Goal: Task Accomplishment & Management: Manage account settings

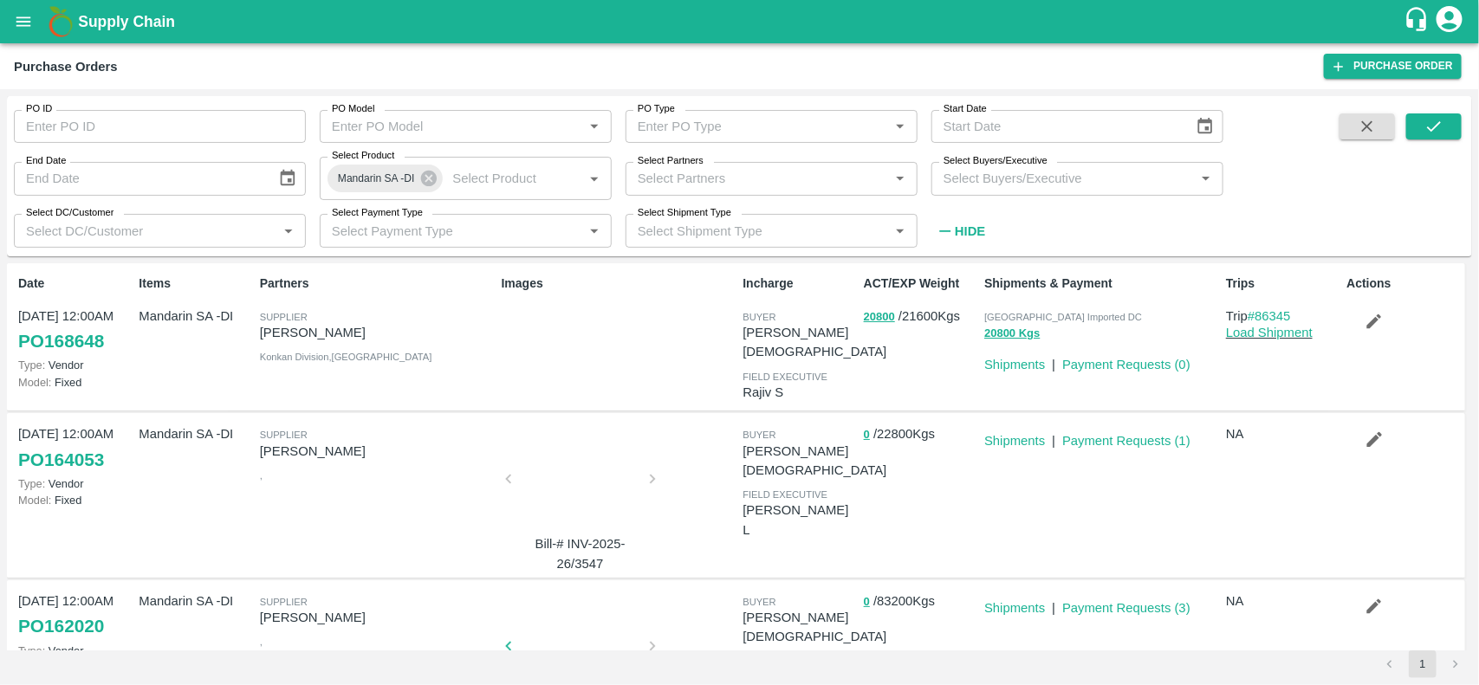
scroll to position [39, 0]
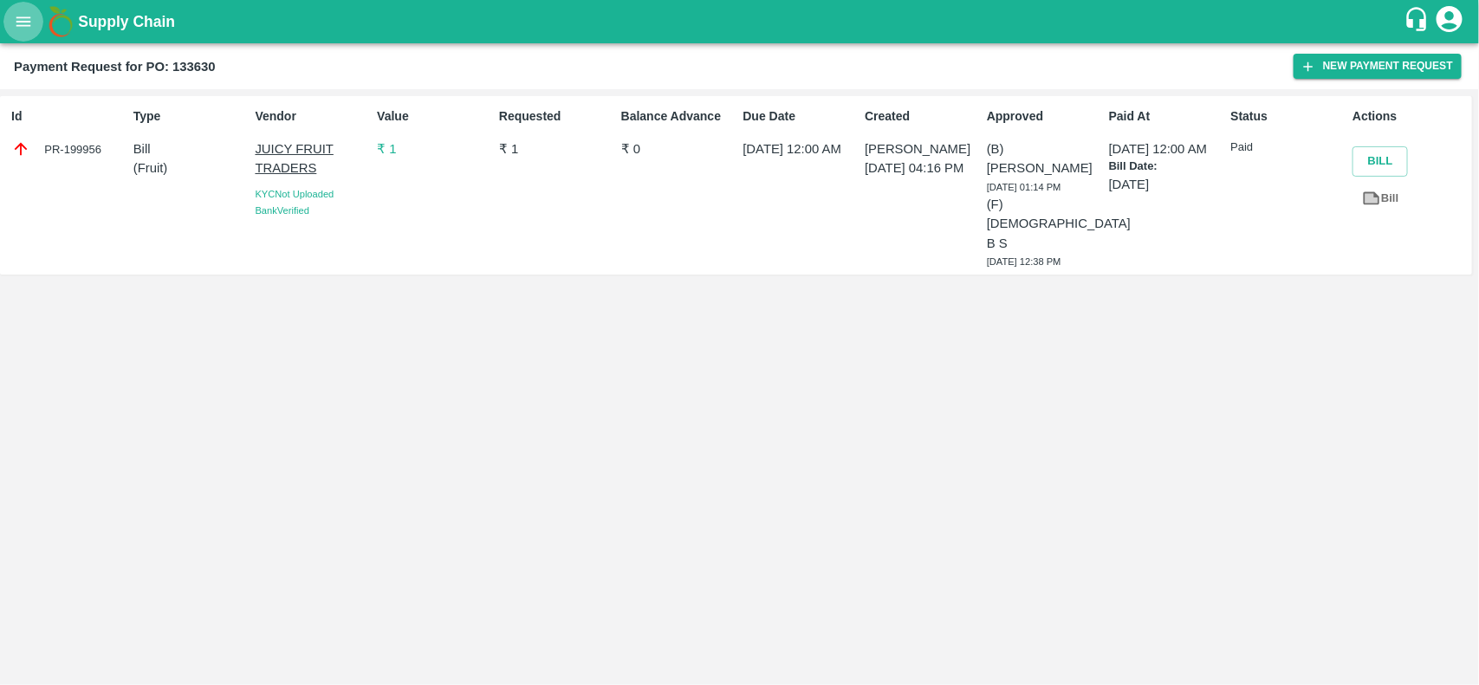
click at [28, 3] on button "open drawer" at bounding box center [23, 22] width 40 height 40
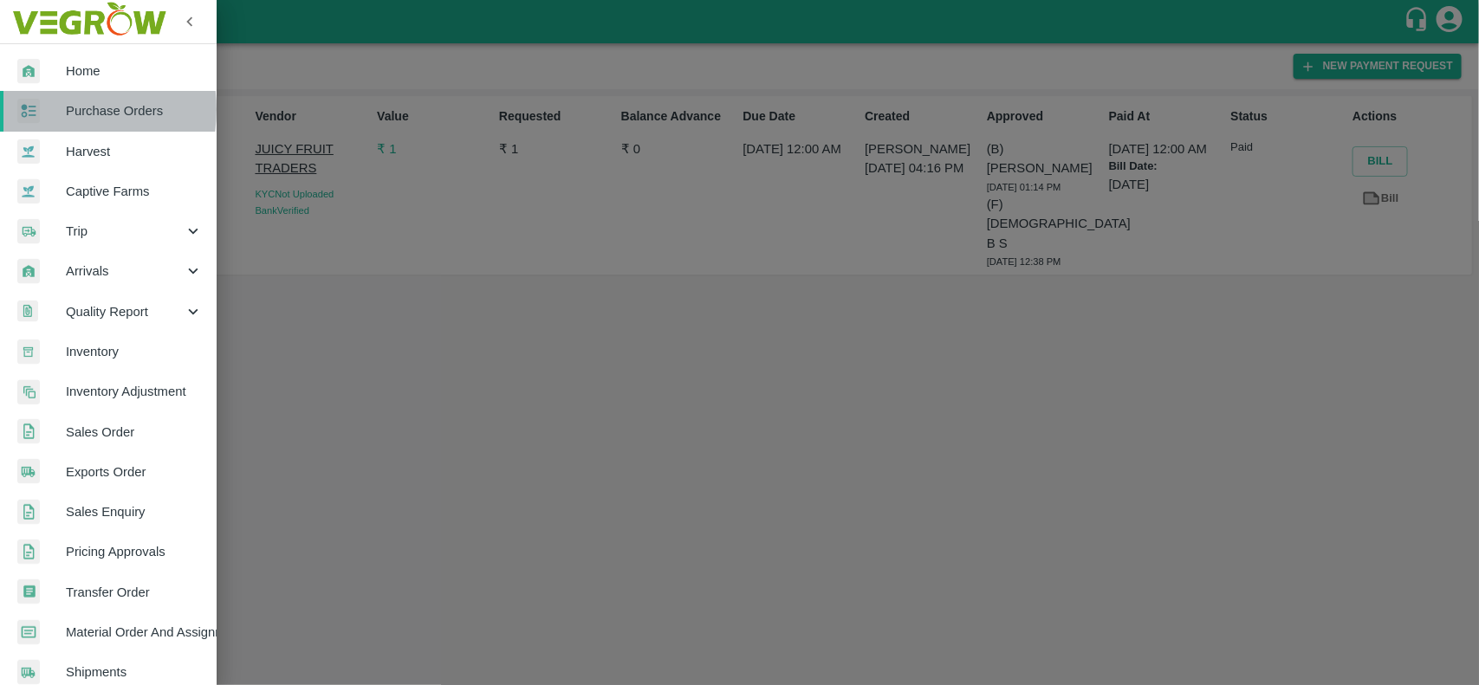
click at [45, 109] on div at bounding box center [41, 111] width 49 height 25
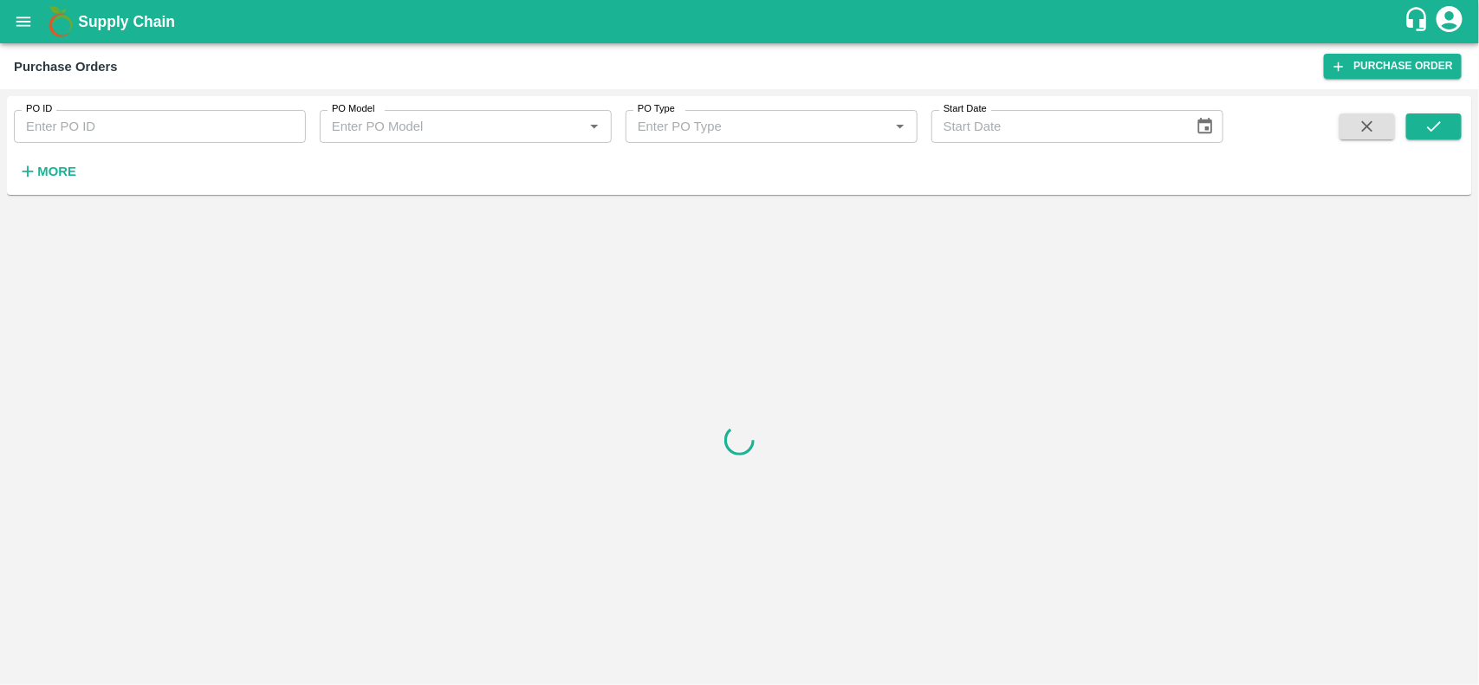
click at [46, 113] on label "PO ID" at bounding box center [39, 109] width 26 height 14
click at [46, 113] on input "PO ID" at bounding box center [160, 126] width 292 height 33
type input "2"
click at [1434, 132] on icon "submit" at bounding box center [1433, 126] width 19 height 19
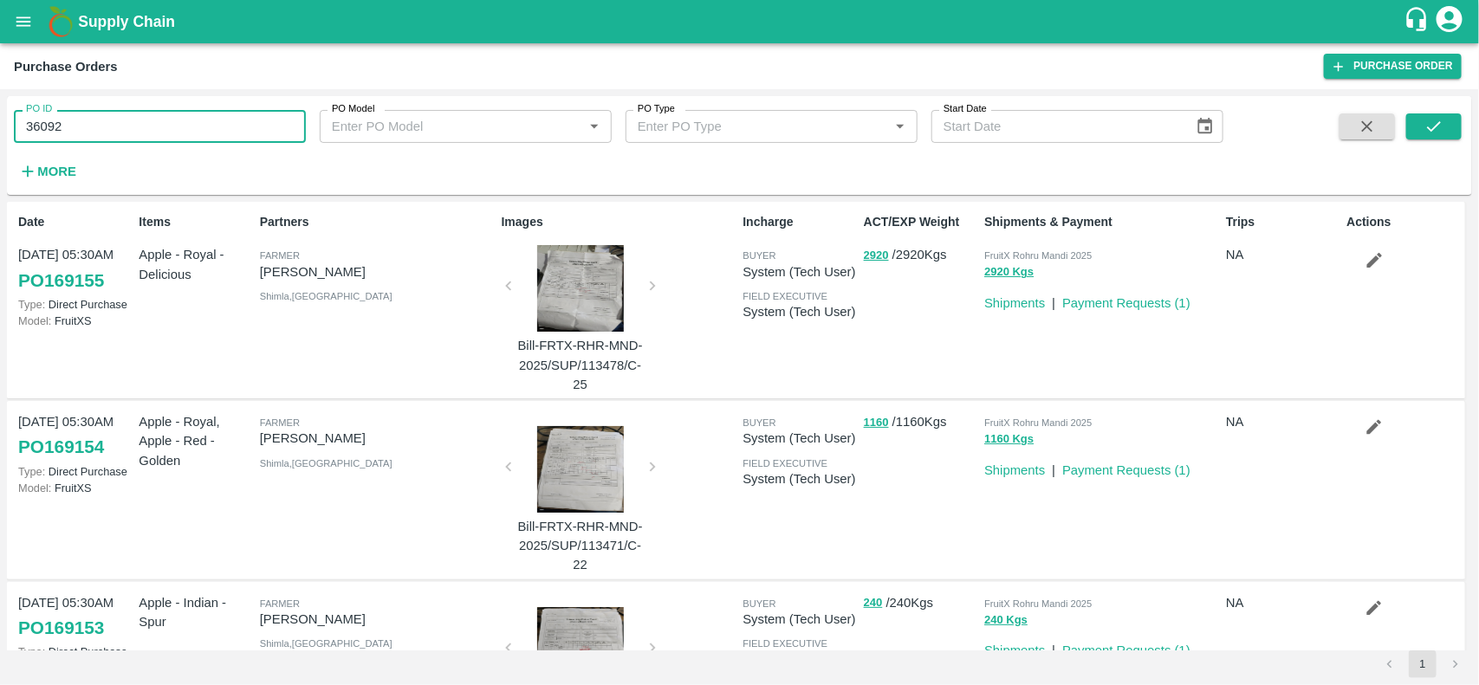
click at [183, 124] on input "36092" at bounding box center [160, 126] width 292 height 33
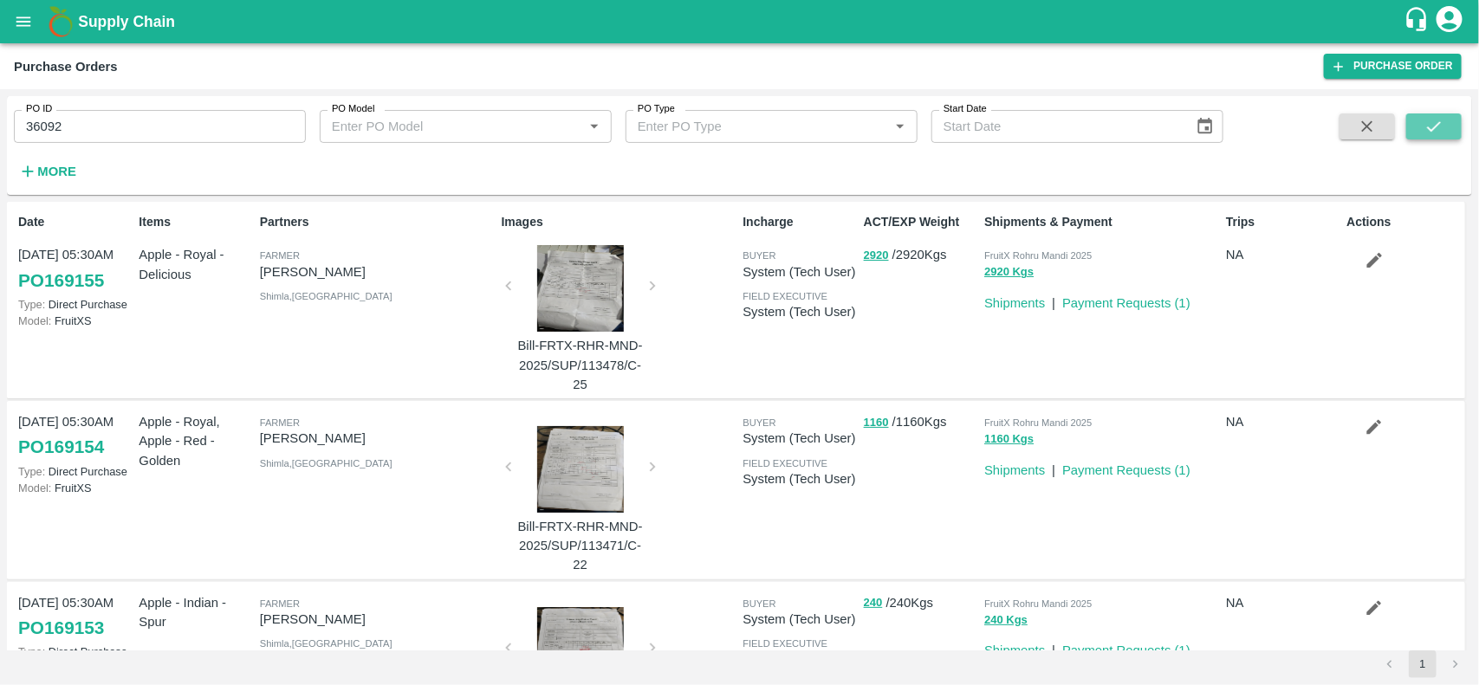
click at [1453, 120] on button "submit" at bounding box center [1433, 126] width 55 height 26
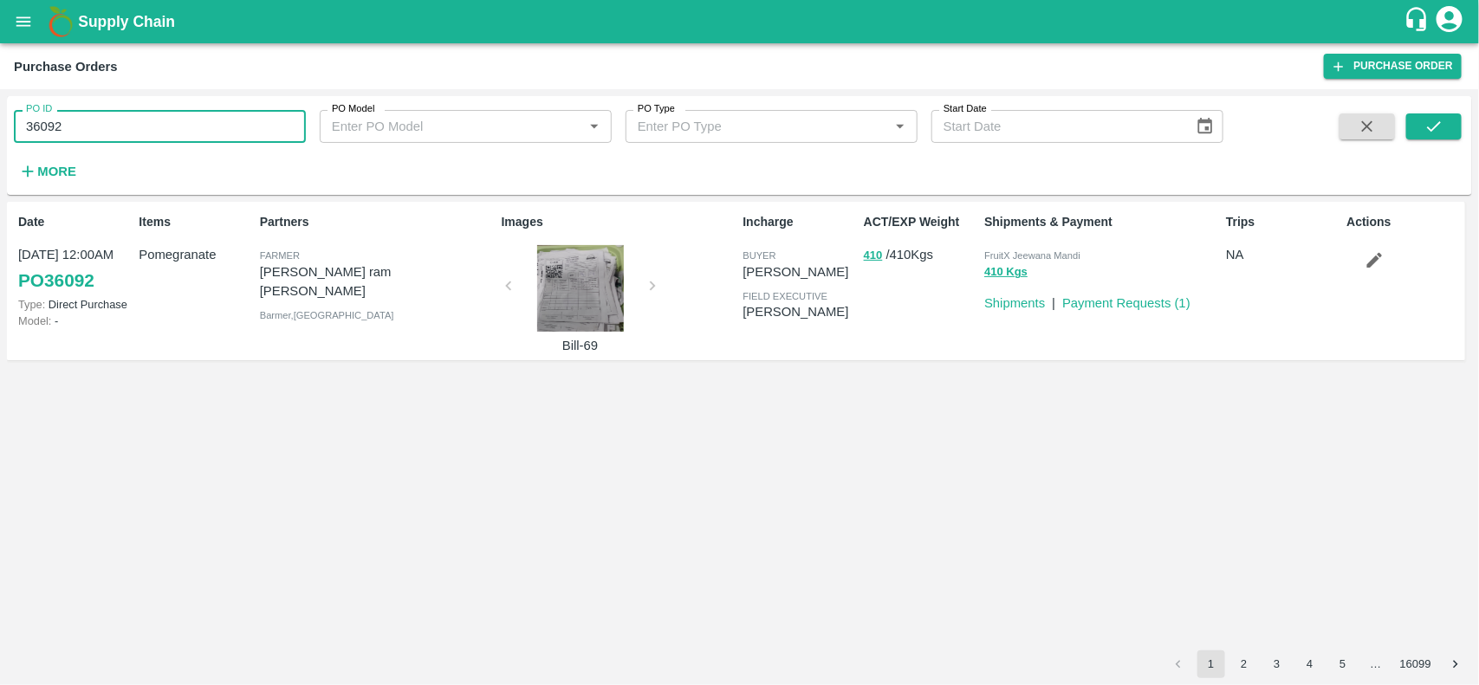
click at [169, 134] on input "36092" at bounding box center [160, 126] width 292 height 33
type input "3"
type input "22114"
click at [1429, 121] on icon "submit" at bounding box center [1433, 126] width 19 height 19
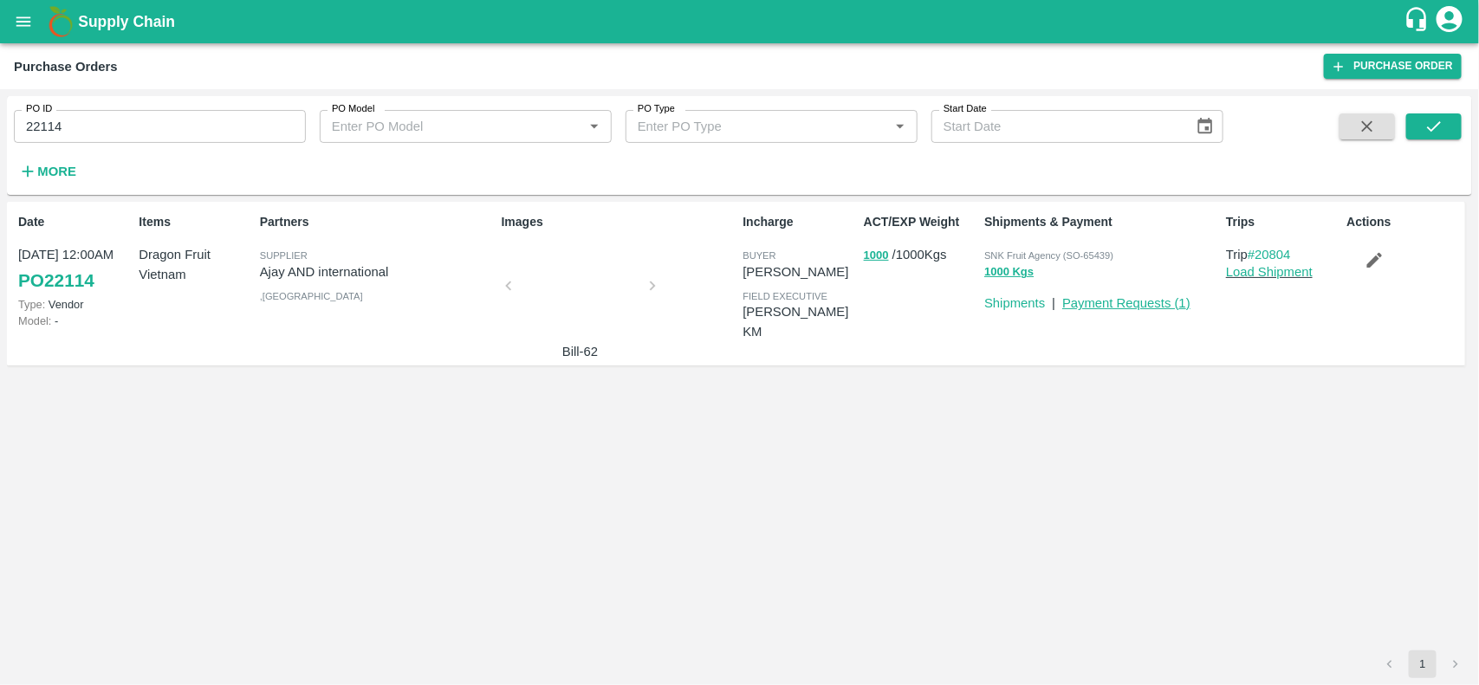
click at [1090, 301] on link "Payment Requests ( 1 )" at bounding box center [1126, 303] width 128 height 14
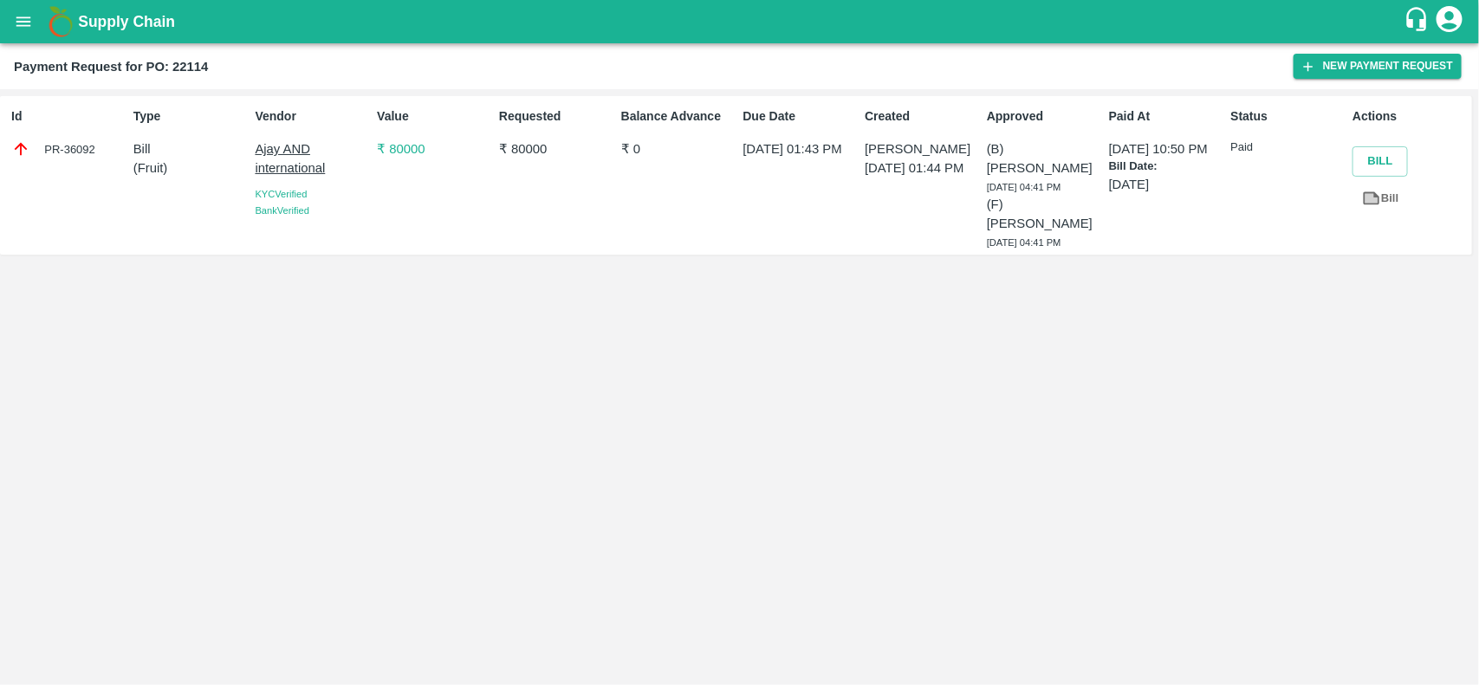
click at [1374, 214] on div "Actions Bill Bill" at bounding box center [1406, 175] width 122 height 150
click at [1371, 205] on icon at bounding box center [1371, 198] width 19 height 19
drag, startPoint x: 247, startPoint y: 141, endPoint x: 303, endPoint y: 149, distance: 56.8
click at [303, 149] on div "Id PR-36092 Type Bill ( Fruit ) Vendor Ajay AND international KYC Verified Bank…" at bounding box center [736, 175] width 1472 height 159
click at [230, 132] on div "Type Bill ( Fruit )" at bounding box center [187, 175] width 122 height 150
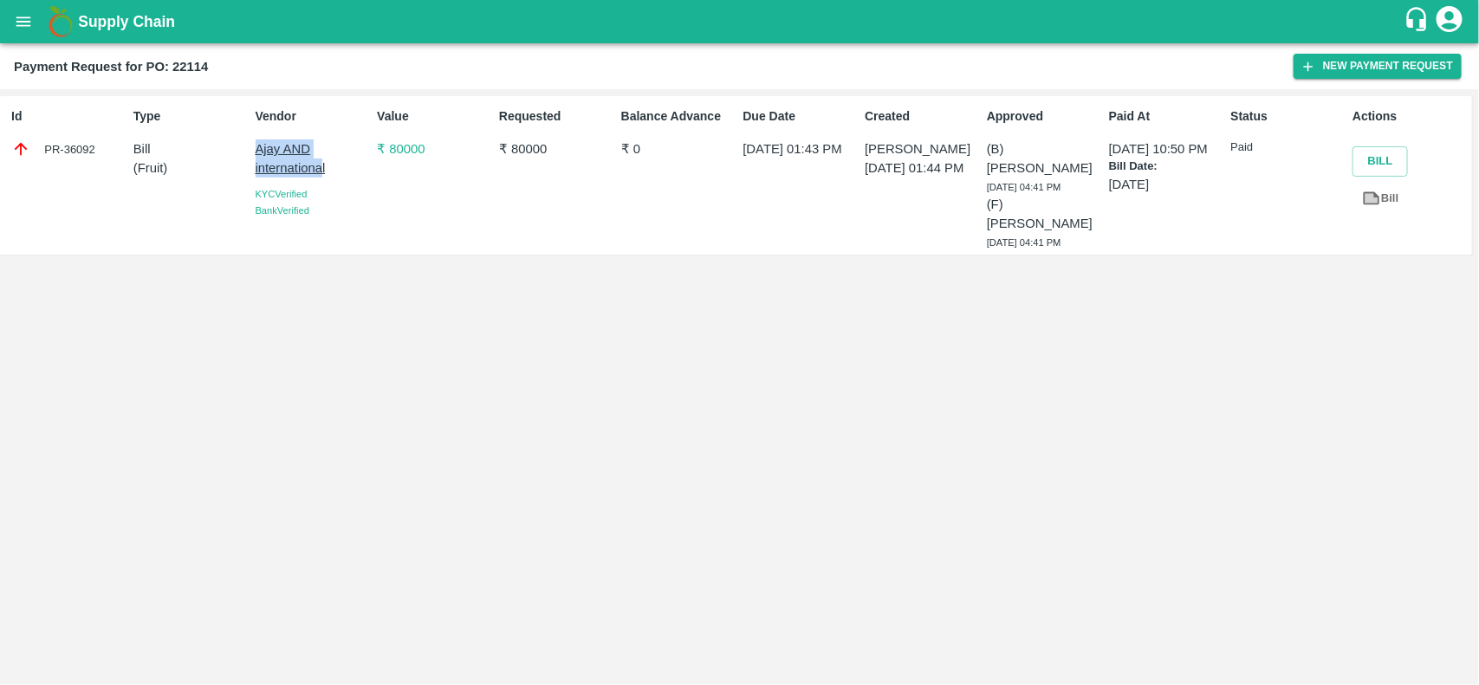
drag, startPoint x: 249, startPoint y: 135, endPoint x: 321, endPoint y: 166, distance: 79.2
click at [321, 166] on div "Vendor Ajay AND international KYC Verified Bank Verified" at bounding box center [310, 175] width 122 height 150
copy p "Ajay AND internationa"
click at [20, 22] on icon "open drawer" at bounding box center [23, 21] width 15 height 10
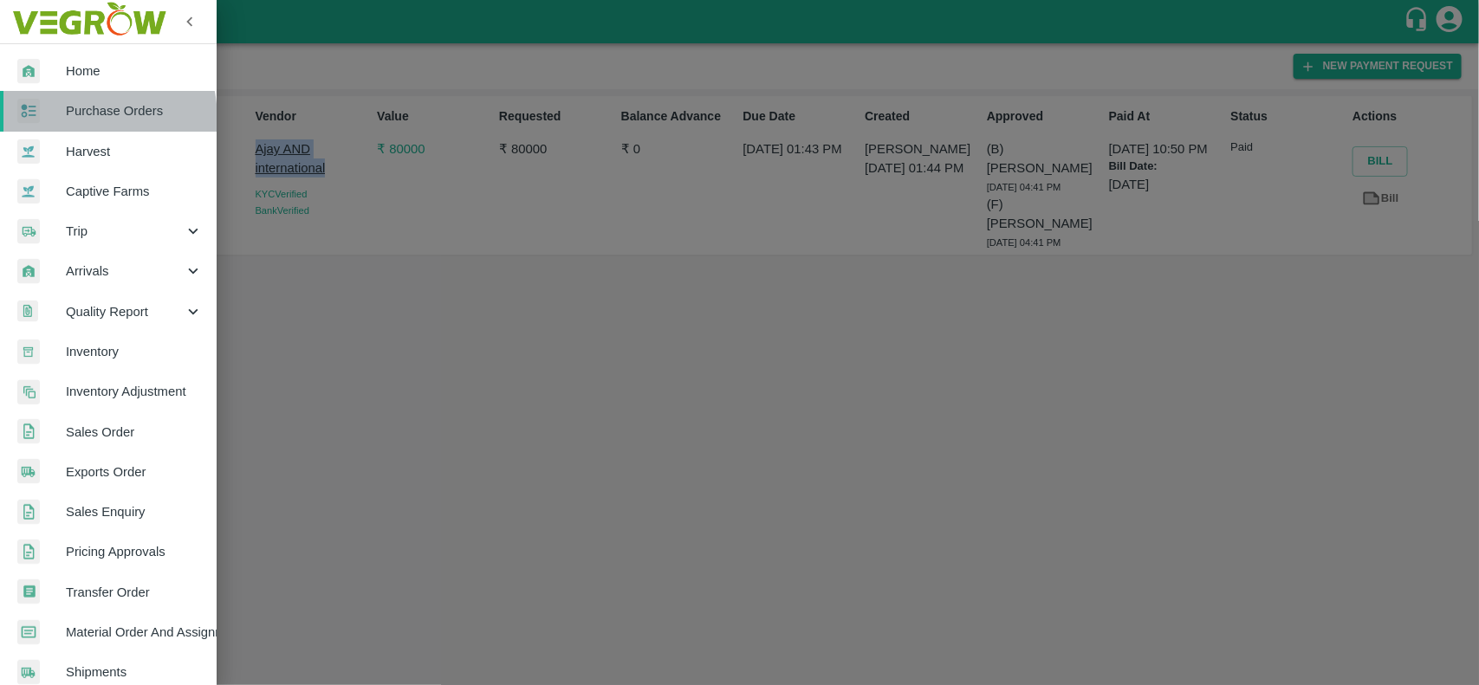
click at [66, 120] on span "Purchase Orders" at bounding box center [134, 110] width 137 height 19
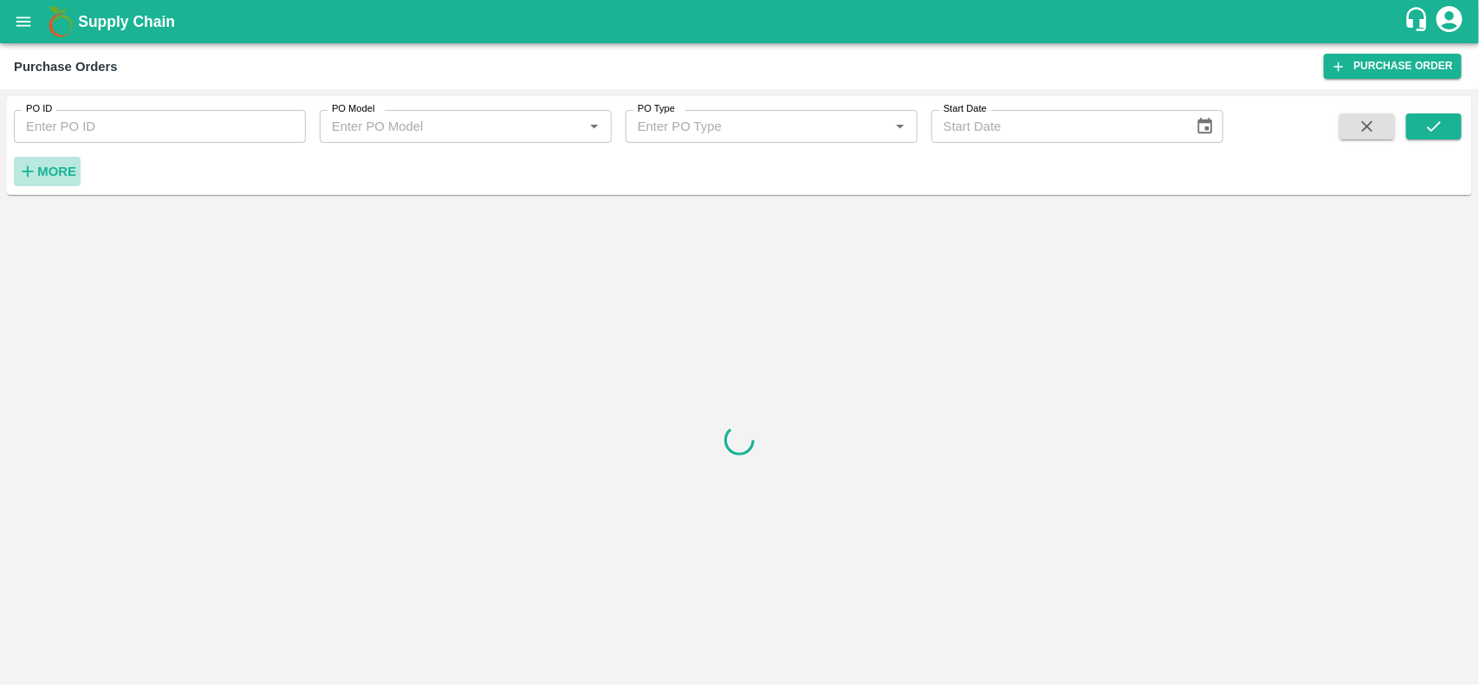
click at [39, 170] on strong "More" at bounding box center [56, 172] width 39 height 14
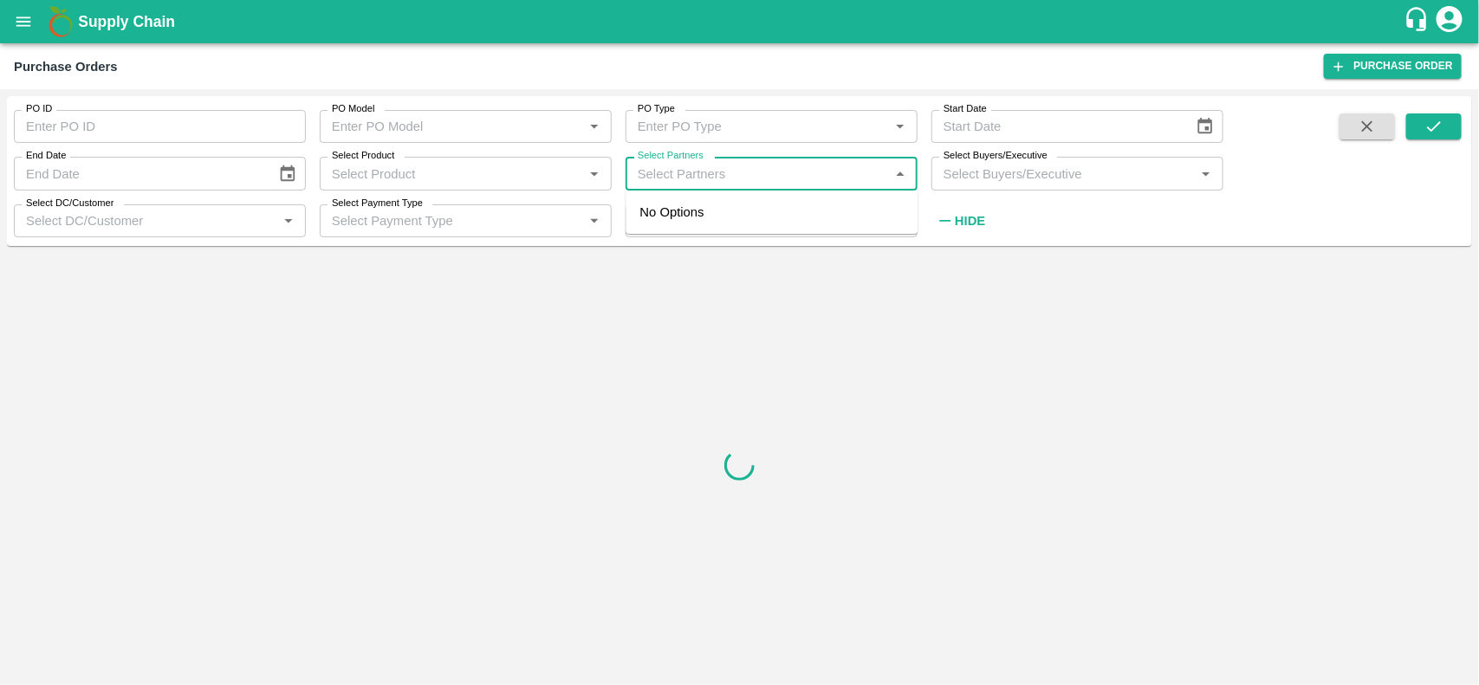
click at [702, 165] on input "Select Partners" at bounding box center [757, 173] width 253 height 23
paste input "Ajay AND internationa"
type input "Ajay AND internationa"
click at [674, 235] on input "checkbox" at bounding box center [664, 221] width 35 height 35
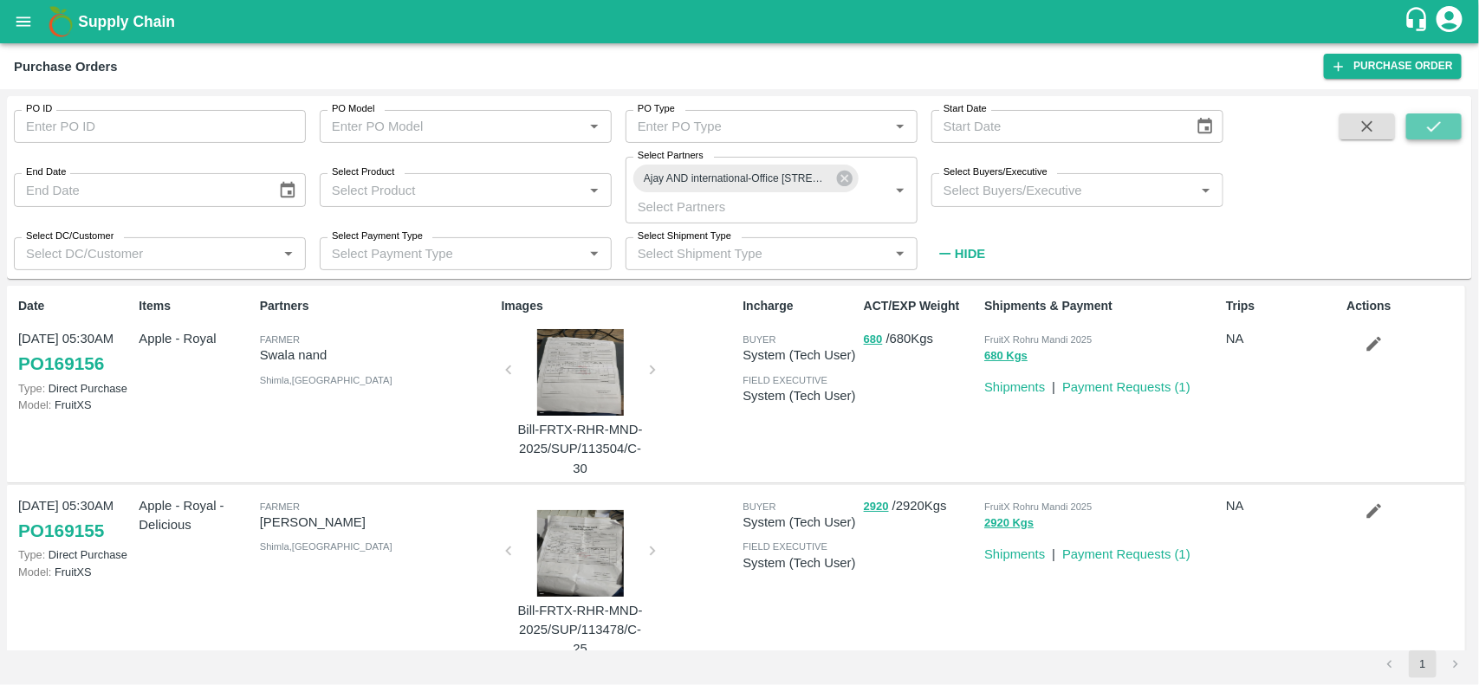
click at [1426, 130] on icon "submit" at bounding box center [1433, 126] width 19 height 19
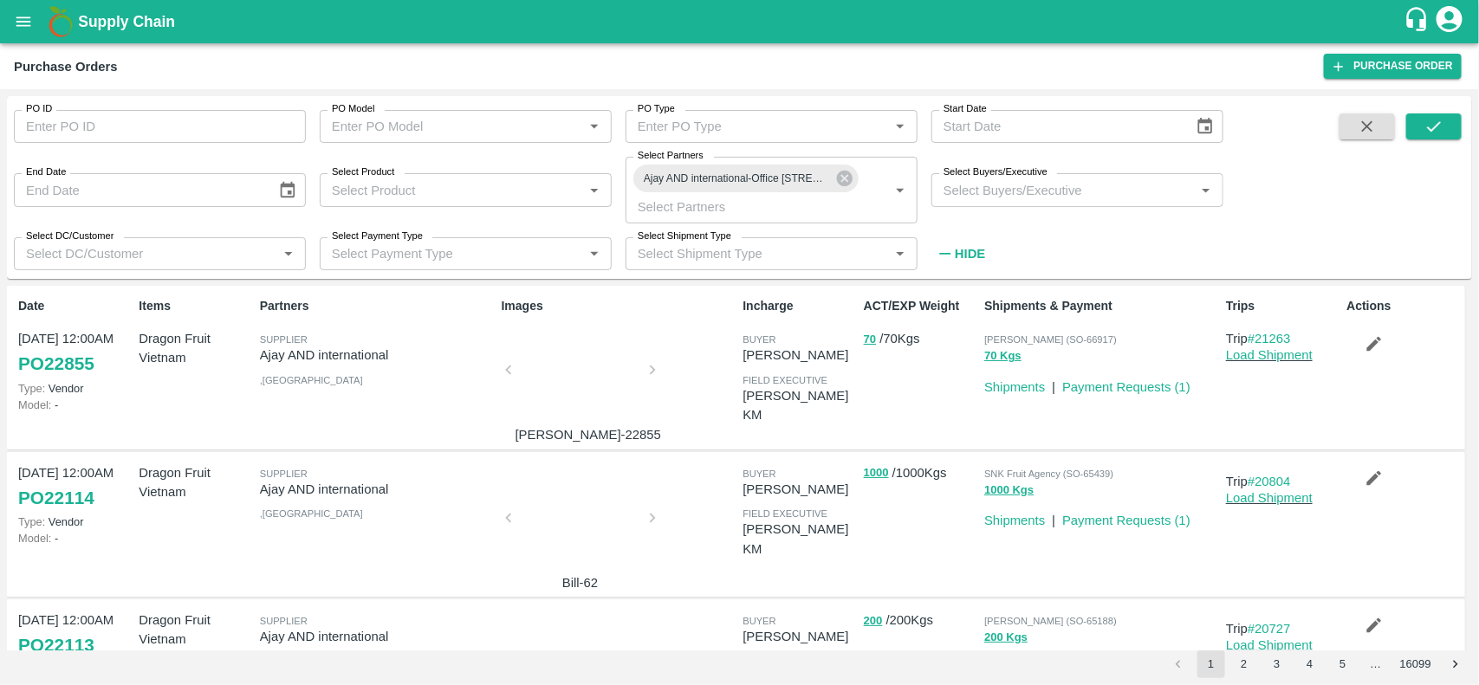
scroll to position [113, 0]
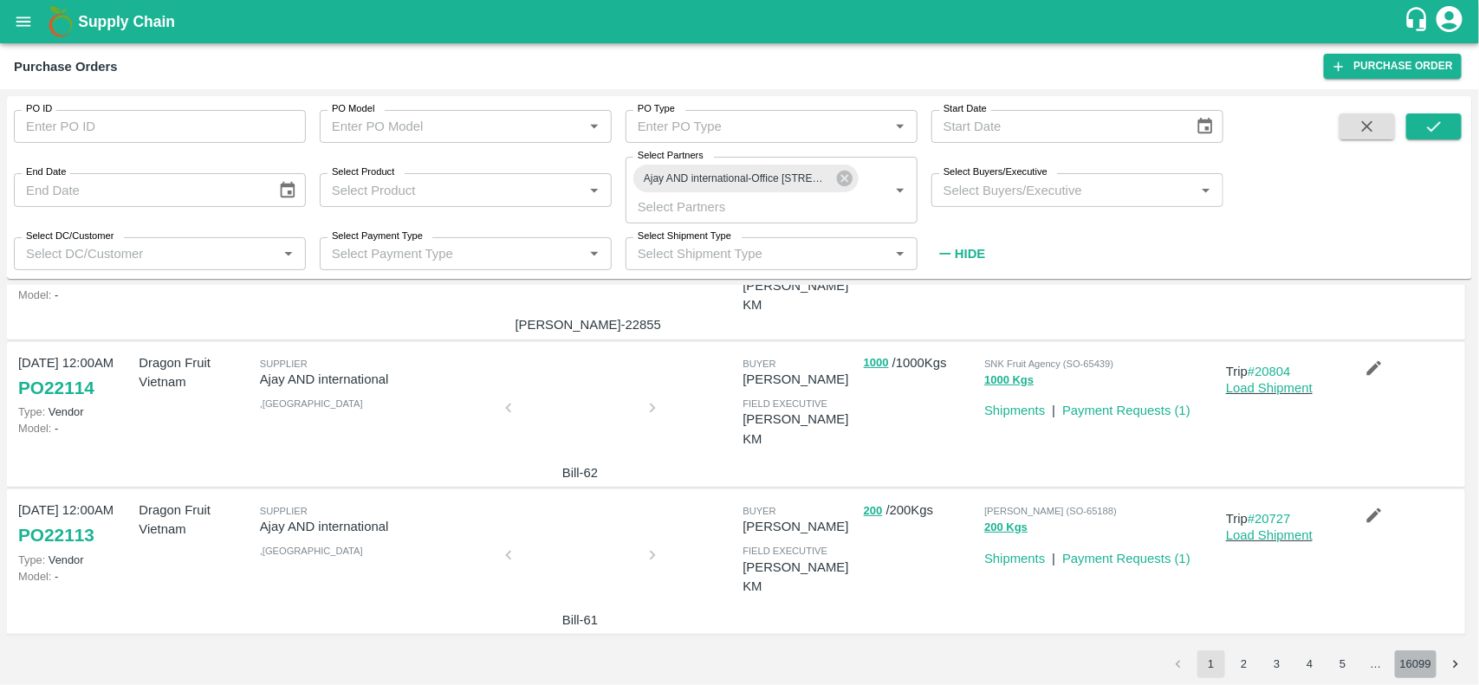
click at [1416, 660] on button "16099" at bounding box center [1416, 665] width 42 height 28
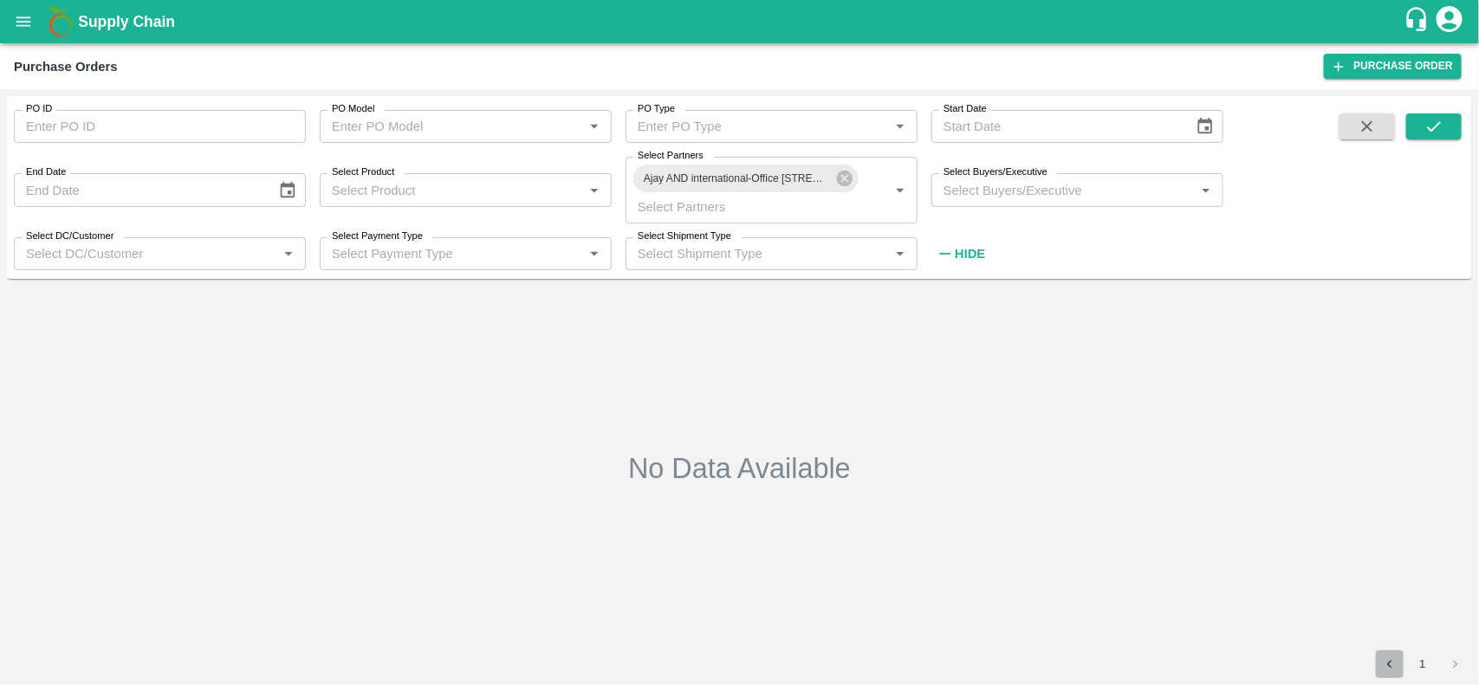
click at [1388, 663] on icon "Go to previous page" at bounding box center [1389, 664] width 5 height 8
click at [1058, 418] on div "No Data Available" at bounding box center [739, 468] width 1451 height 351
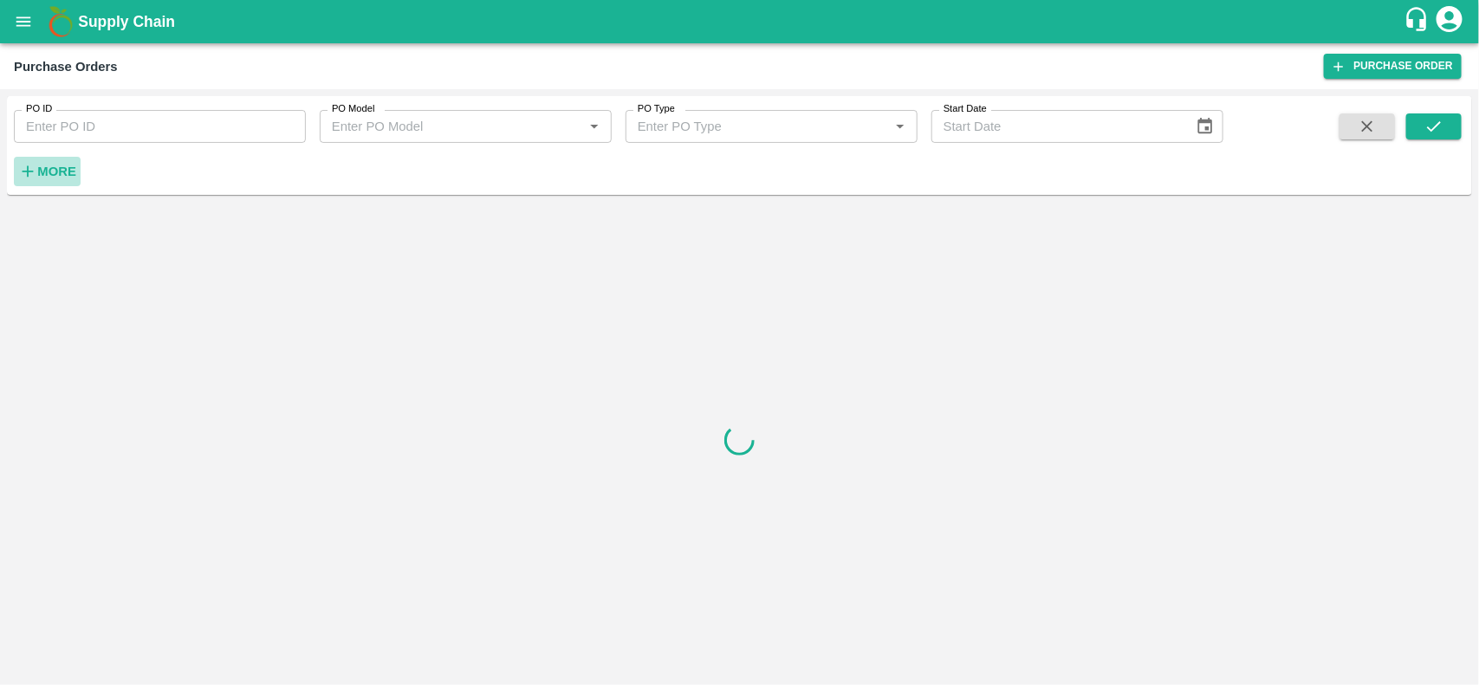
click at [36, 184] on button "More" at bounding box center [47, 171] width 67 height 29
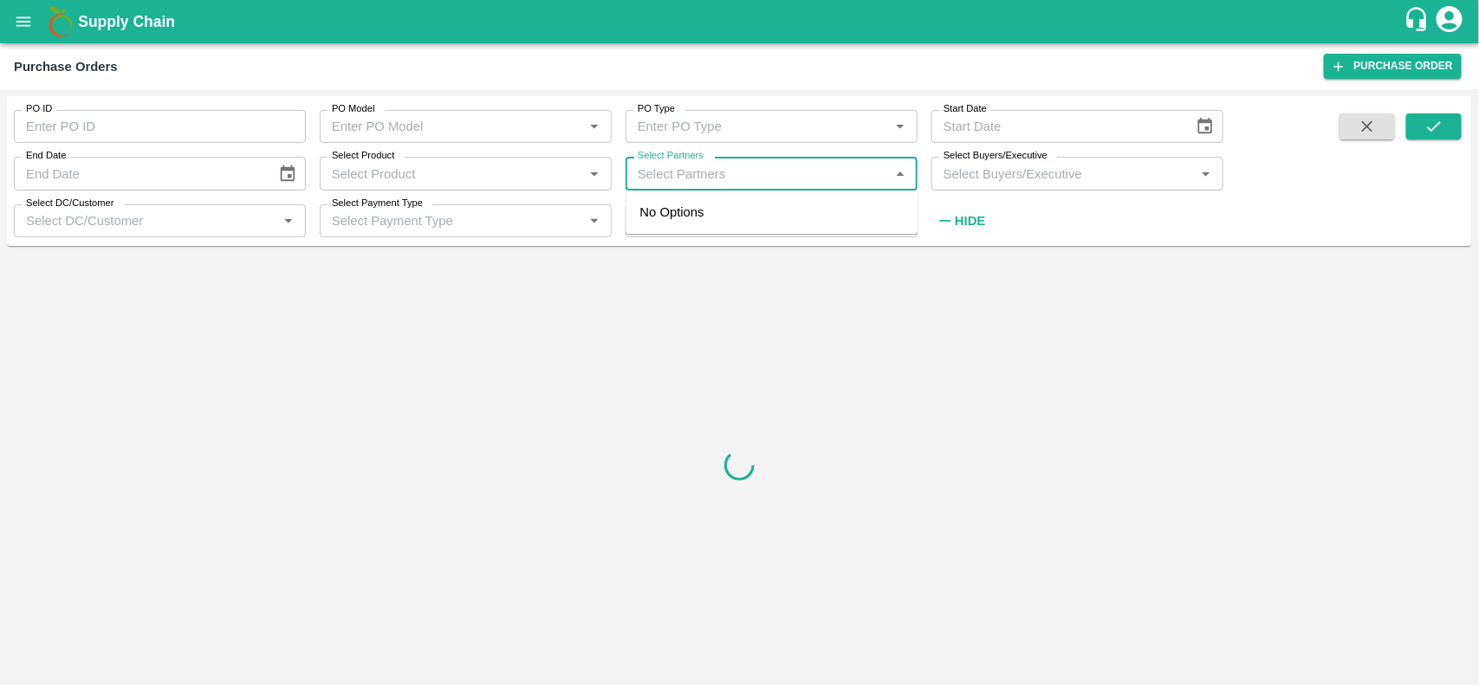
click at [645, 176] on input "Select Partners" at bounding box center [757, 173] width 253 height 23
paste input "Ajay AND internationa"
type input "Ajay AND internationa"
click at [645, 176] on input "Select Partners" at bounding box center [757, 173] width 253 height 23
click at [665, 239] on input "checkbox" at bounding box center [664, 221] width 35 height 35
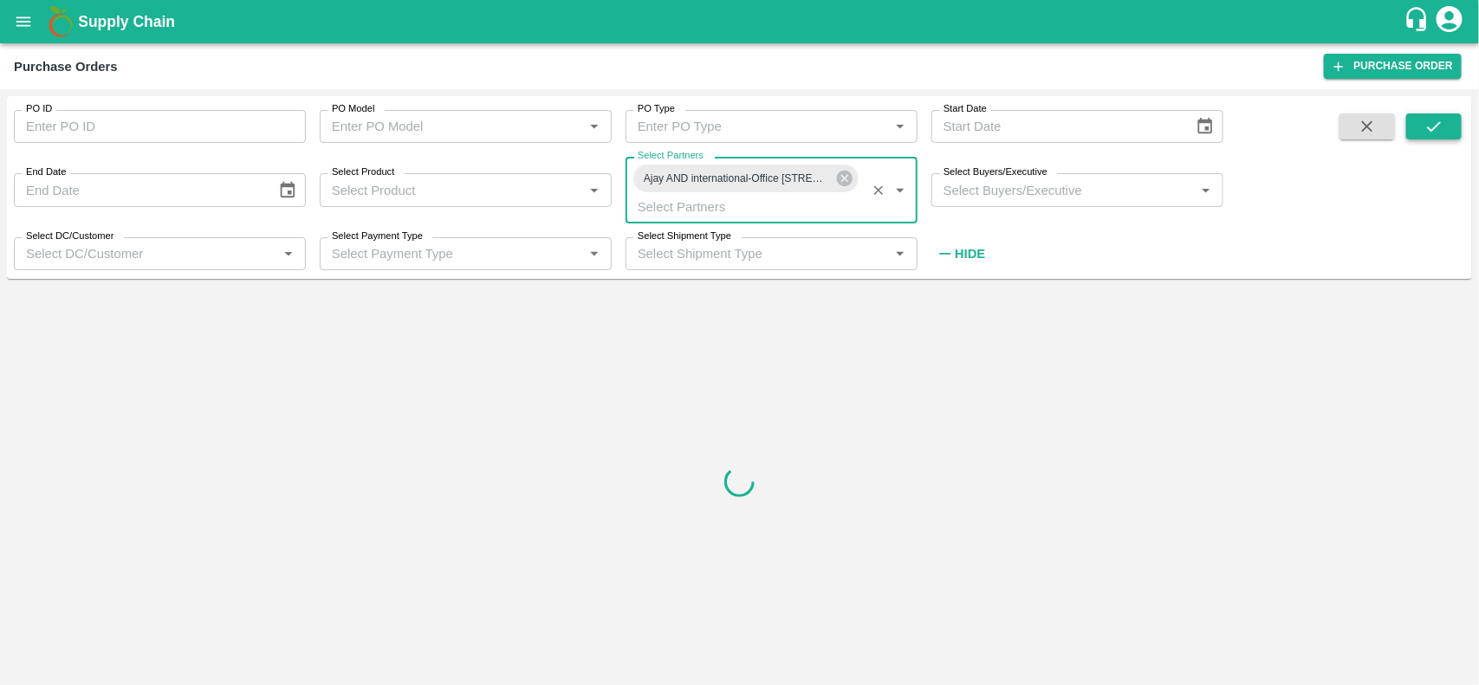
click at [1440, 128] on icon "submit" at bounding box center [1433, 126] width 19 height 19
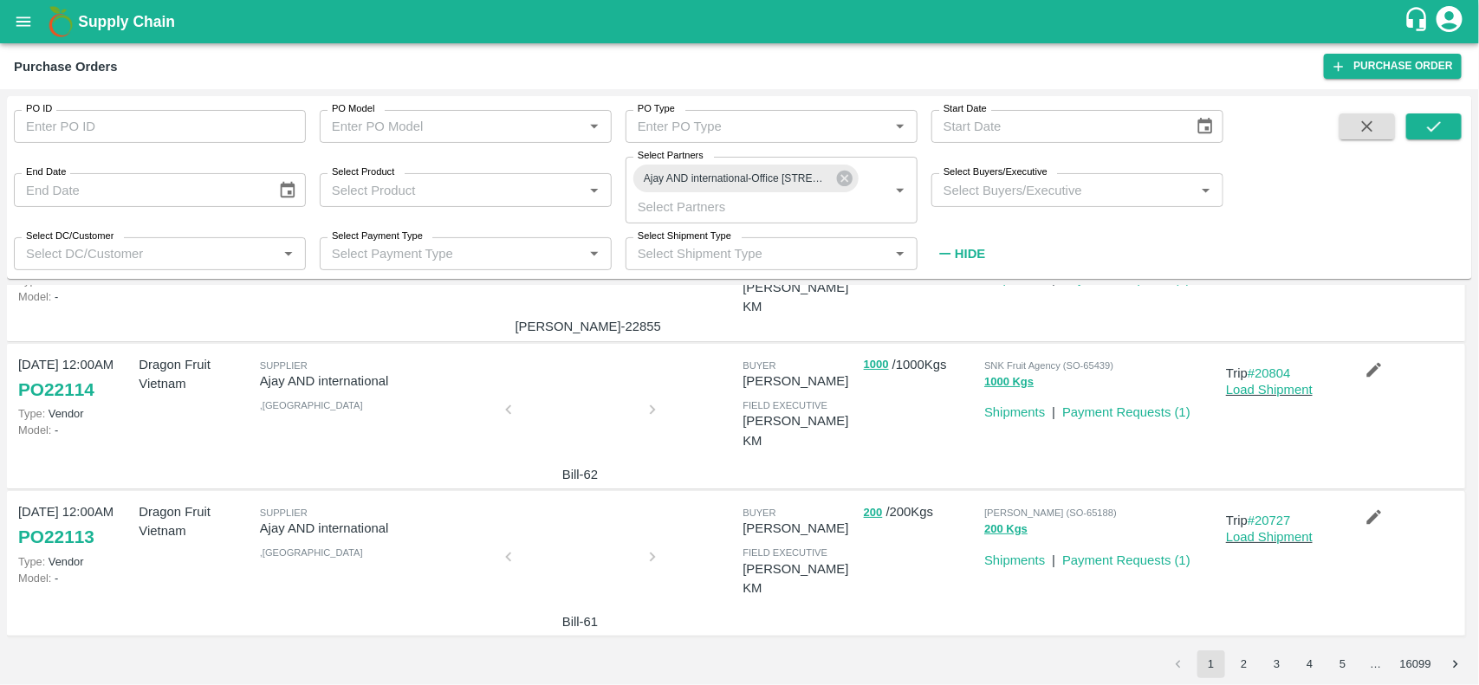
scroll to position [109, 0]
click at [1094, 416] on link "Payment Requests ( 1 )" at bounding box center [1126, 412] width 128 height 14
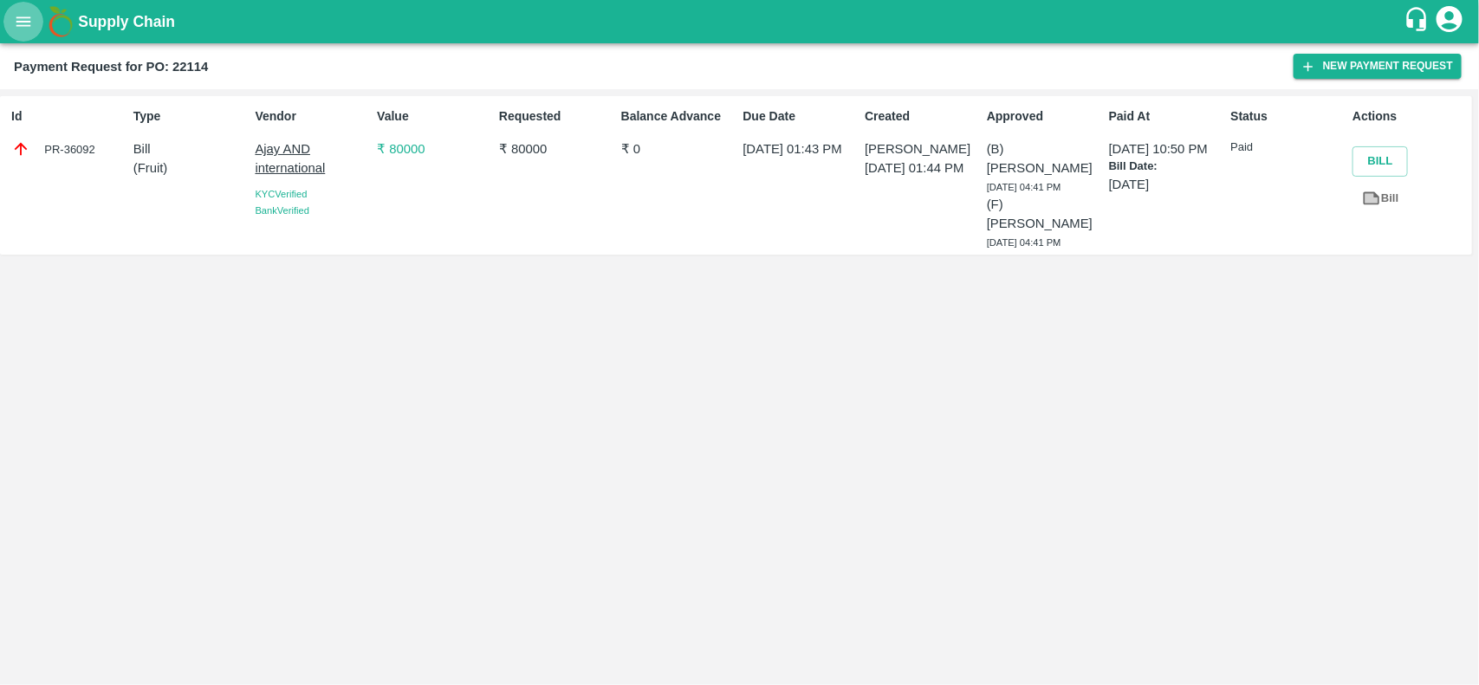
click at [29, 31] on button "open drawer" at bounding box center [23, 22] width 40 height 40
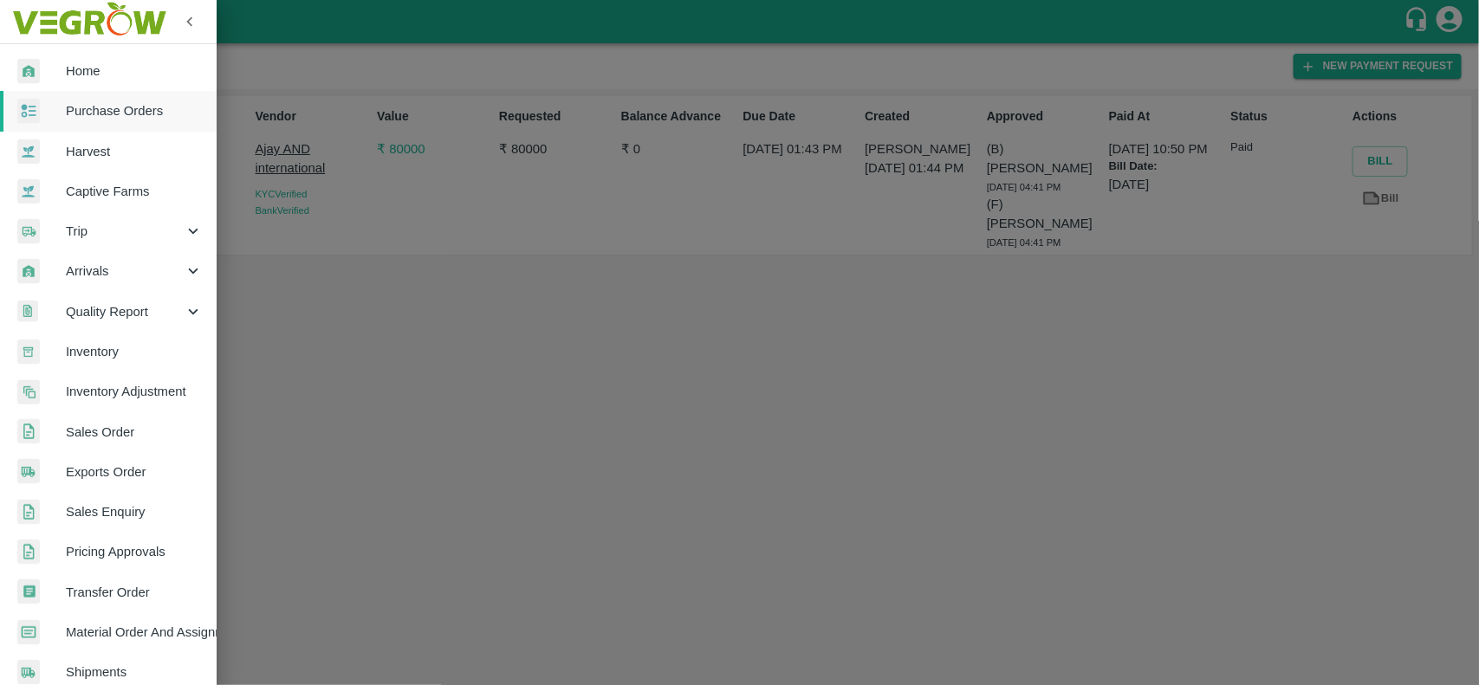
scroll to position [300, 0]
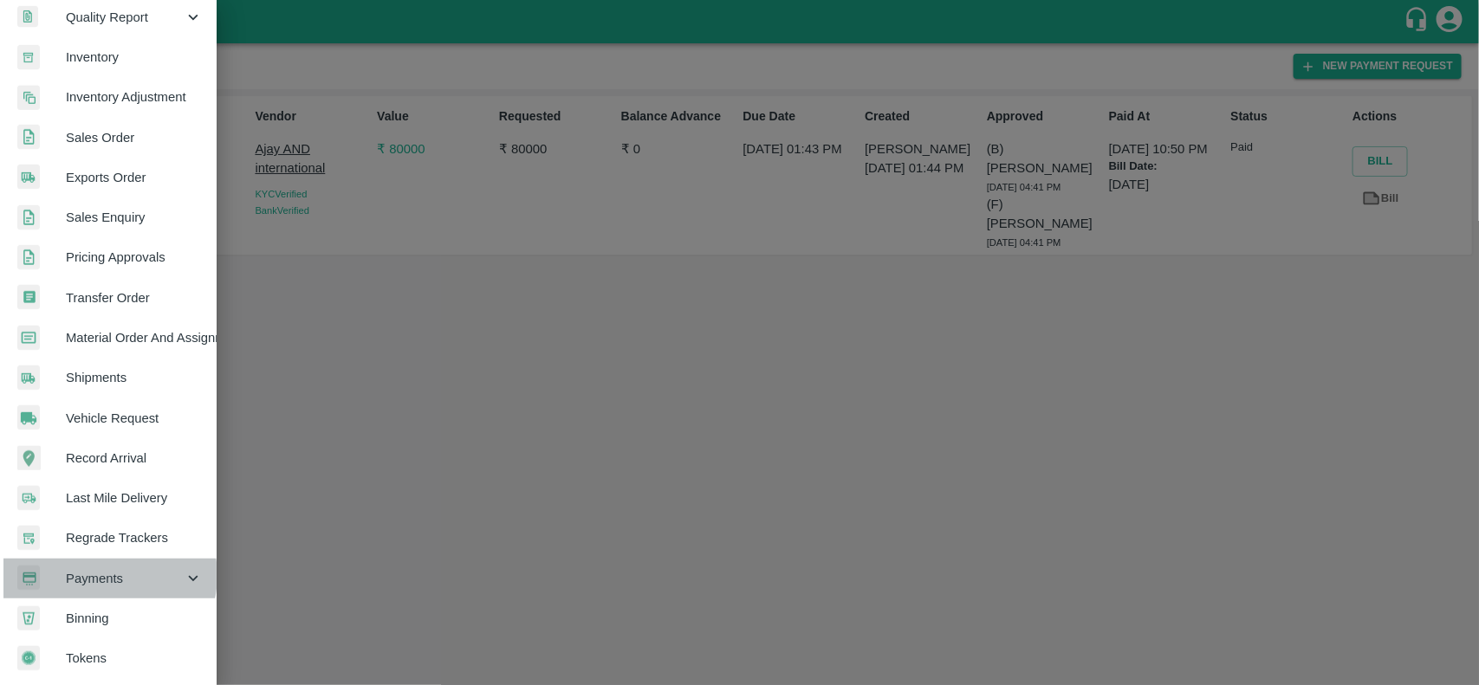
click at [105, 570] on span "Payments" at bounding box center [125, 578] width 118 height 19
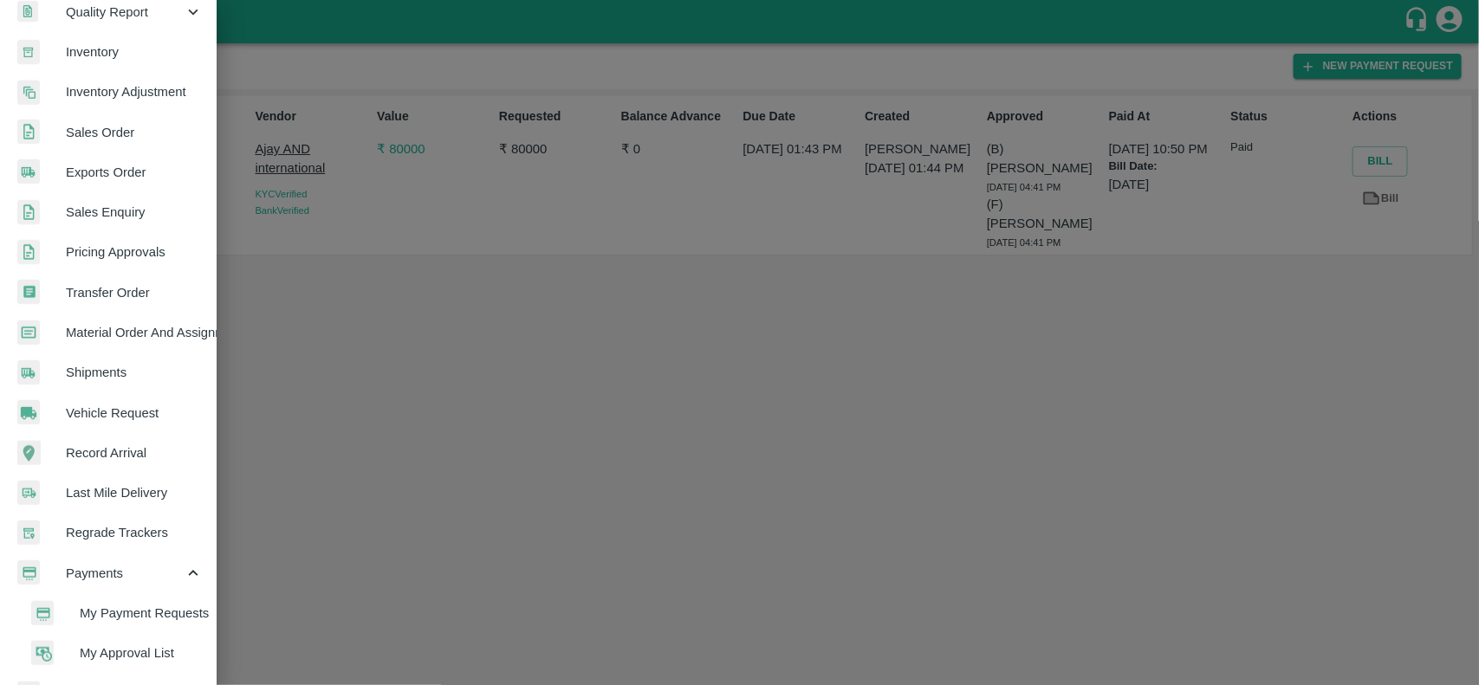
click at [122, 612] on span "My Payment Requests" at bounding box center [141, 613] width 123 height 19
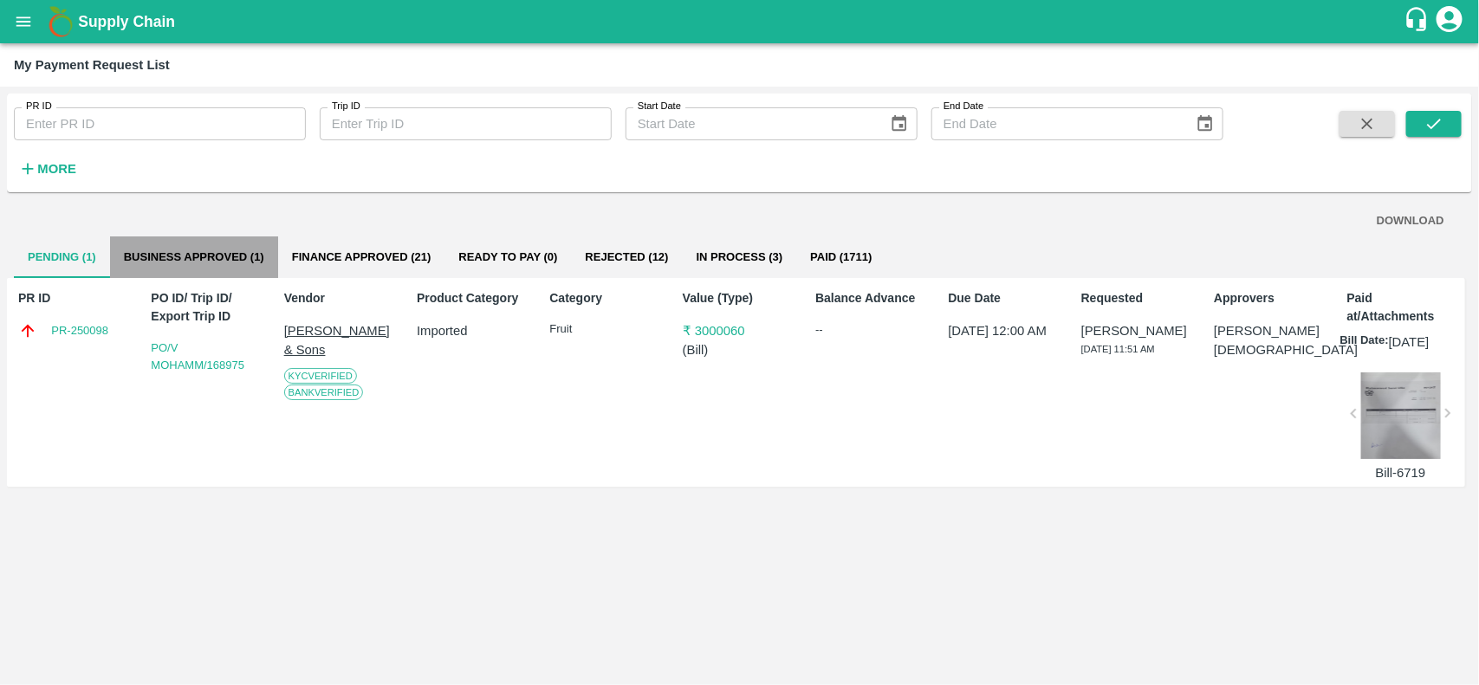
click at [236, 258] on button "Business Approved (1)" at bounding box center [194, 257] width 168 height 42
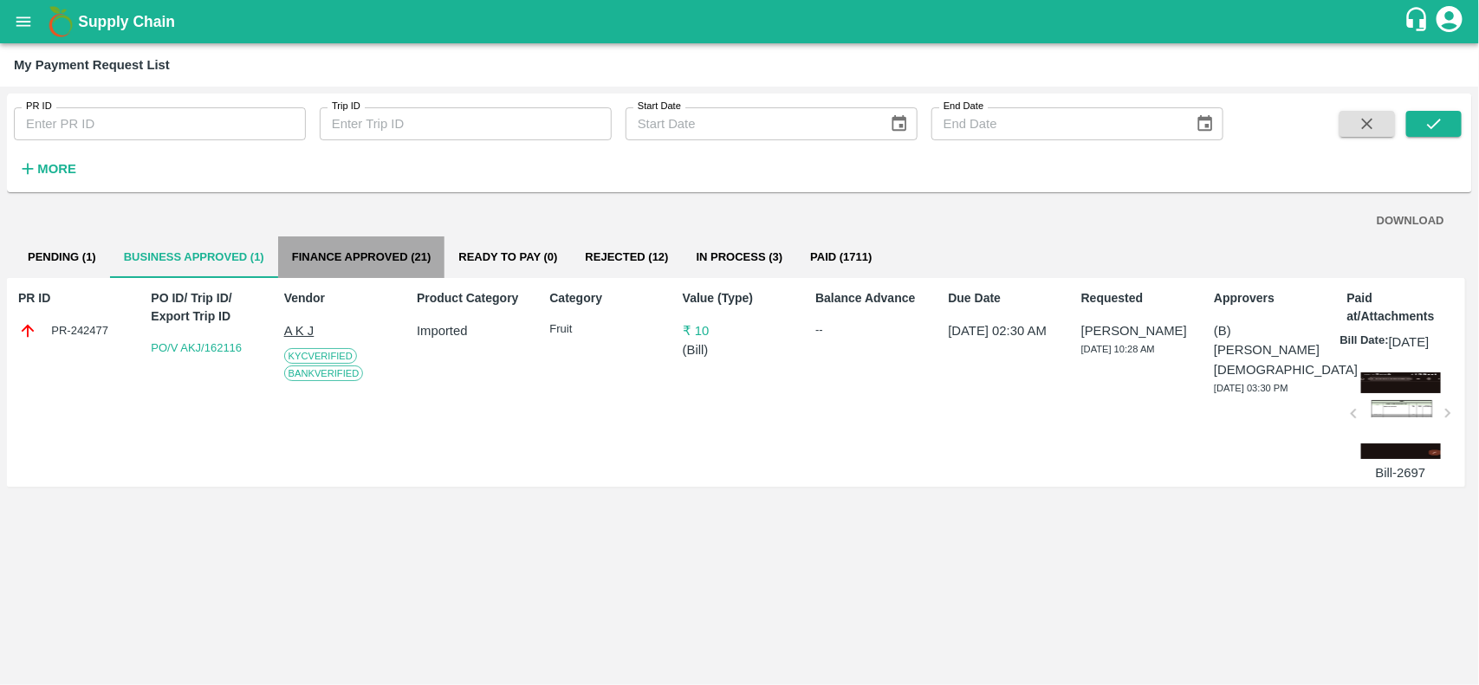
click at [331, 251] on button "Finance Approved (21)" at bounding box center [361, 257] width 167 height 42
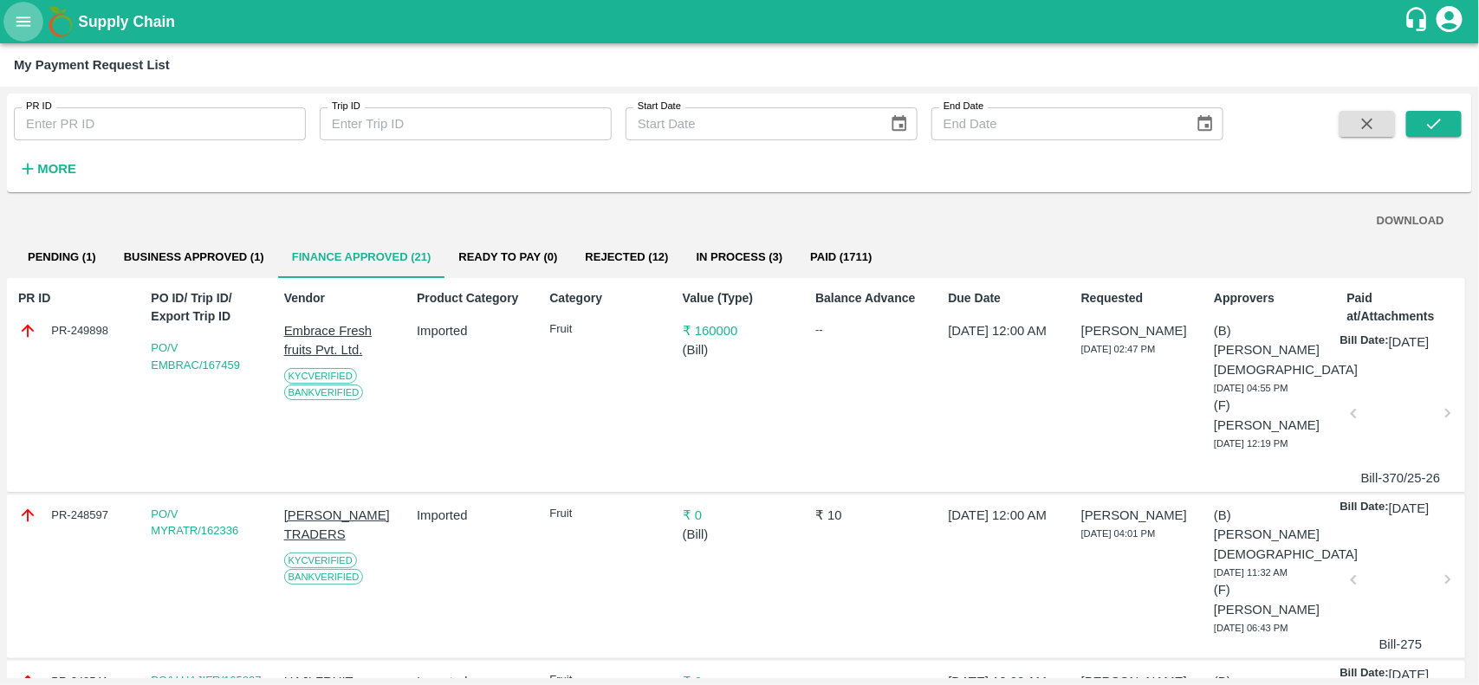
click at [17, 17] on icon "open drawer" at bounding box center [23, 21] width 15 height 10
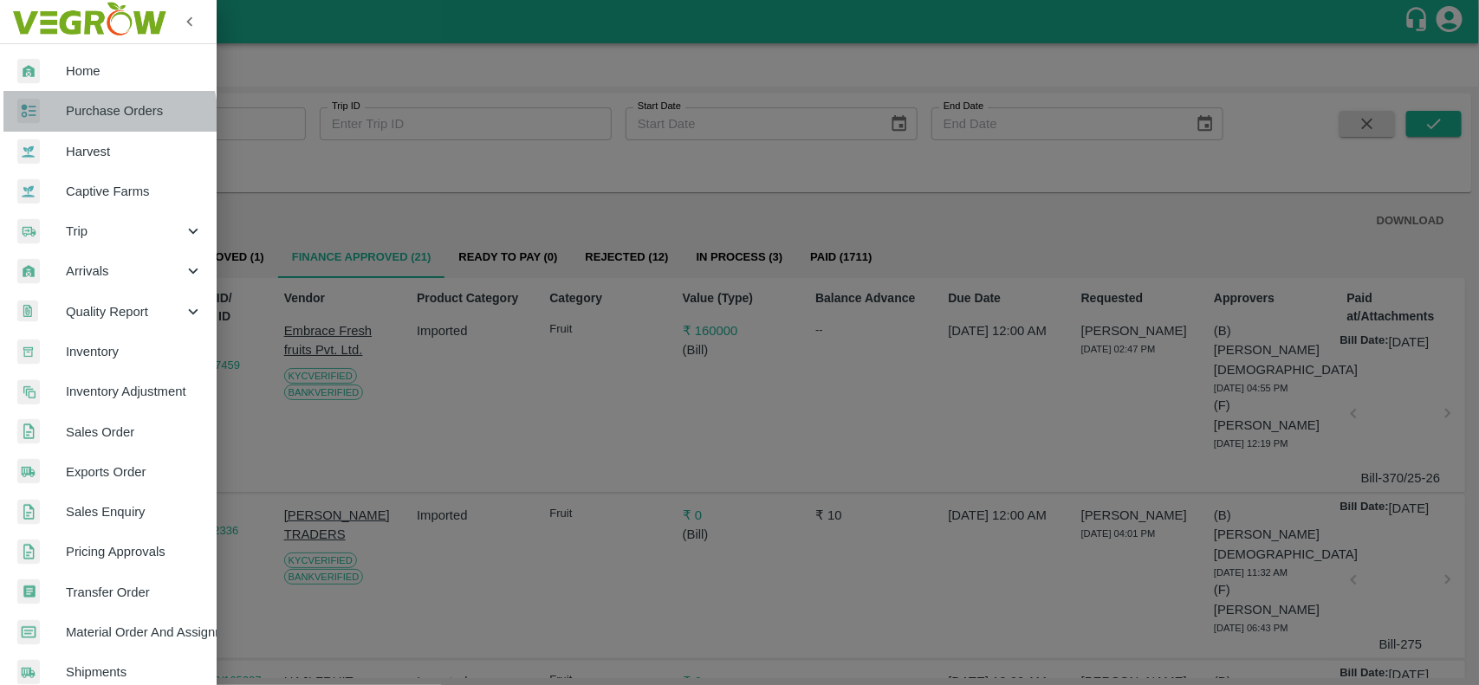
click at [65, 123] on div at bounding box center [41, 111] width 49 height 25
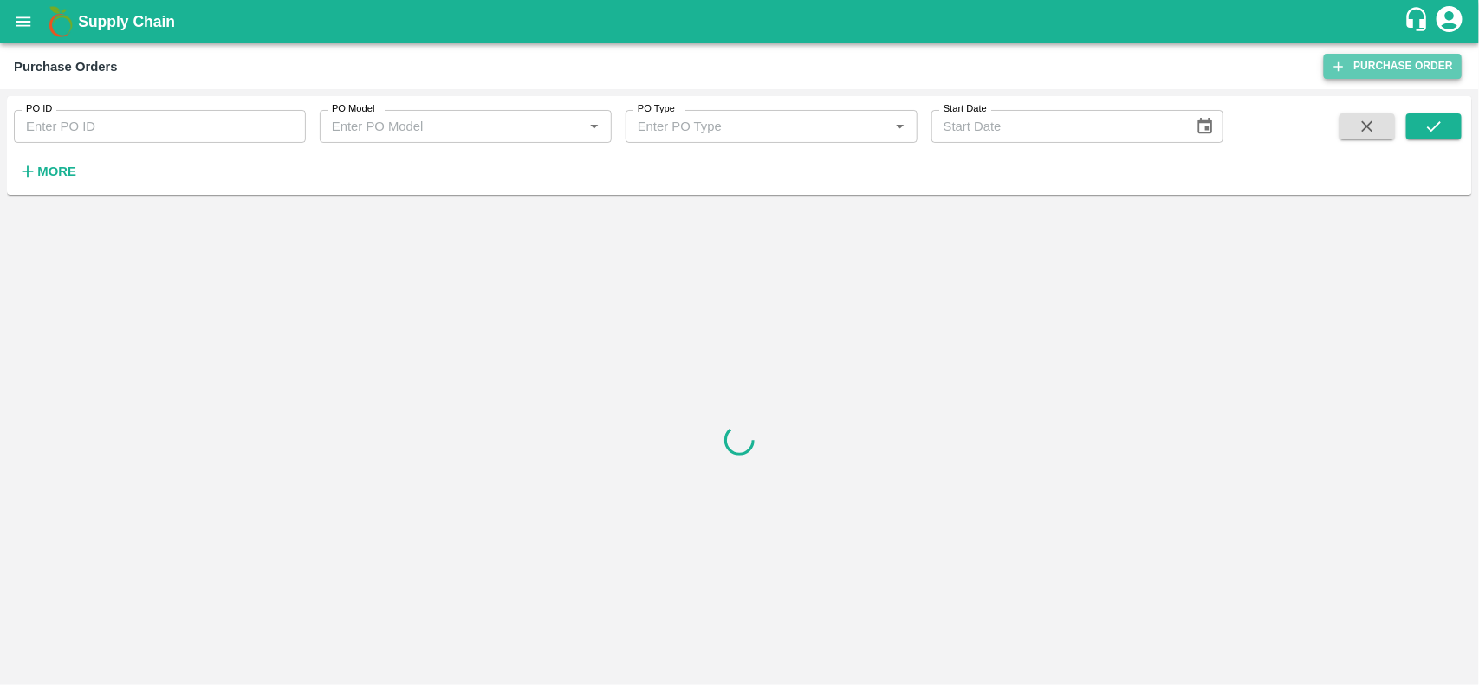
click at [1382, 62] on link "Purchase Order" at bounding box center [1393, 66] width 138 height 25
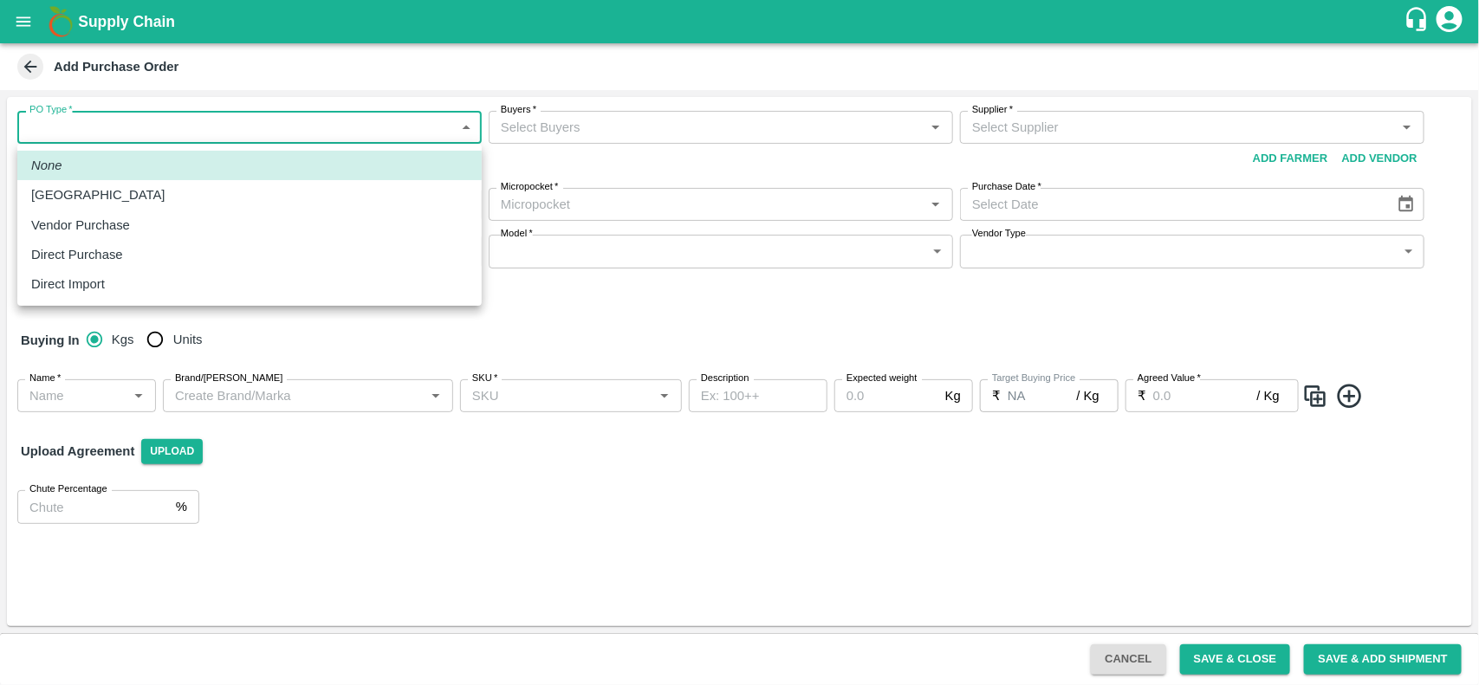
click at [262, 113] on body "Supply Chain Add Purchase Order PO Type   * ​ PO Type Buyers   * Buyers   * Sup…" at bounding box center [739, 342] width 1479 height 685
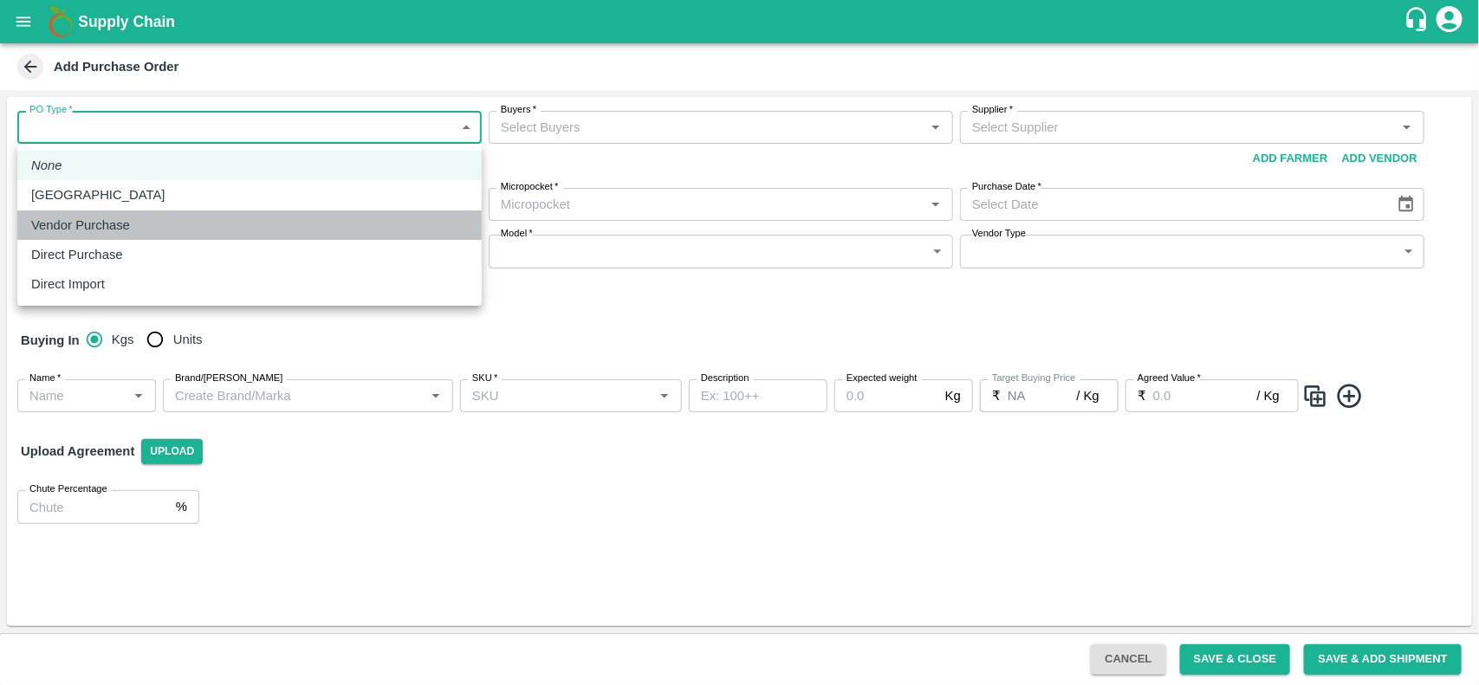
click at [173, 217] on div "Vendor Purchase" at bounding box center [249, 225] width 437 height 19
type input "2"
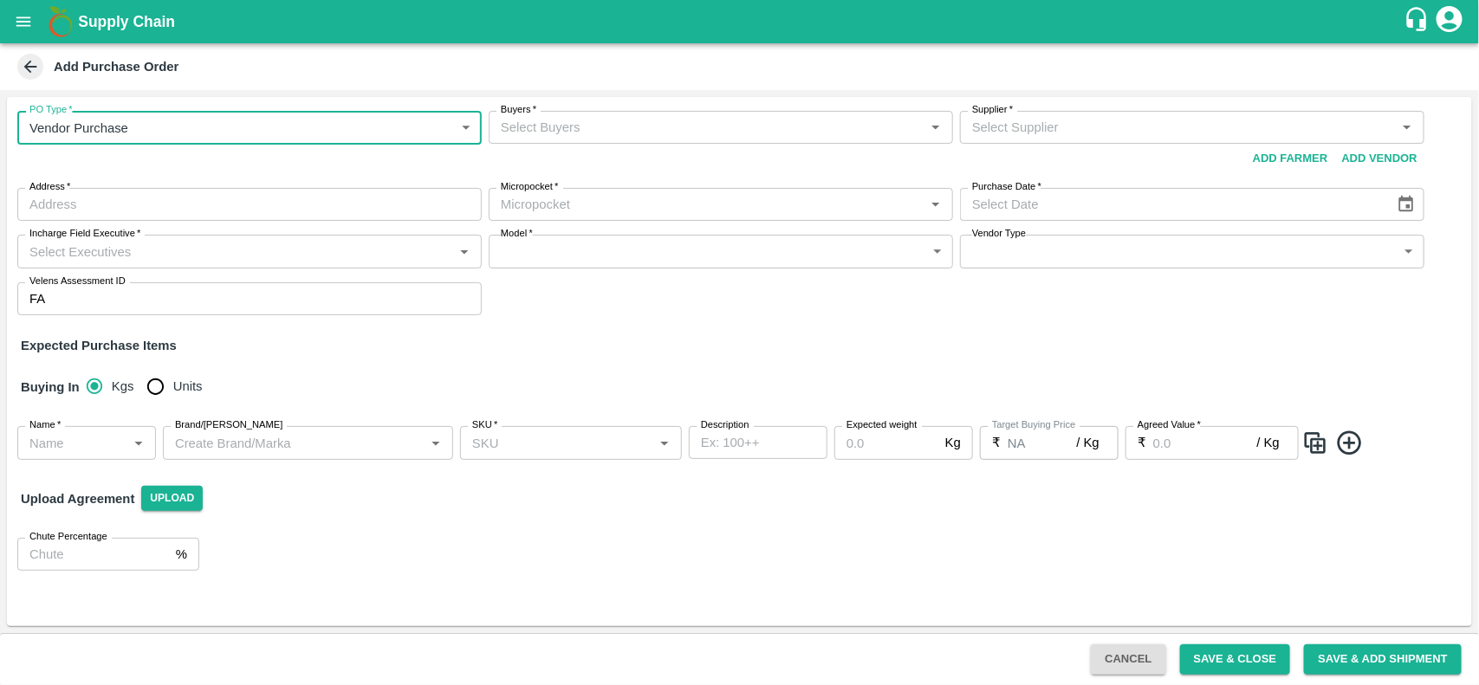
click at [663, 135] on input "Buyers   *" at bounding box center [706, 127] width 425 height 23
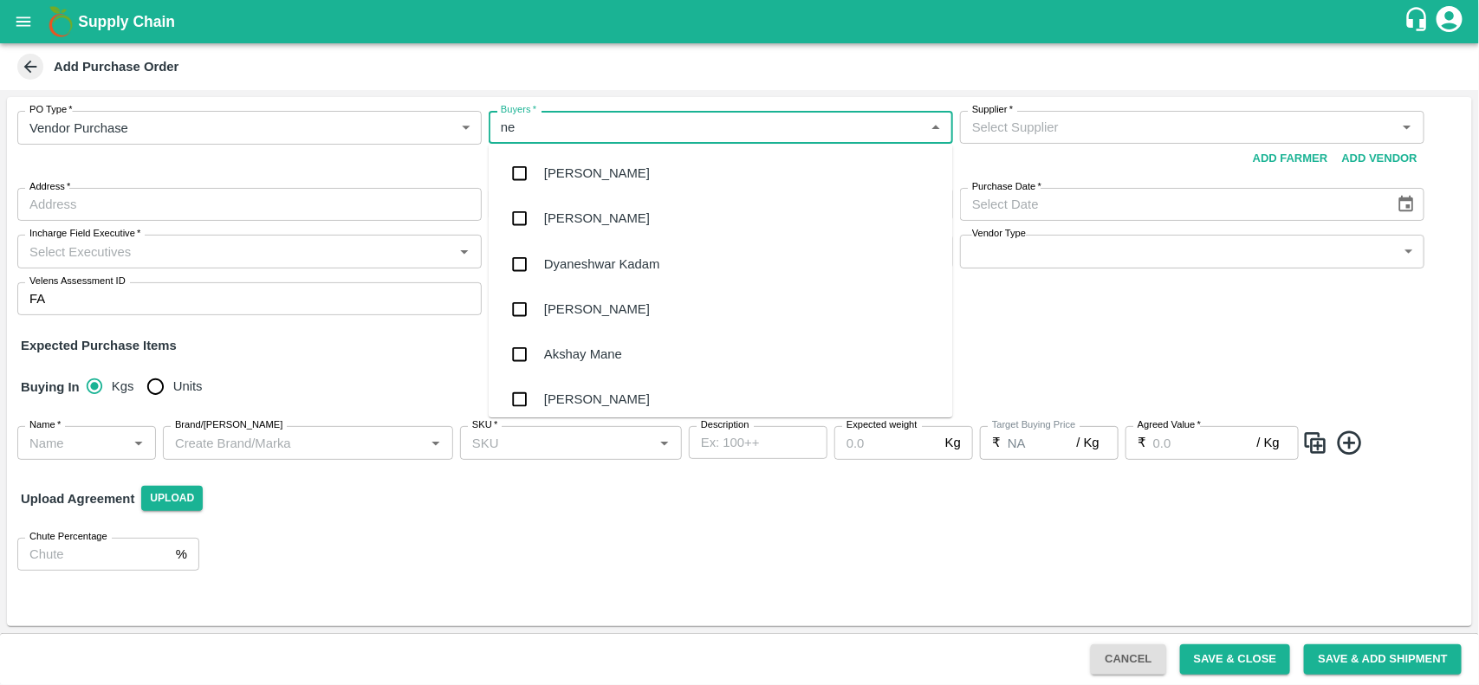
type input "nee"
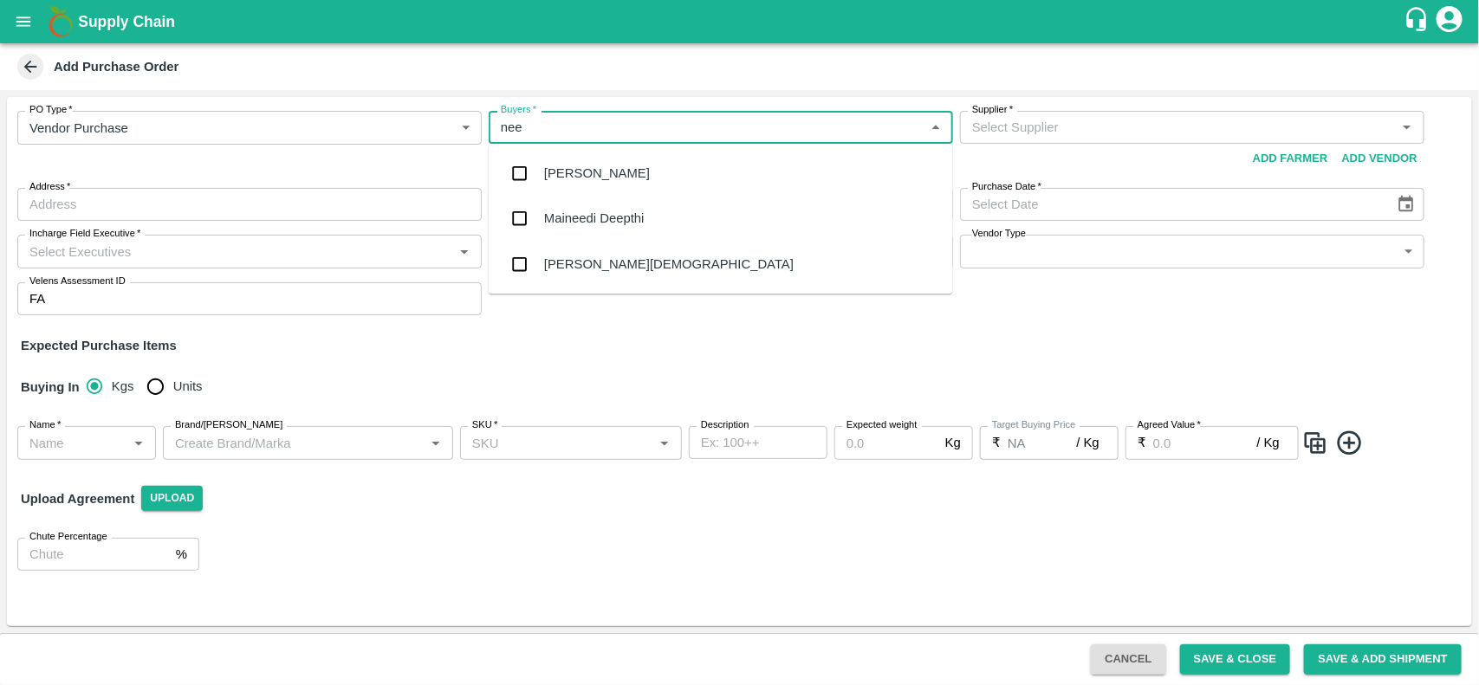
click at [556, 274] on div "[PERSON_NAME][DEMOGRAPHIC_DATA]" at bounding box center [721, 264] width 464 height 45
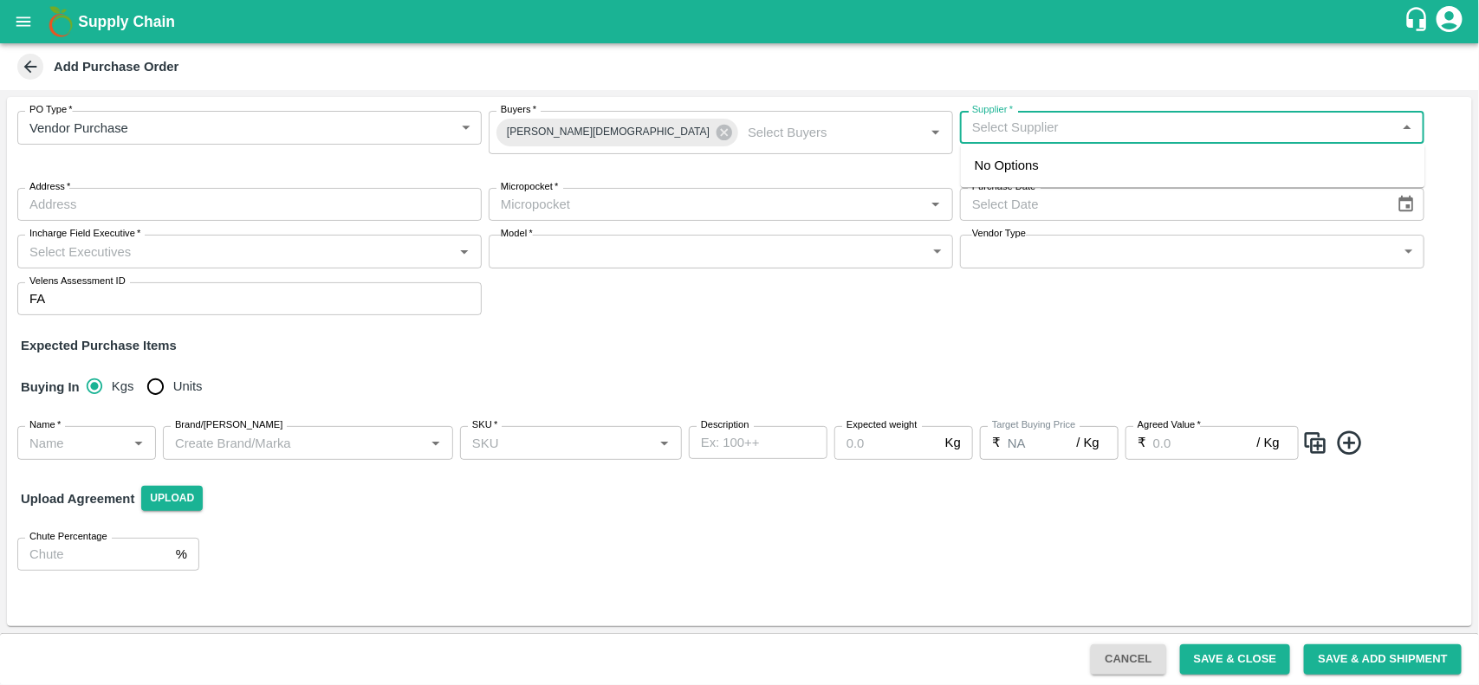
click at [1052, 119] on input "Supplier   *" at bounding box center [1177, 127] width 425 height 23
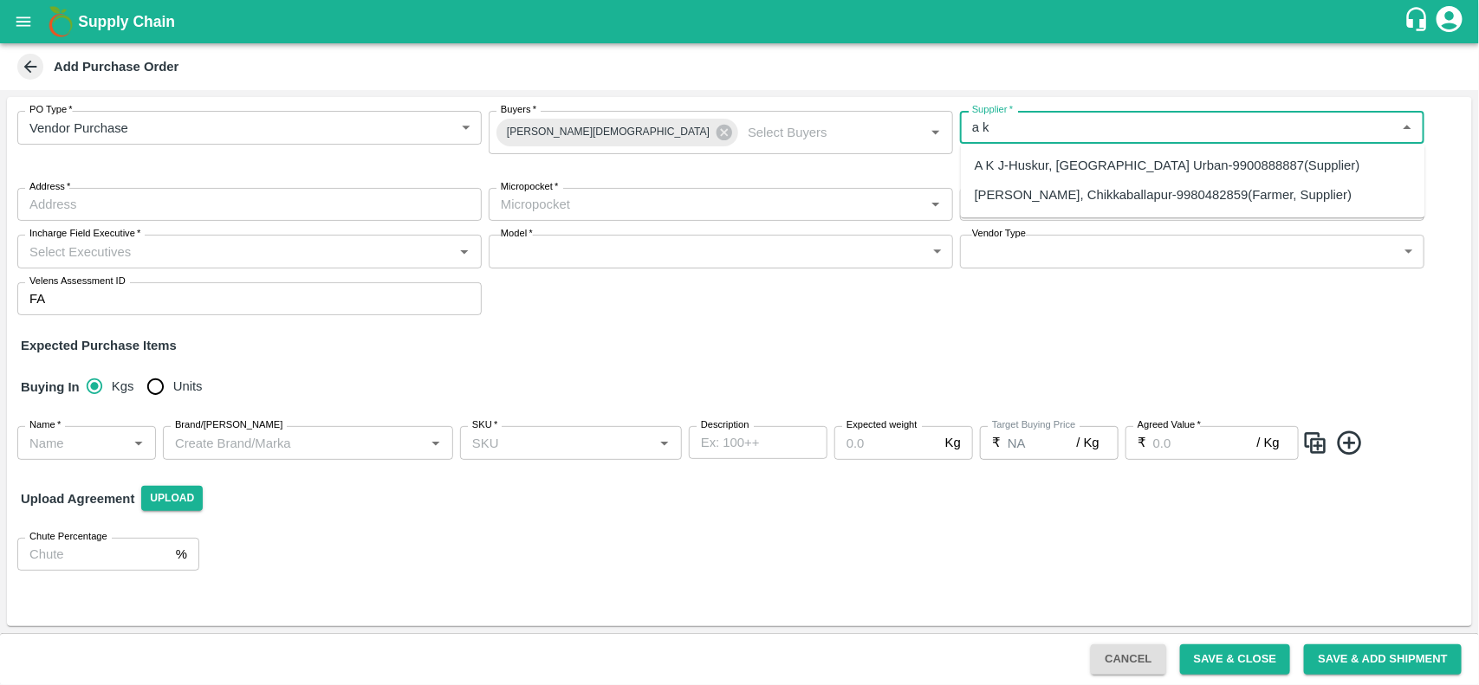
click at [1041, 153] on div "A K J-Huskur, Bangalore Urban-9900888887(Supplier)" at bounding box center [1193, 165] width 464 height 29
type input "A K J-Huskur, Bangalore Urban-9900888887(Supplier)"
type input "Huskur, Bangalore Urban, Gulimangala, Karnataka"
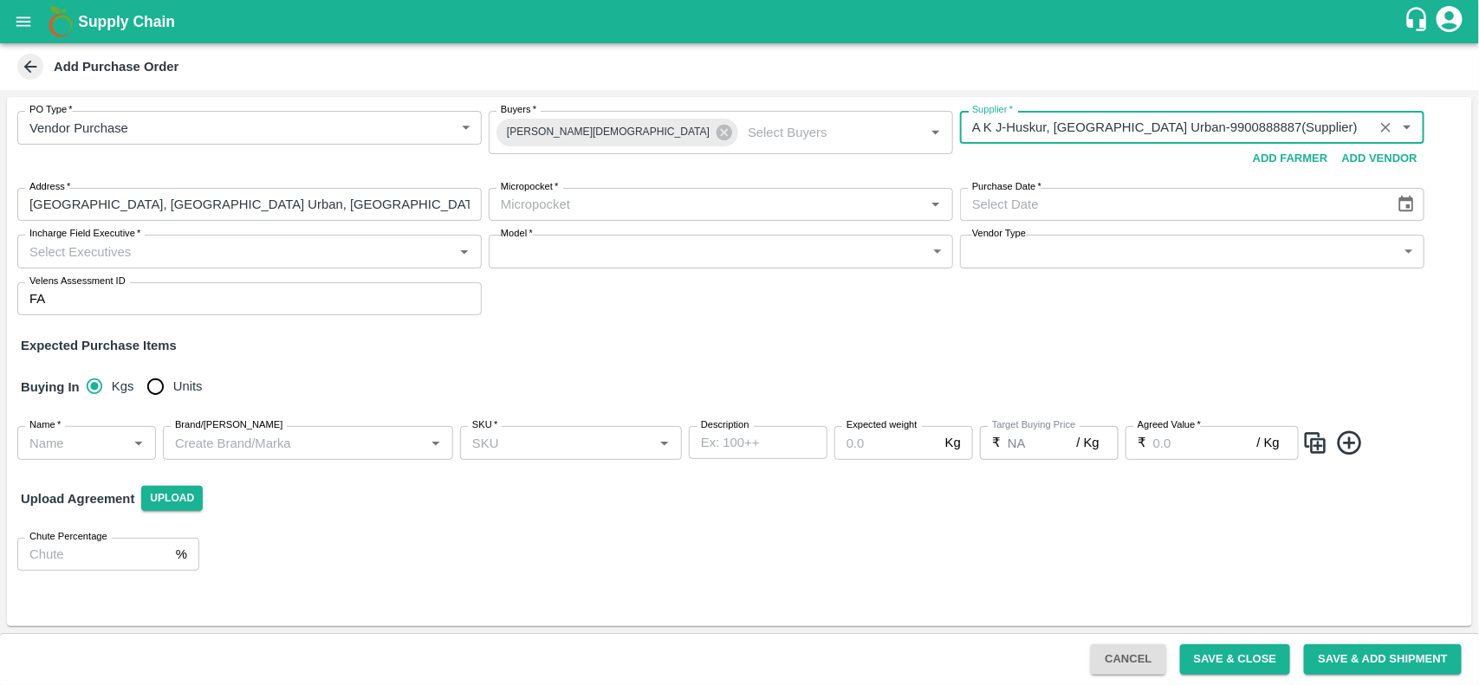
type input "A K J-Huskur, Bangalore Urban-9900888887(Supplier)"
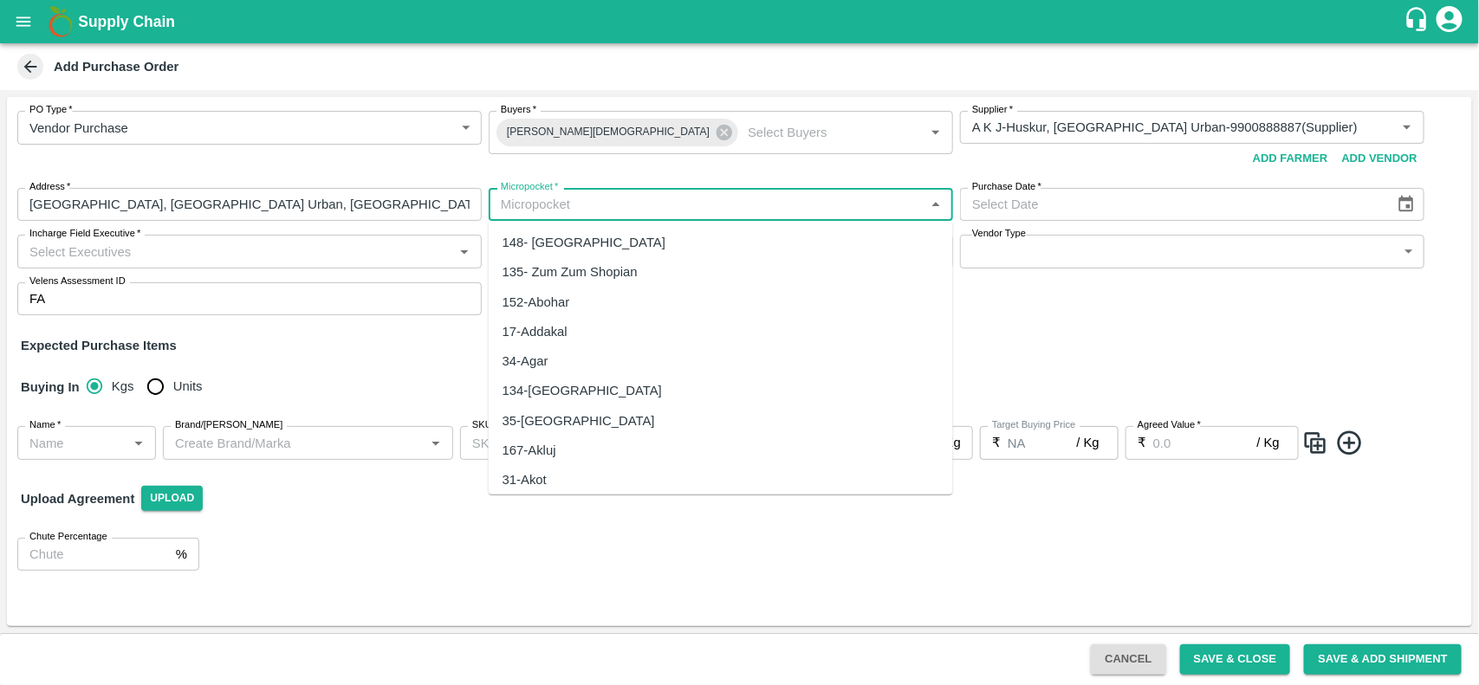
click at [702, 209] on input "Micropocket   *" at bounding box center [706, 204] width 425 height 23
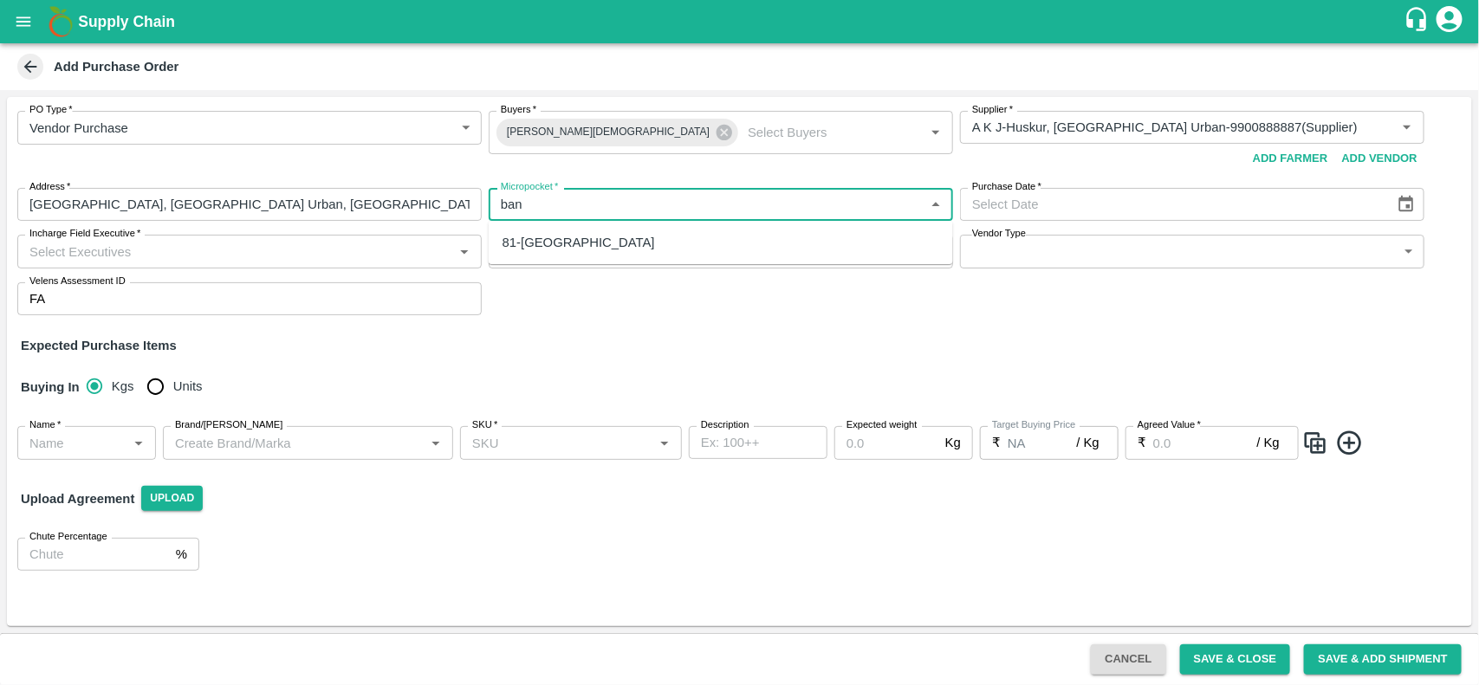
click at [568, 241] on div "81-Bangalore" at bounding box center [578, 242] width 152 height 19
type input "81-Bangalore"
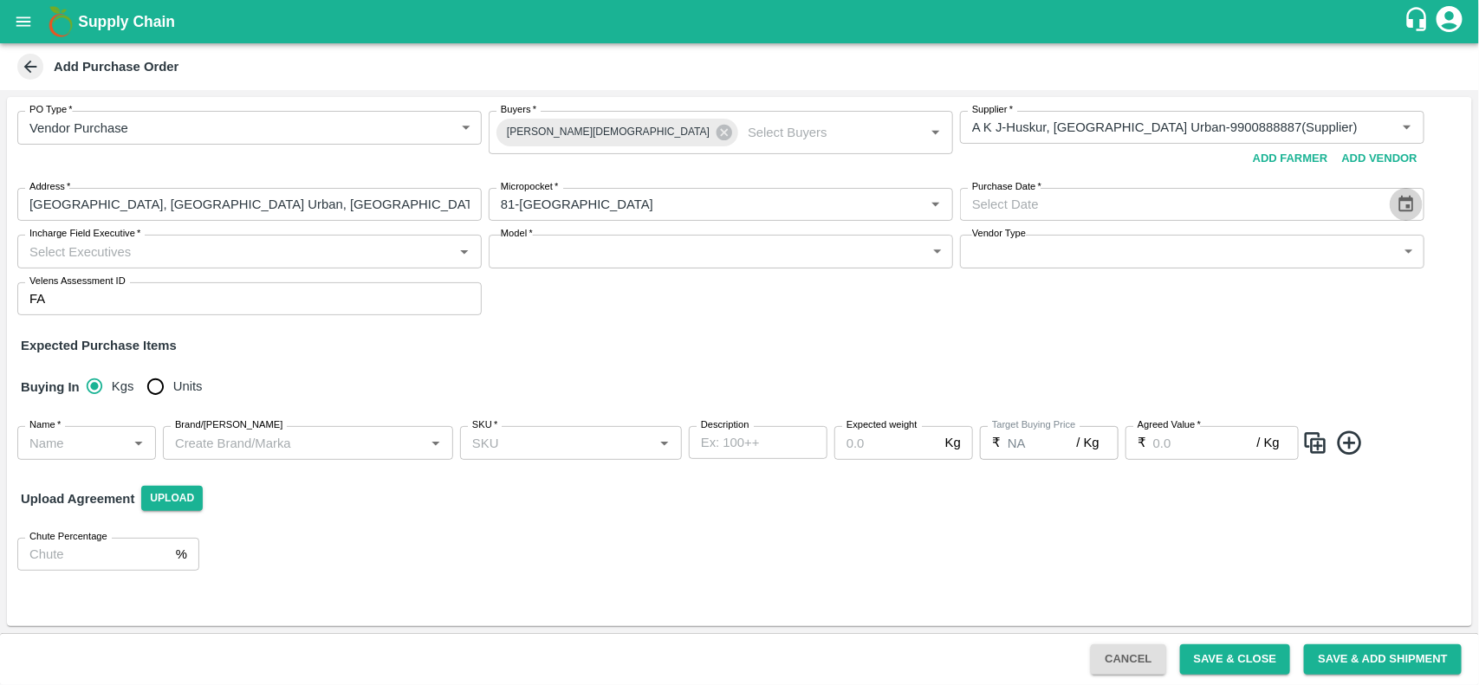
click at [1413, 200] on icon "Choose date" at bounding box center [1406, 204] width 15 height 16
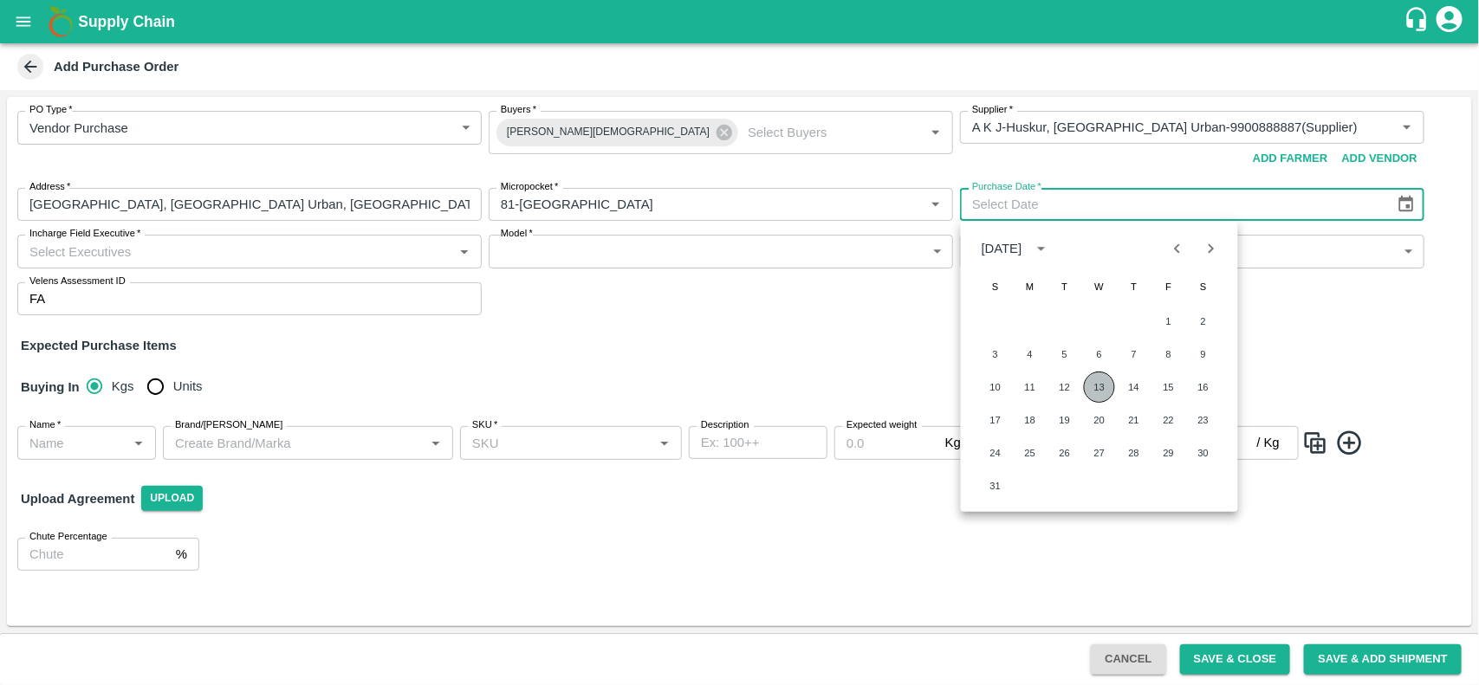
click at [1100, 381] on button "13" at bounding box center [1099, 387] width 31 height 31
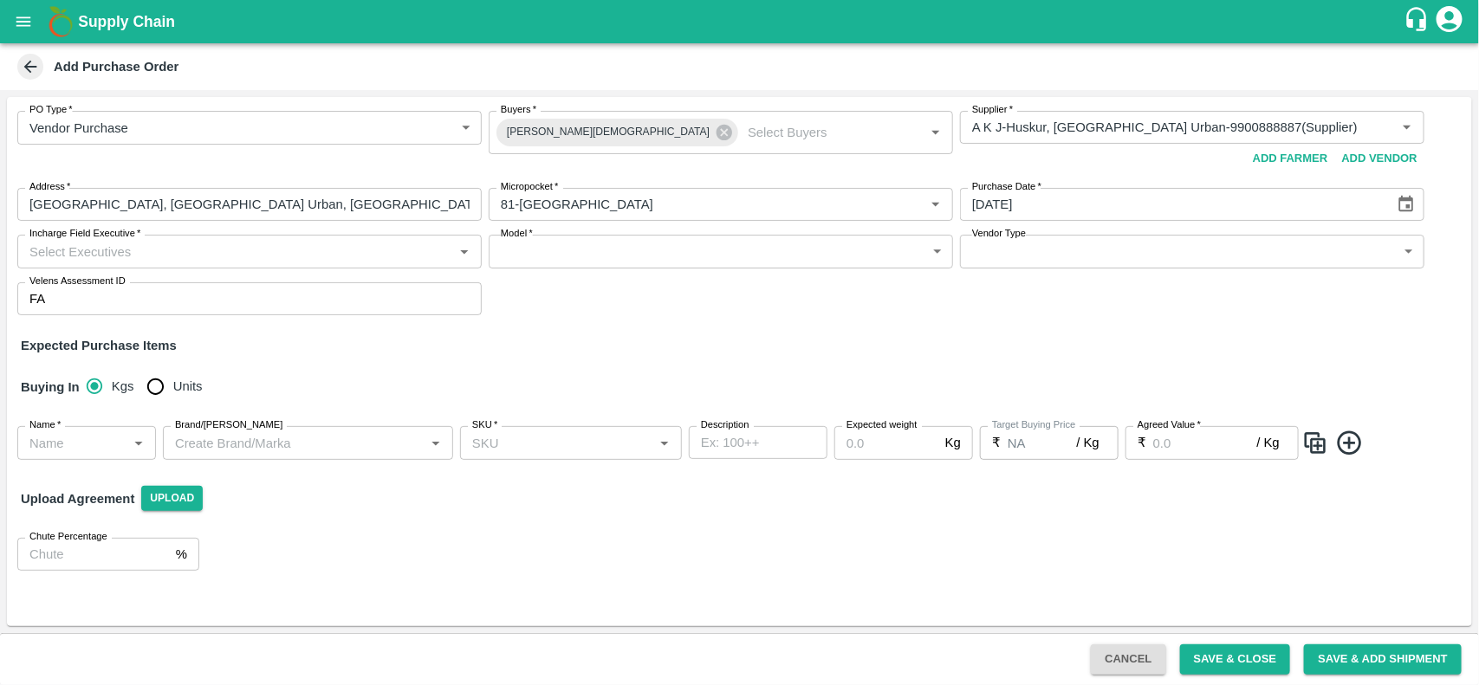
click at [1416, 210] on button "Choose date, selected date is Aug 13, 2025" at bounding box center [1405, 204] width 33 height 33
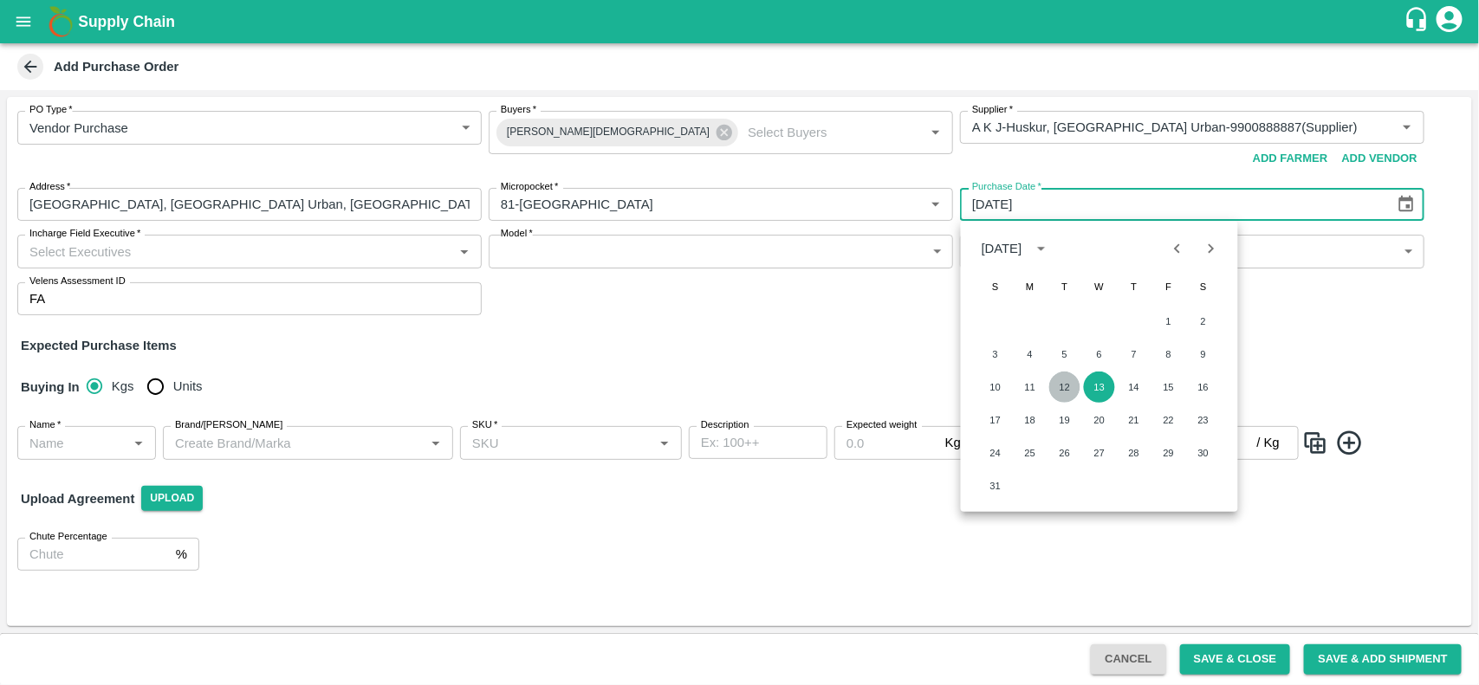
click at [1063, 385] on button "12" at bounding box center [1064, 387] width 31 height 31
type input "12/08/2025"
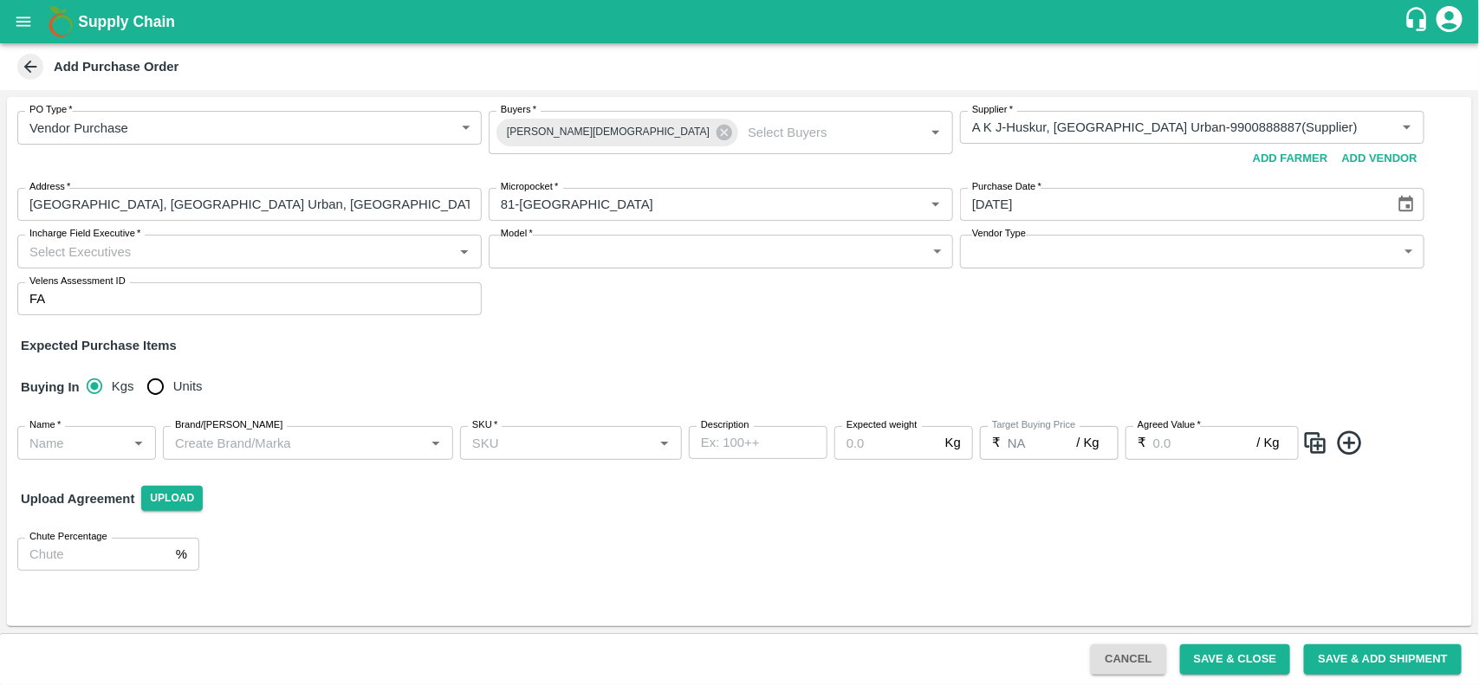
click at [352, 247] on input "Incharge Field Executive   *" at bounding box center [235, 251] width 425 height 23
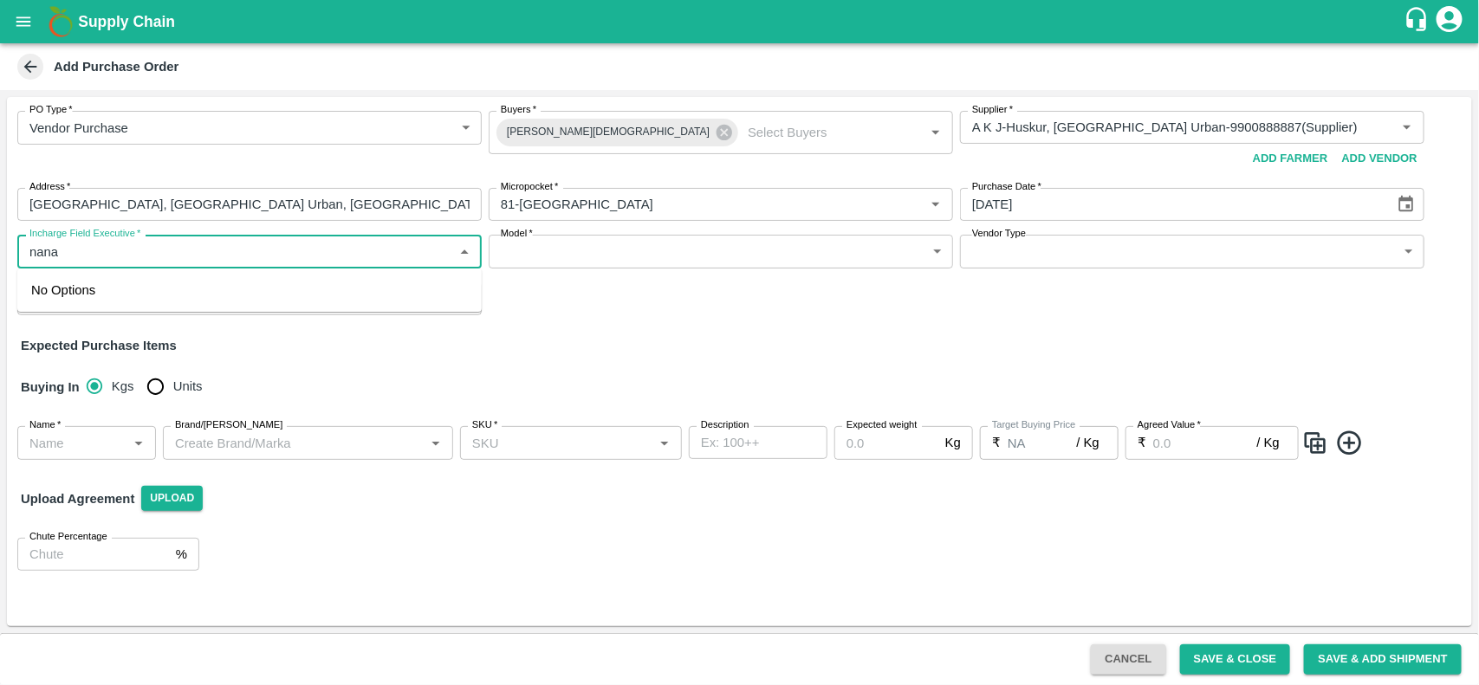
type input "nan"
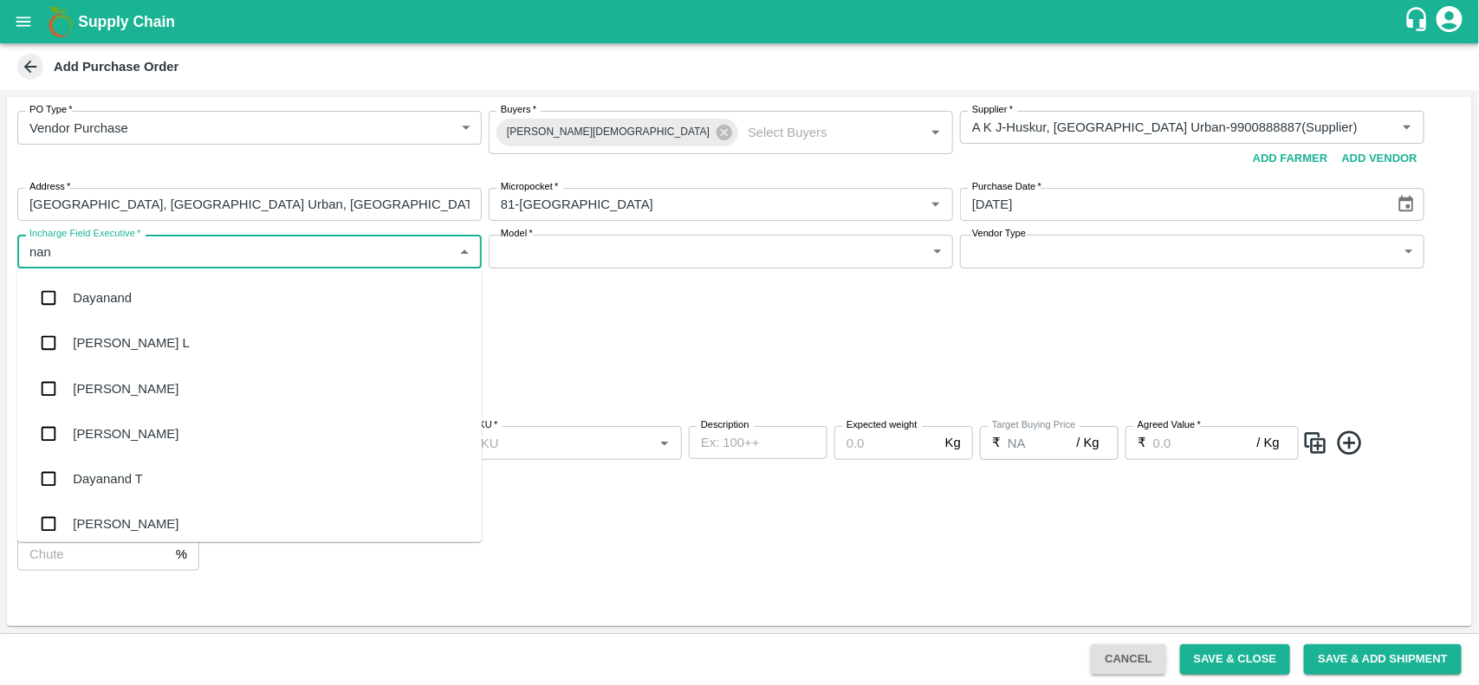
click at [105, 339] on div "Nanda Kumar L" at bounding box center [131, 342] width 116 height 19
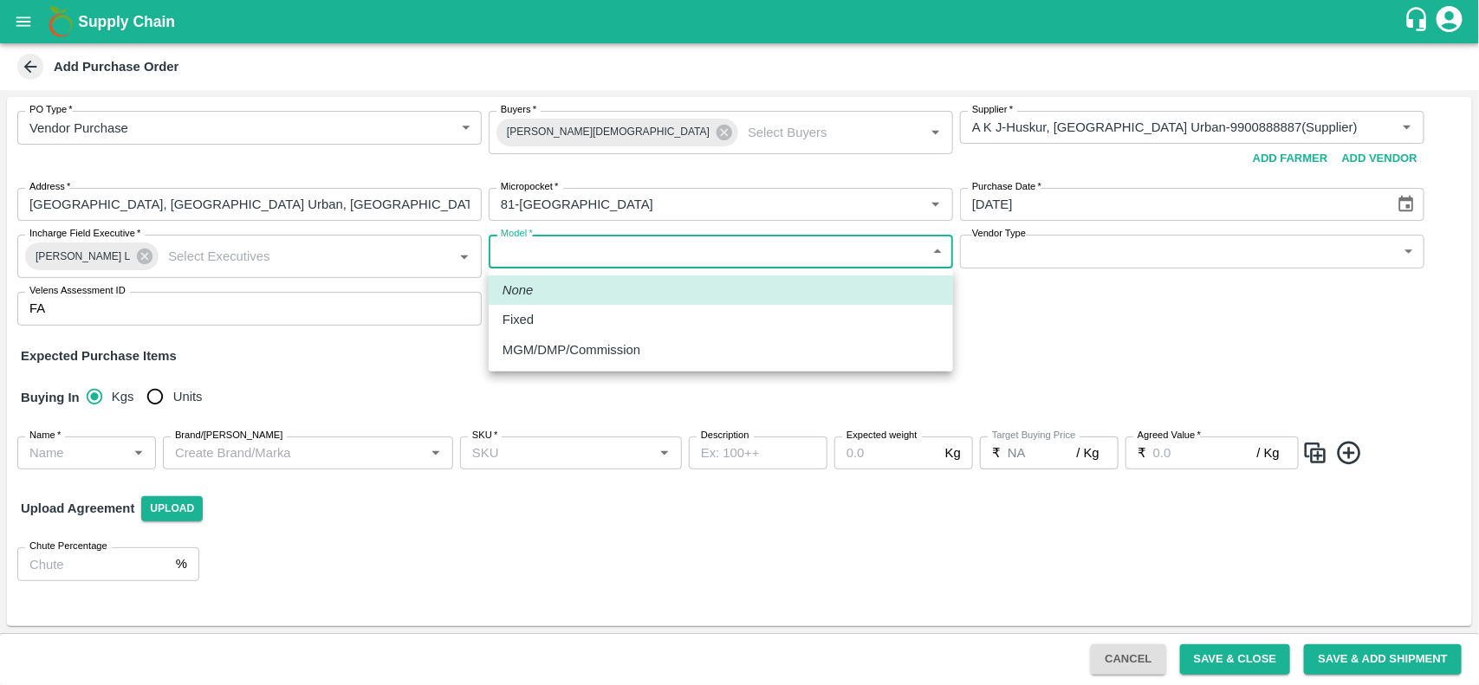
click at [613, 247] on body "Supply Chain Add Purchase Order PO Type   * Vendor Purchase 2 PO Type Buyers   …" at bounding box center [739, 342] width 1479 height 685
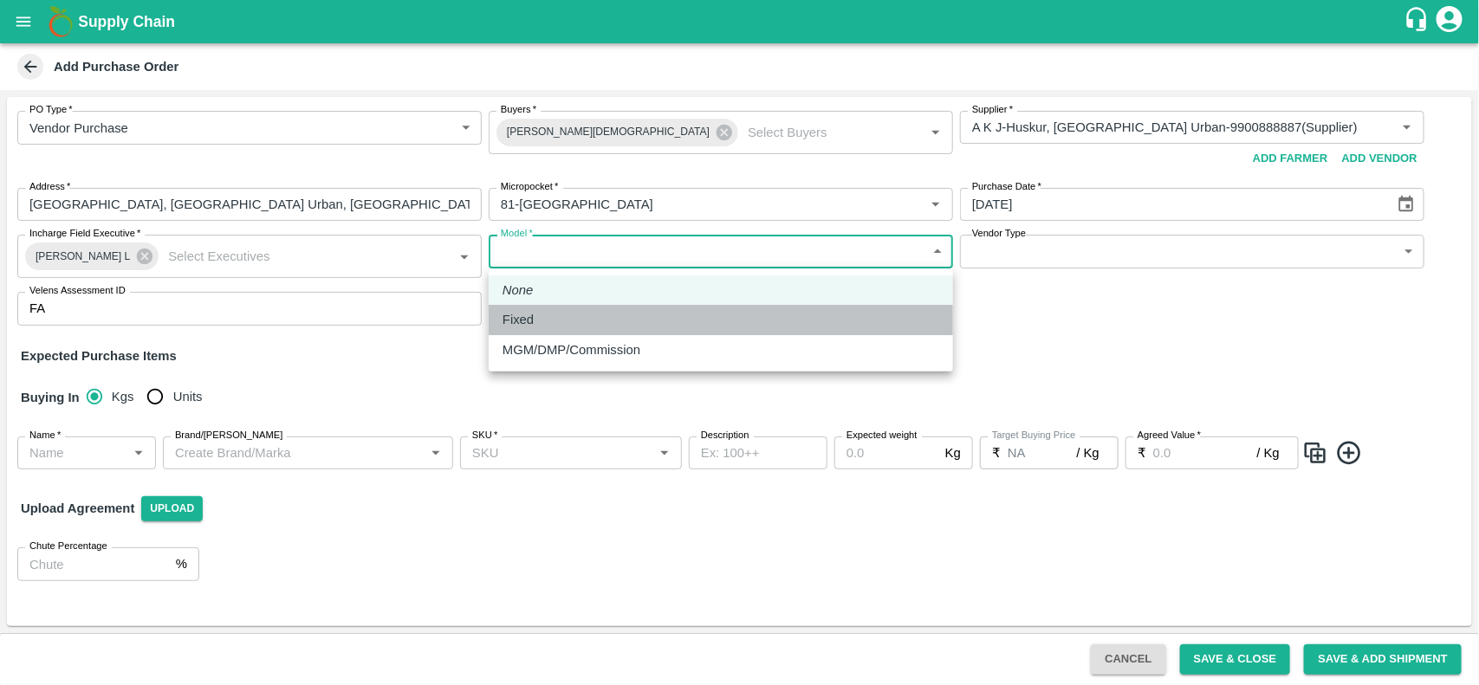
click at [596, 310] on div "Fixed" at bounding box center [720, 319] width 437 height 19
type input "Fixed"
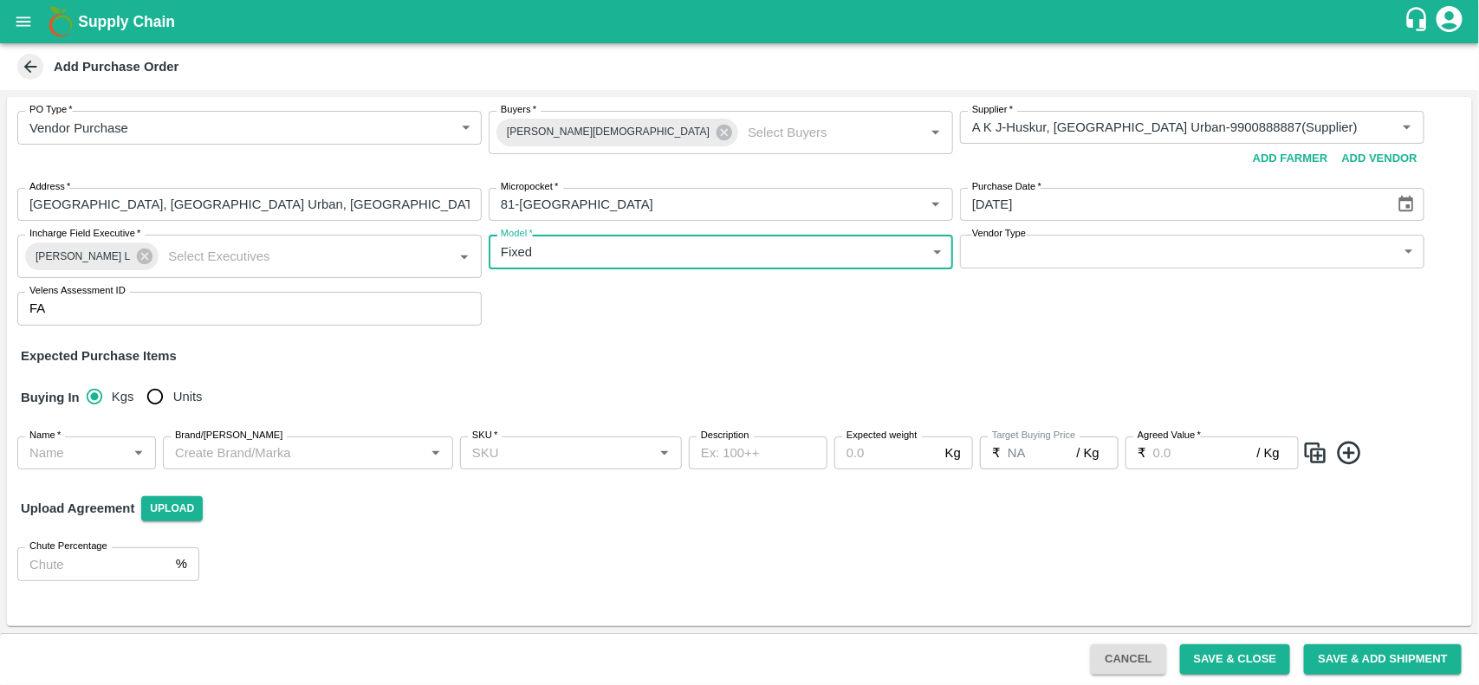
click at [1131, 245] on body "Supply Chain Add Purchase Order PO Type   * Vendor Purchase 2 PO Type Buyers   …" at bounding box center [739, 342] width 1479 height 685
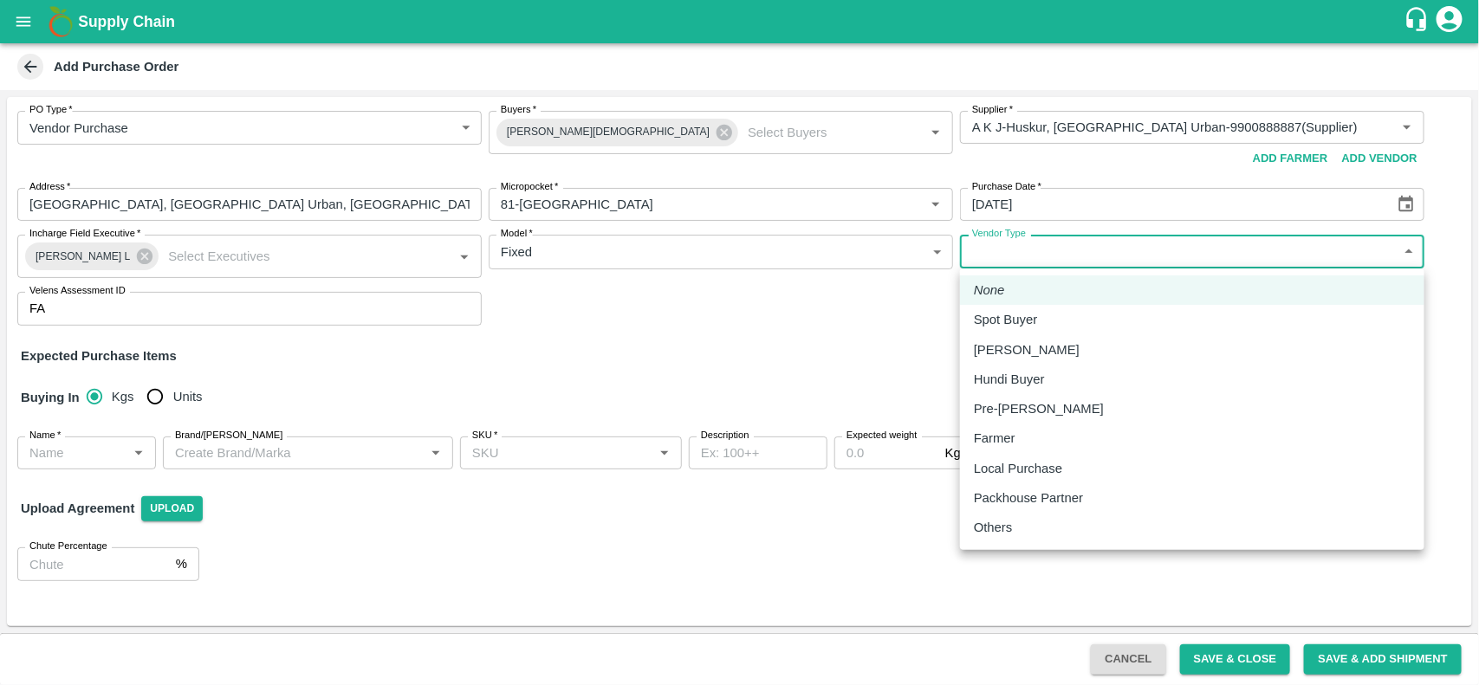
click at [489, 355] on div at bounding box center [739, 342] width 1479 height 685
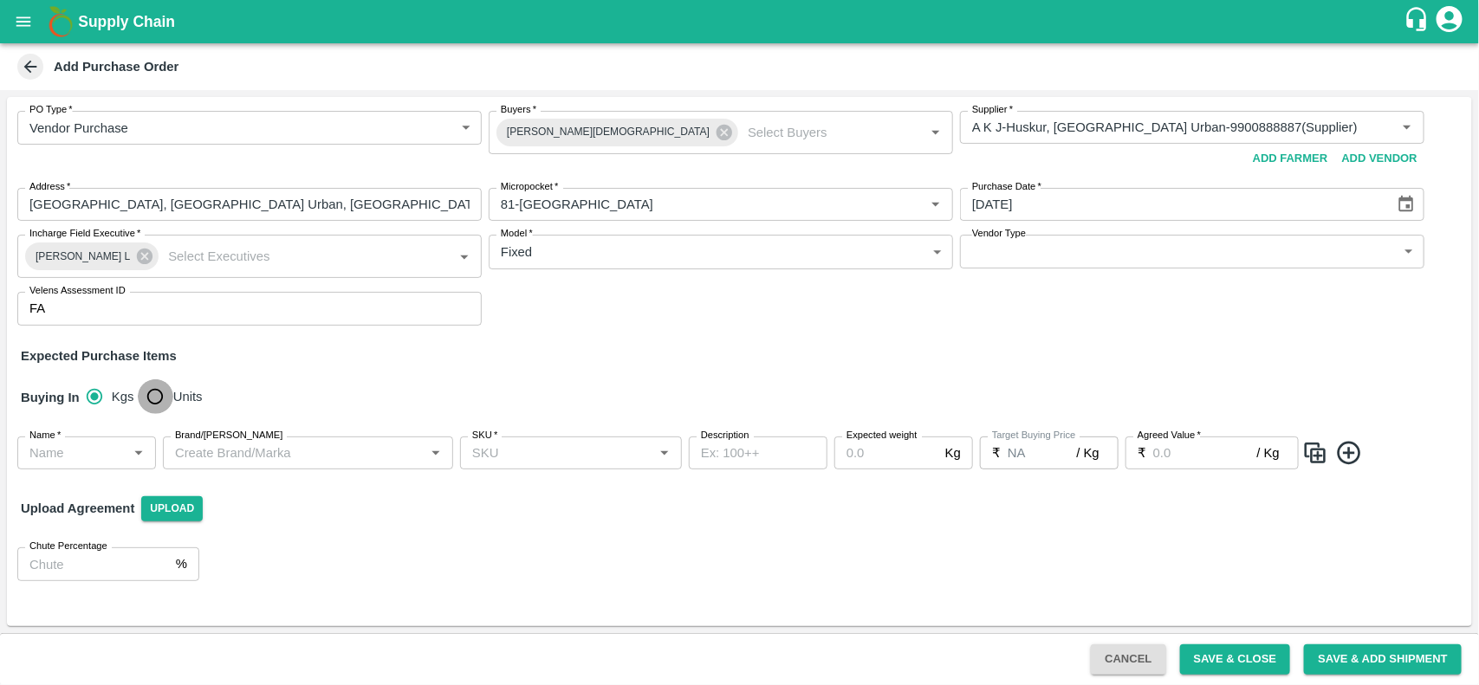
click at [161, 396] on input "Units" at bounding box center [155, 396] width 35 height 35
radio input "true"
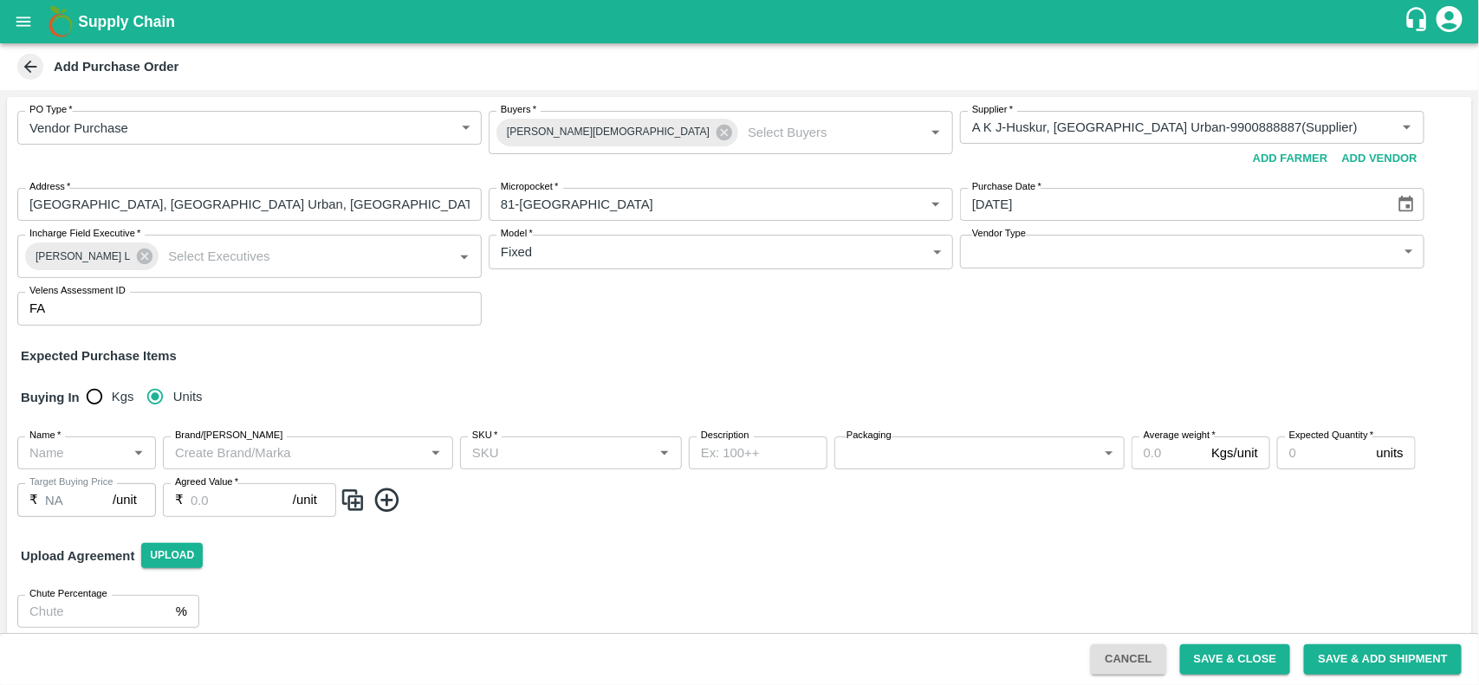
click at [72, 460] on input "Name   *" at bounding box center [73, 453] width 100 height 23
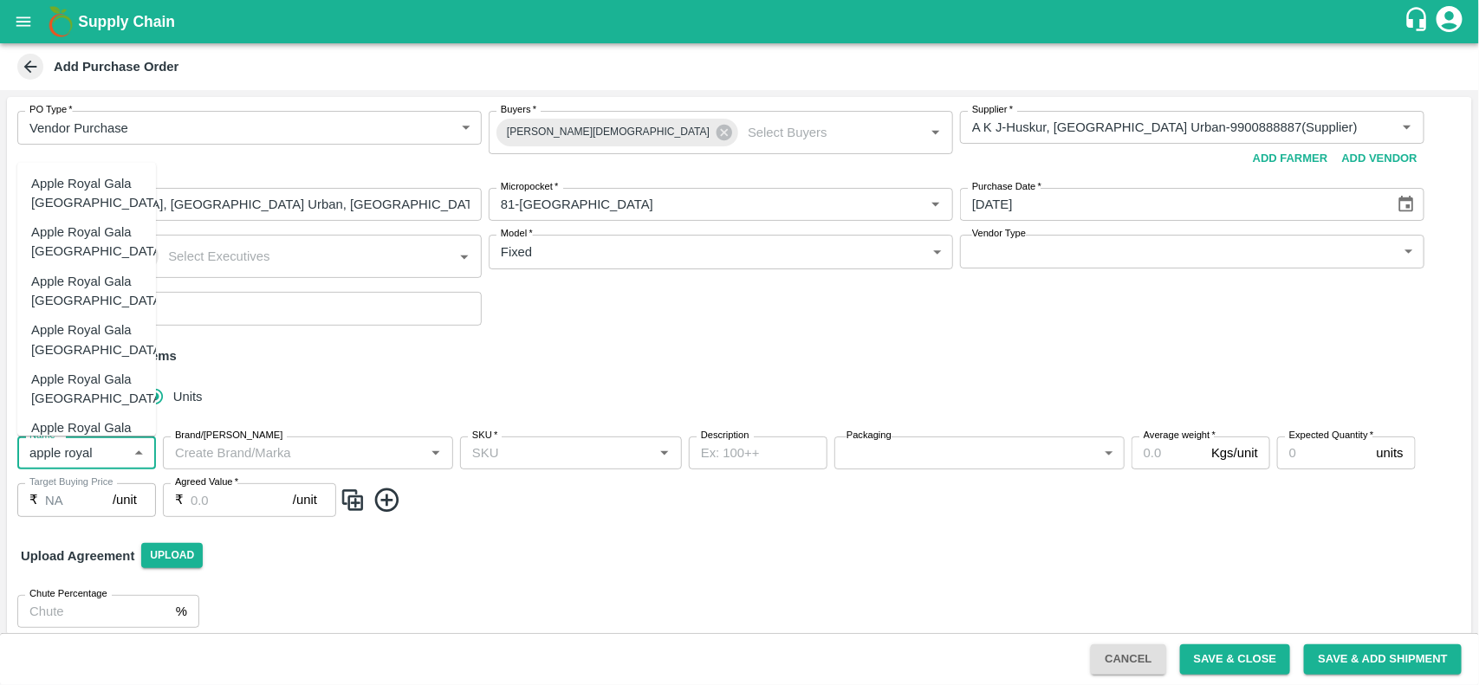
click at [80, 326] on div "Apple Royal Gala NZ" at bounding box center [98, 340] width 134 height 39
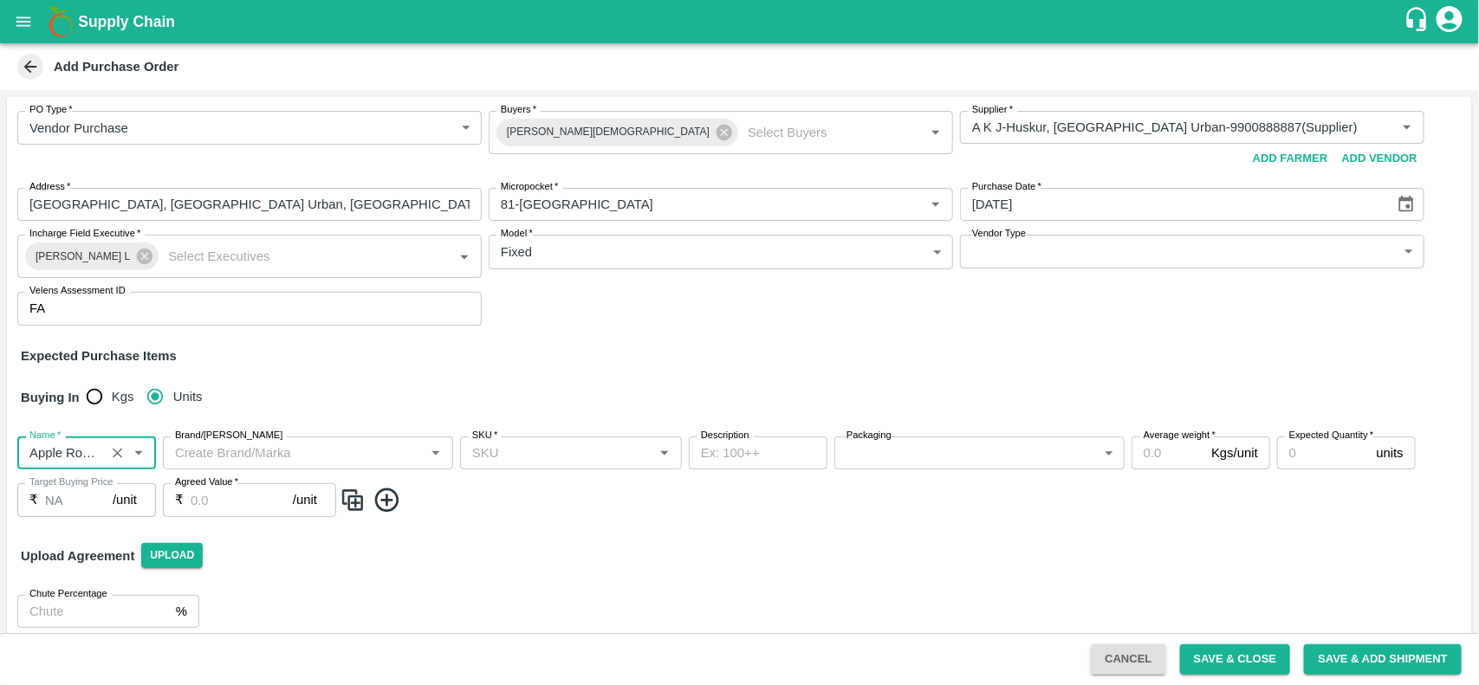
type input "Apple Royal Gala NZ"
click at [551, 446] on input "SKU   *" at bounding box center [556, 453] width 183 height 23
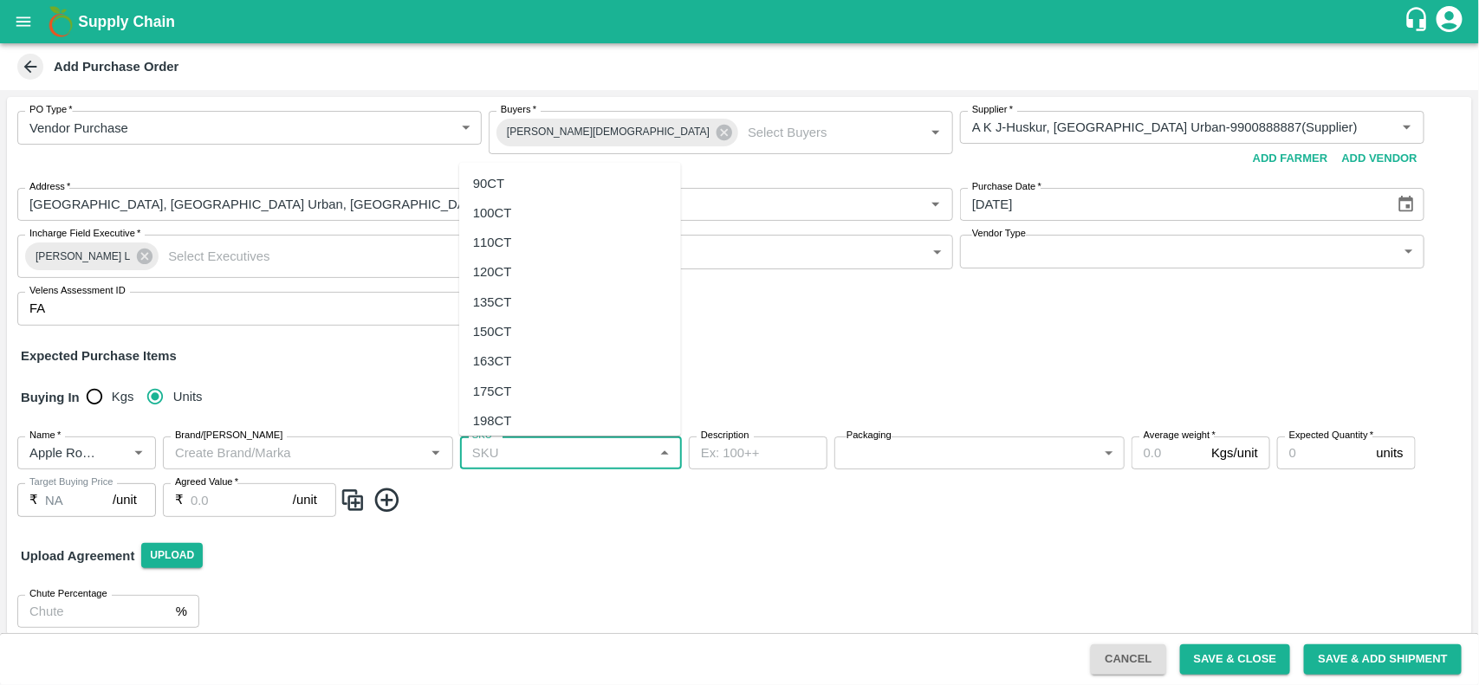
click at [495, 273] on div "120CT" at bounding box center [492, 272] width 39 height 19
type input "120CT"
click at [872, 463] on body "Supply Chain Add Purchase Order PO Type   * Vendor Purchase 2 PO Type Buyers   …" at bounding box center [739, 342] width 1479 height 685
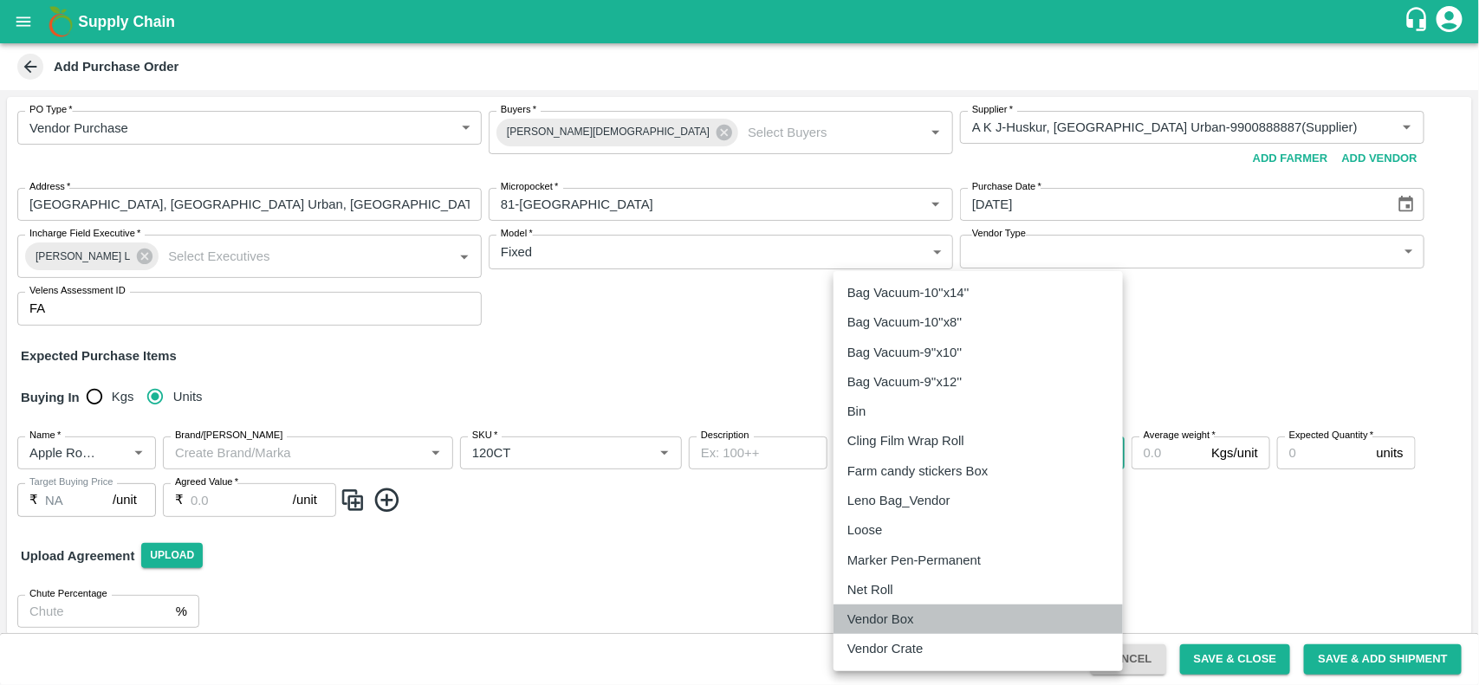
click at [889, 613] on p "Vendor Box" at bounding box center [880, 619] width 67 height 19
type input "276"
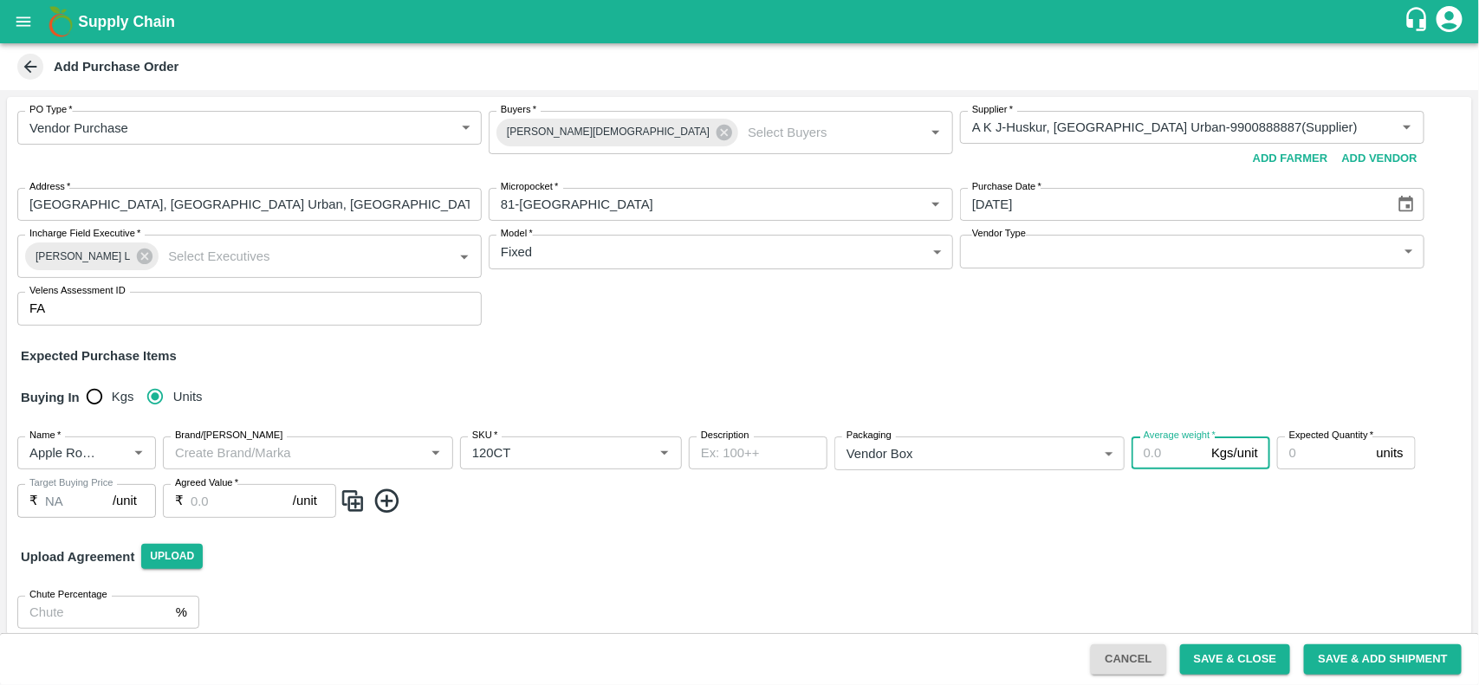
click at [1152, 459] on input "Average weight   *" at bounding box center [1167, 453] width 73 height 33
type input "18"
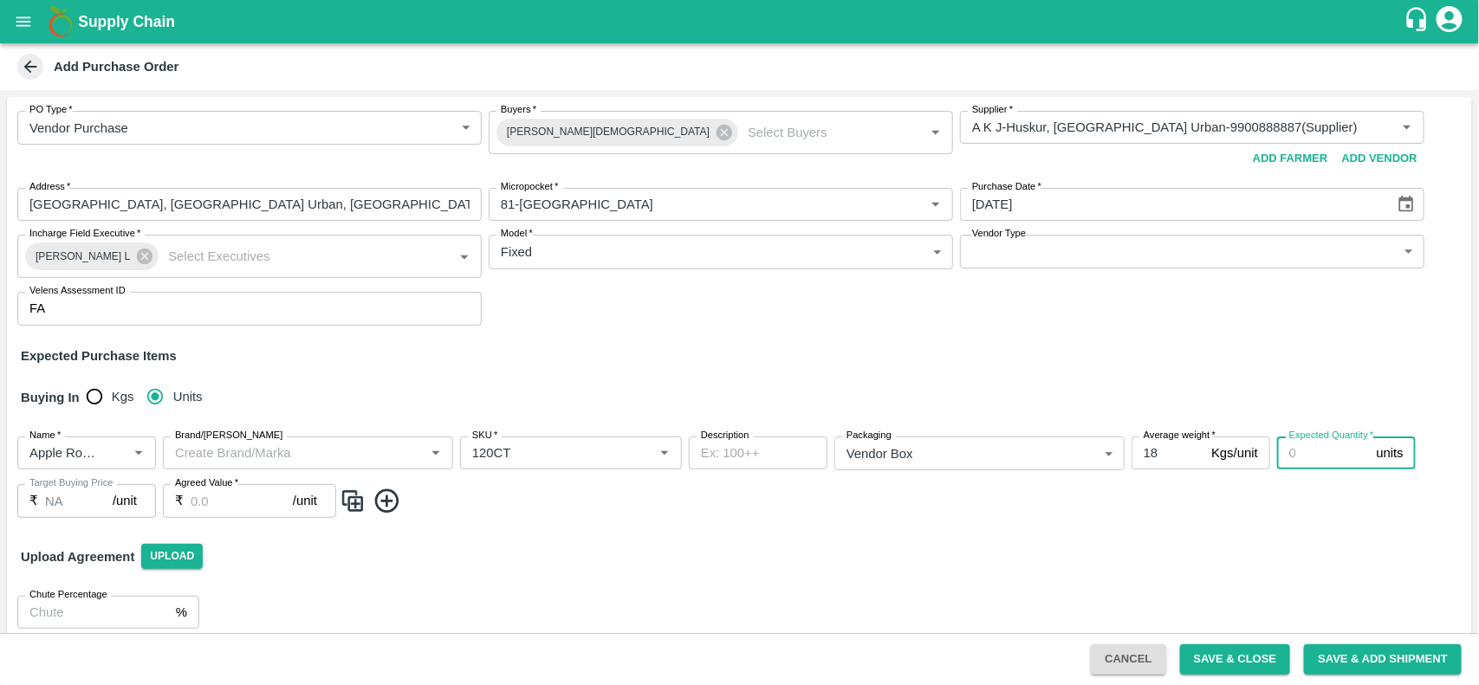
click at [1334, 460] on input "Expected Quantity   *" at bounding box center [1323, 453] width 93 height 33
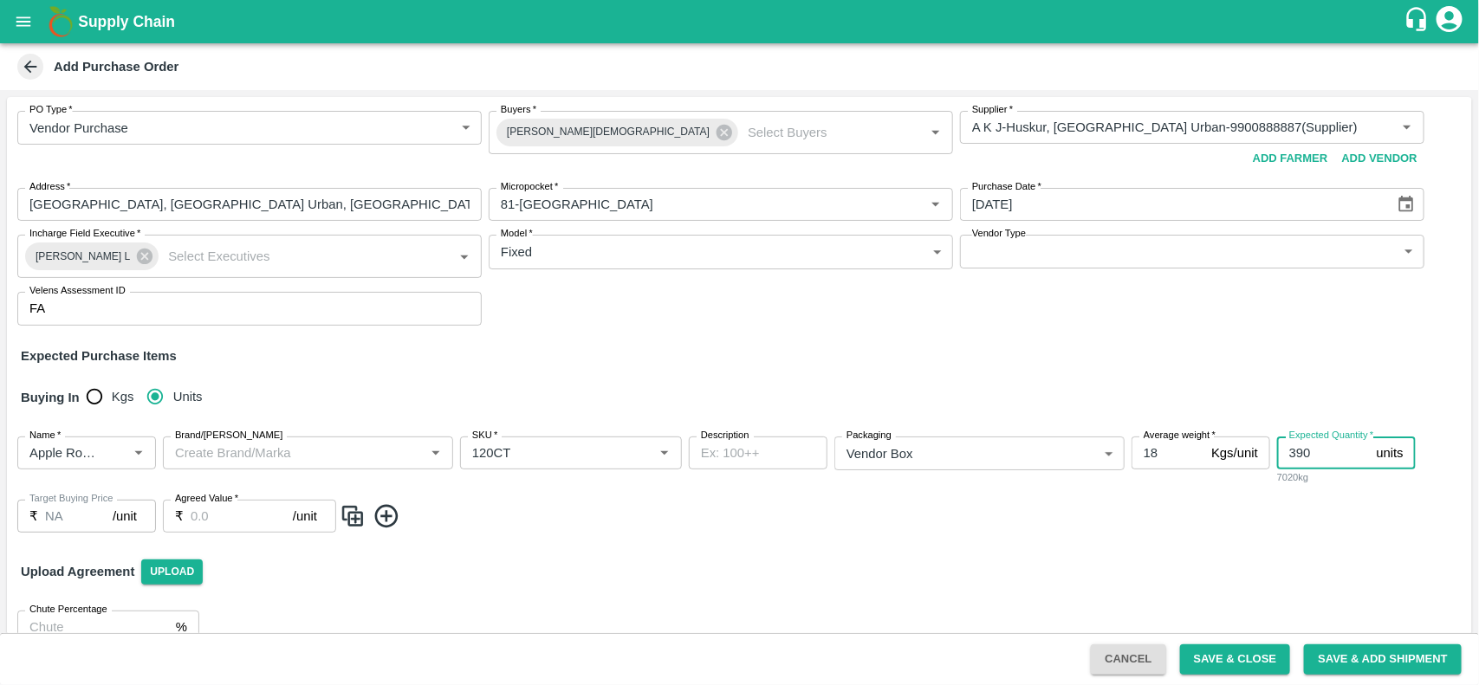
type input "390"
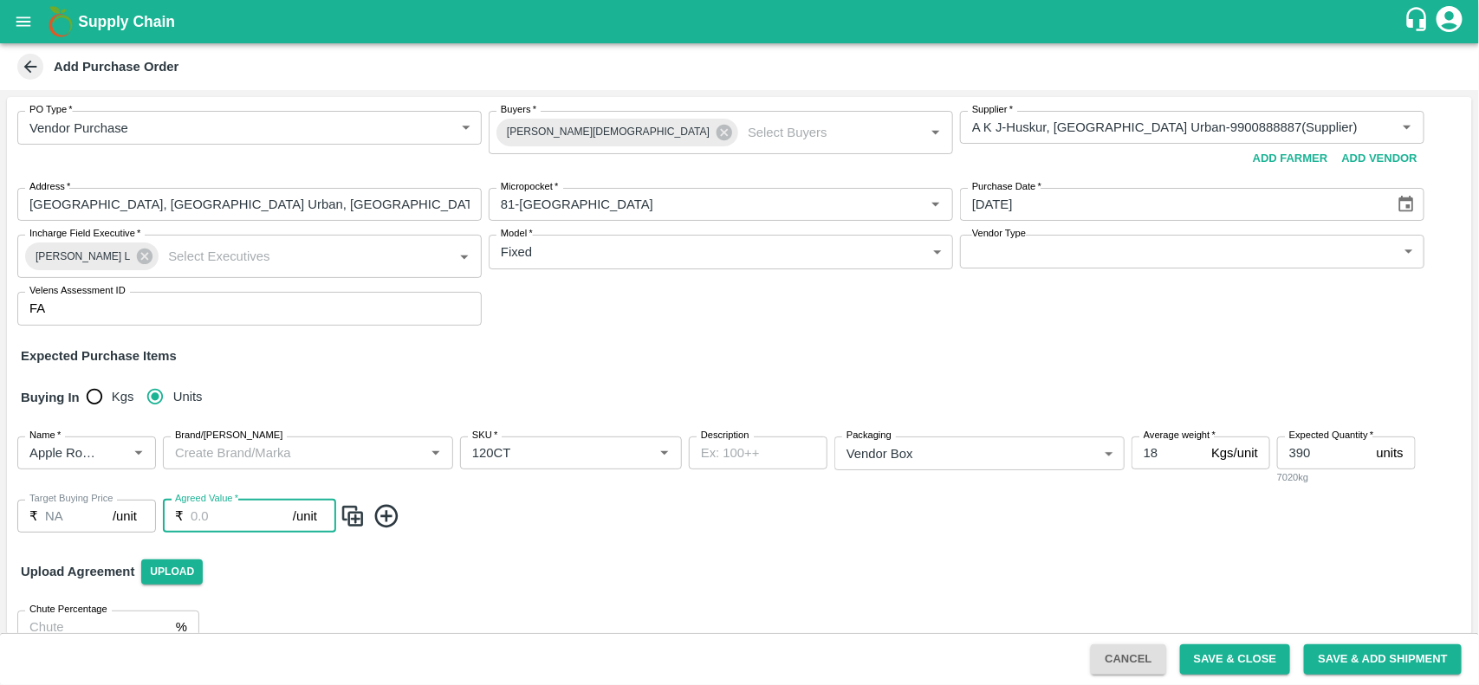
click at [200, 515] on input "Agreed Value   *" at bounding box center [242, 516] width 102 height 33
type input "3750"
click at [1233, 652] on button "Save & Close" at bounding box center [1235, 659] width 111 height 30
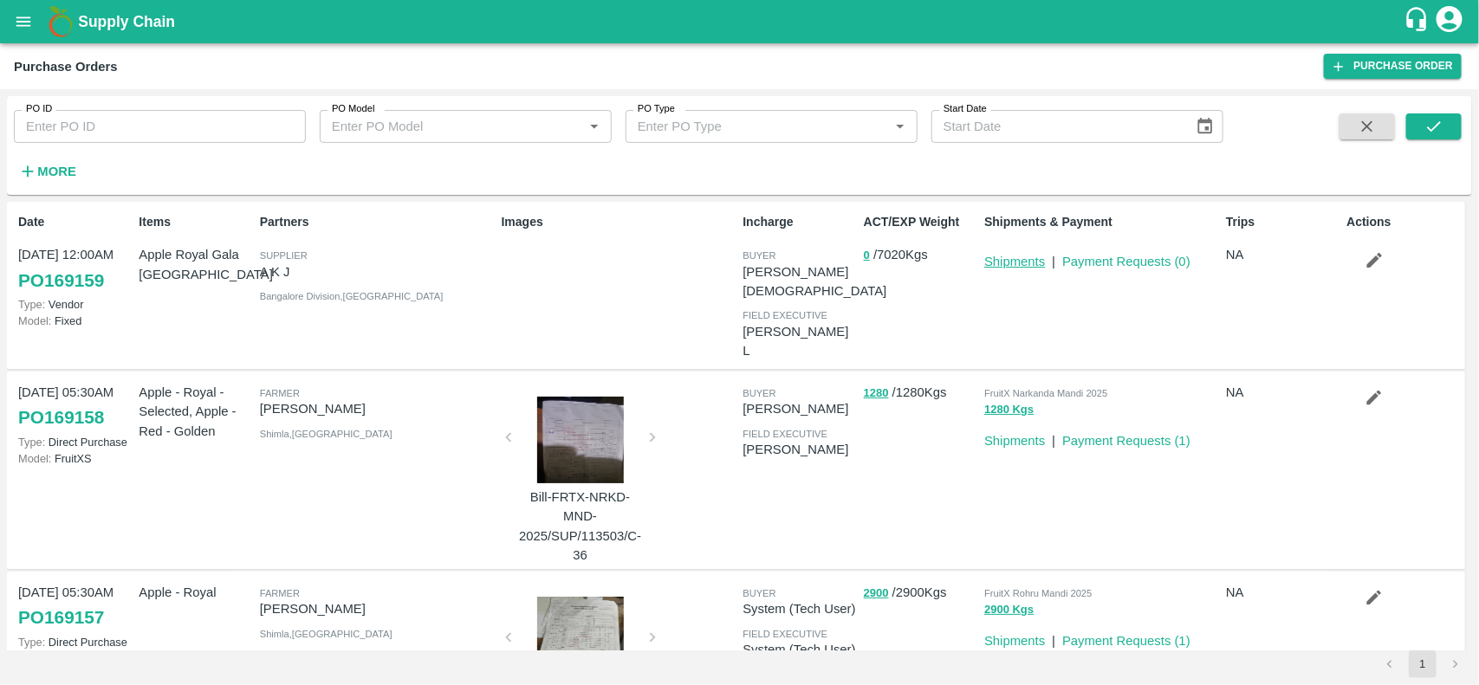
click at [1005, 256] on link "Shipments" at bounding box center [1014, 262] width 61 height 14
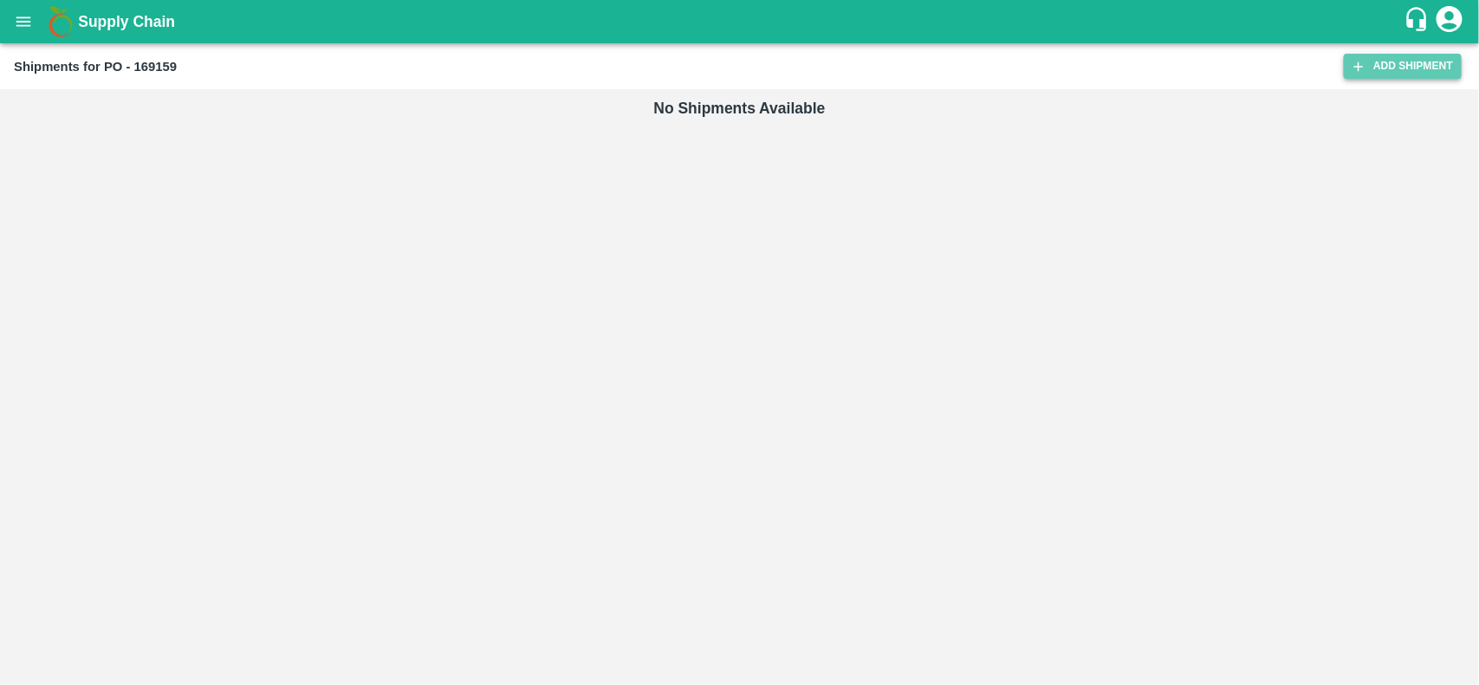
click at [1352, 78] on link "Add Shipment" at bounding box center [1402, 66] width 118 height 25
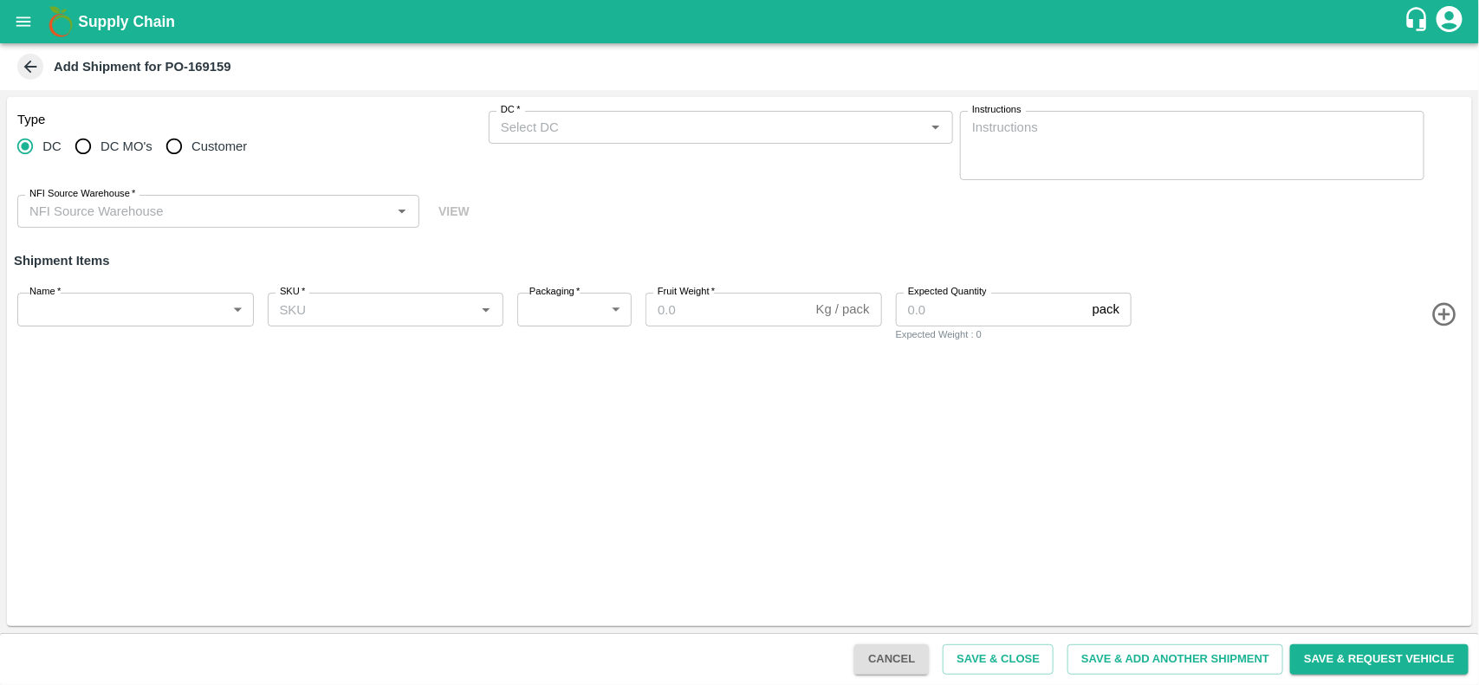
click at [537, 141] on div "DC   *" at bounding box center [721, 127] width 464 height 33
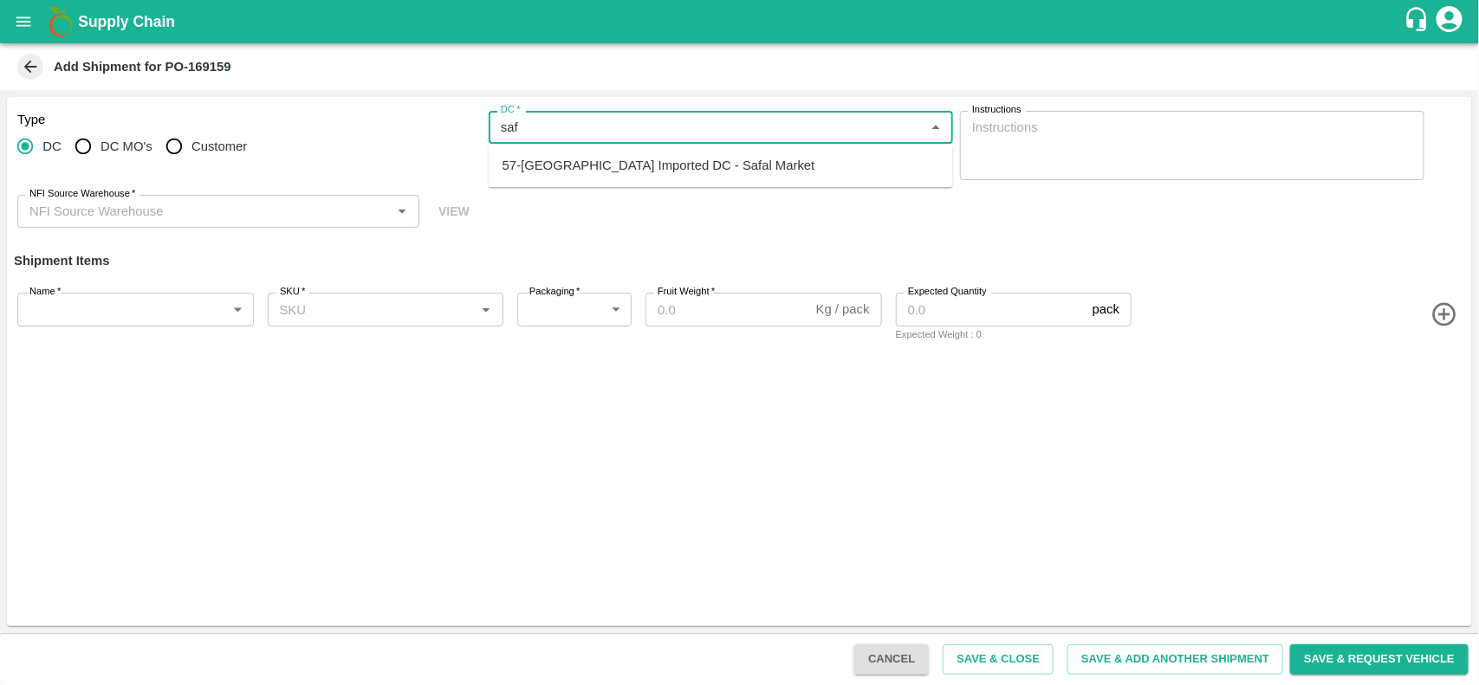
click at [547, 158] on div "57-[GEOGRAPHIC_DATA] Imported DC - Safal Market" at bounding box center [658, 165] width 313 height 19
type input "57-[GEOGRAPHIC_DATA] Imported DC - Safal Market"
click at [312, 205] on input "NFI Source Warehouse   *" at bounding box center [204, 211] width 363 height 23
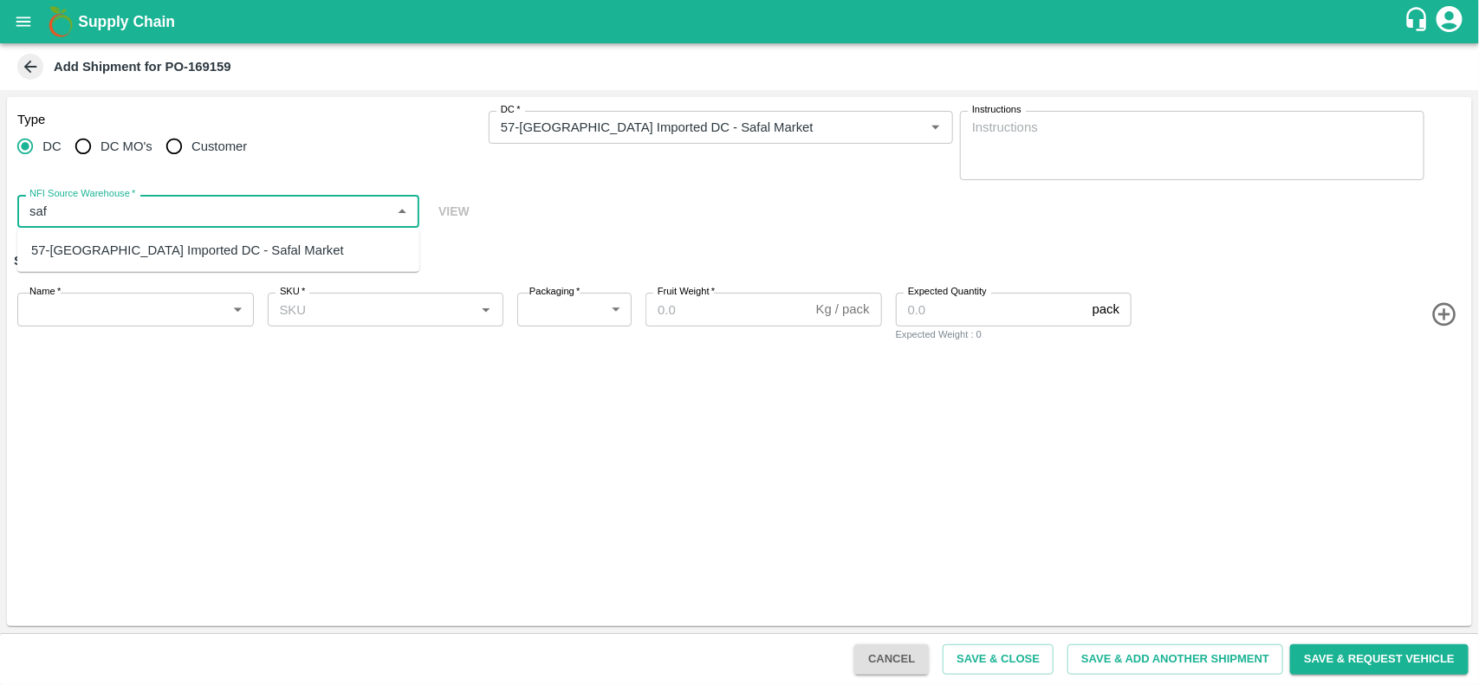
click at [267, 243] on div "57-[GEOGRAPHIC_DATA] Imported DC - Safal Market" at bounding box center [187, 250] width 313 height 19
type input "57-[GEOGRAPHIC_DATA] Imported DC - Safal Market"
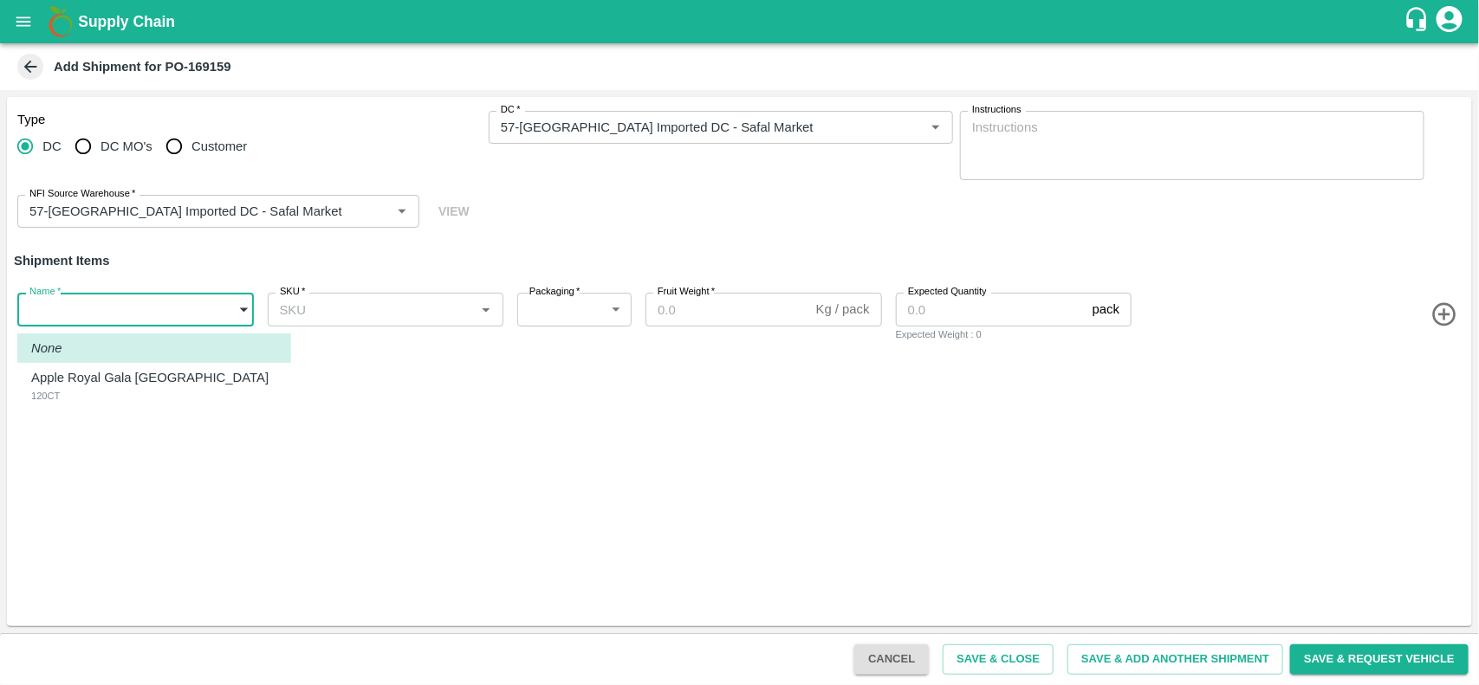
click at [156, 312] on body "Supply Chain Add Shipment for PO-169159 Type [GEOGRAPHIC_DATA] DC MO's Customer…" at bounding box center [739, 342] width 1479 height 685
click at [123, 364] on li "Apple Royal Gala NZ 120CT" at bounding box center [154, 386] width 274 height 46
type input "1908893"
type input "276"
type input "18"
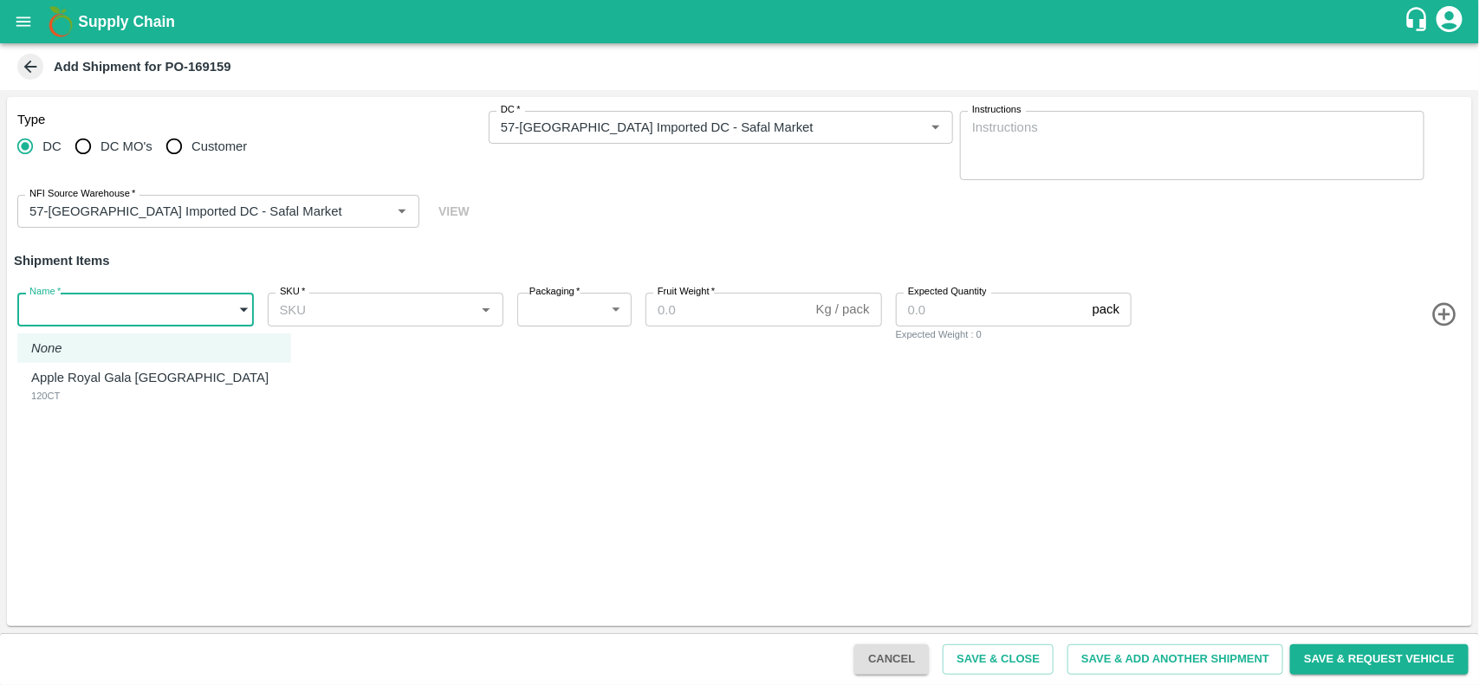
type input "390"
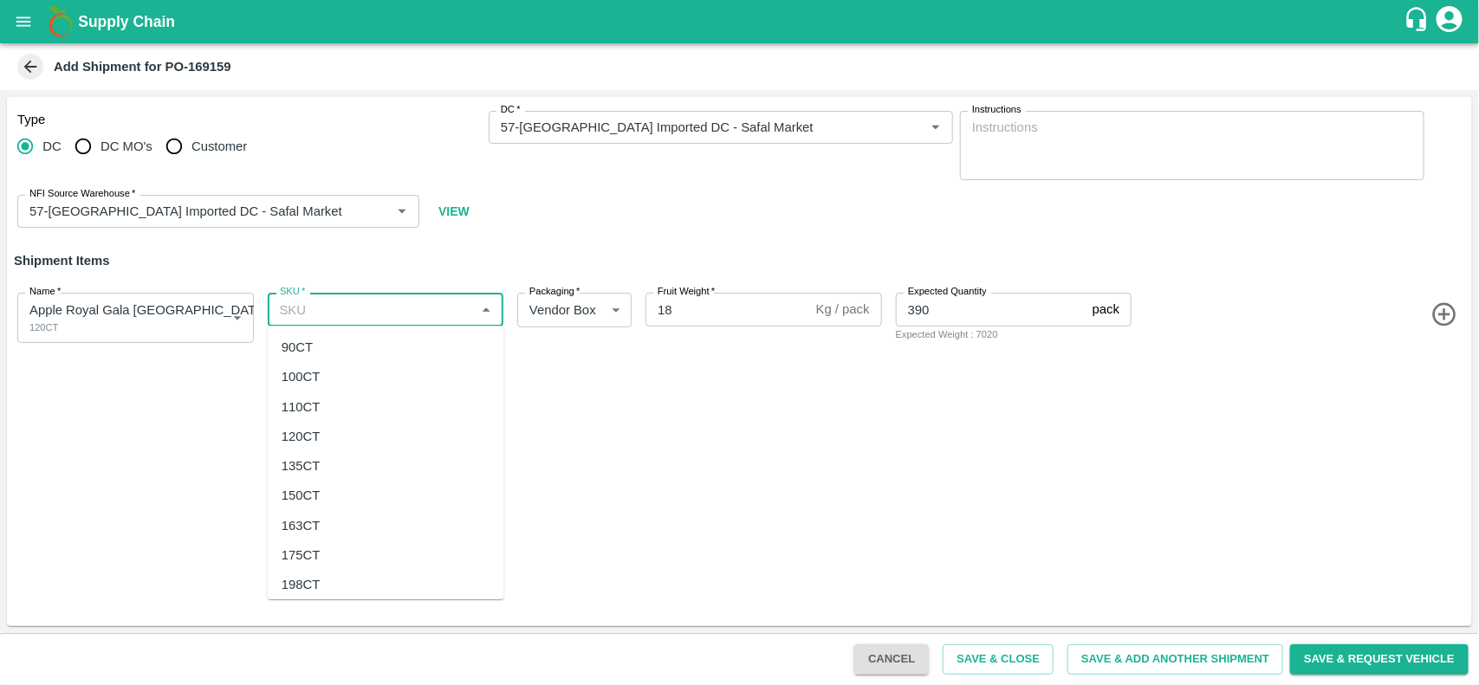
click at [385, 316] on input "SKU   *" at bounding box center [371, 309] width 197 height 23
click at [312, 433] on div "120CT" at bounding box center [301, 436] width 39 height 19
type input "120CT"
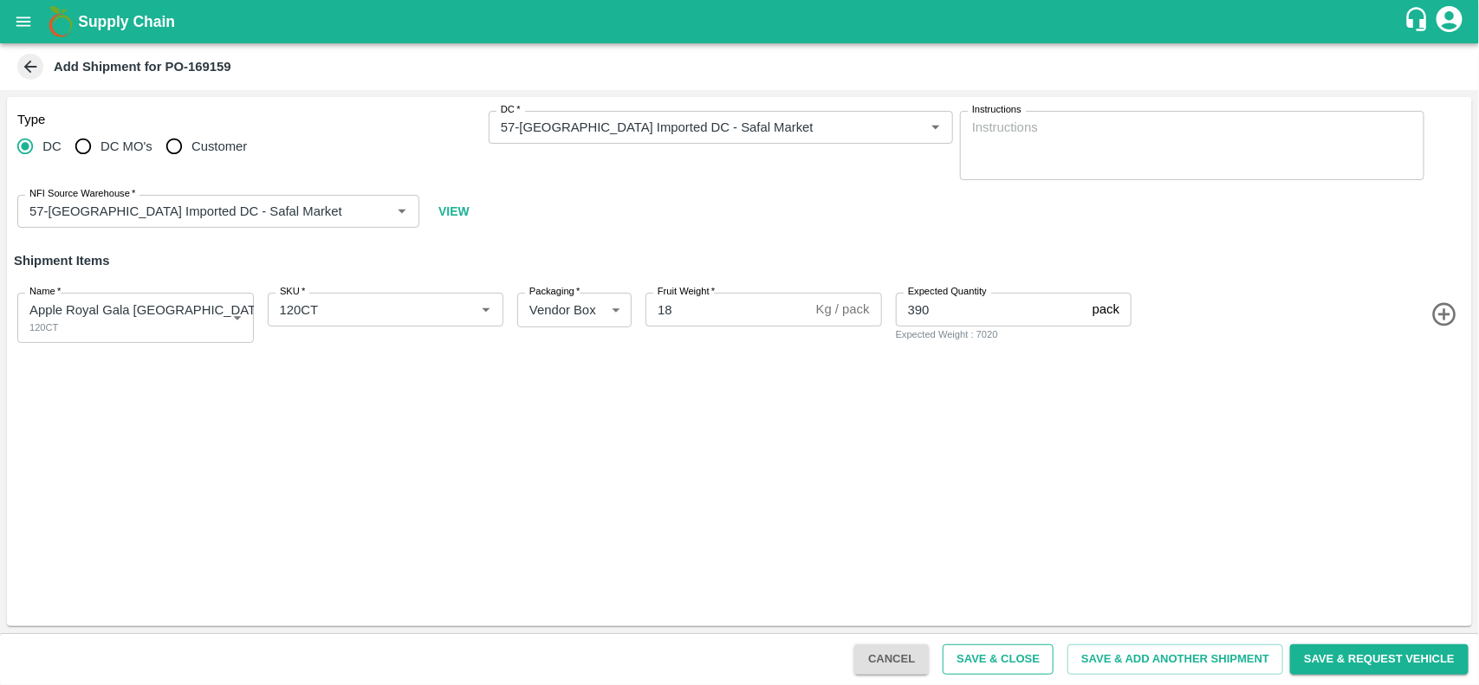
click at [992, 667] on button "Save & Close" at bounding box center [997, 659] width 111 height 30
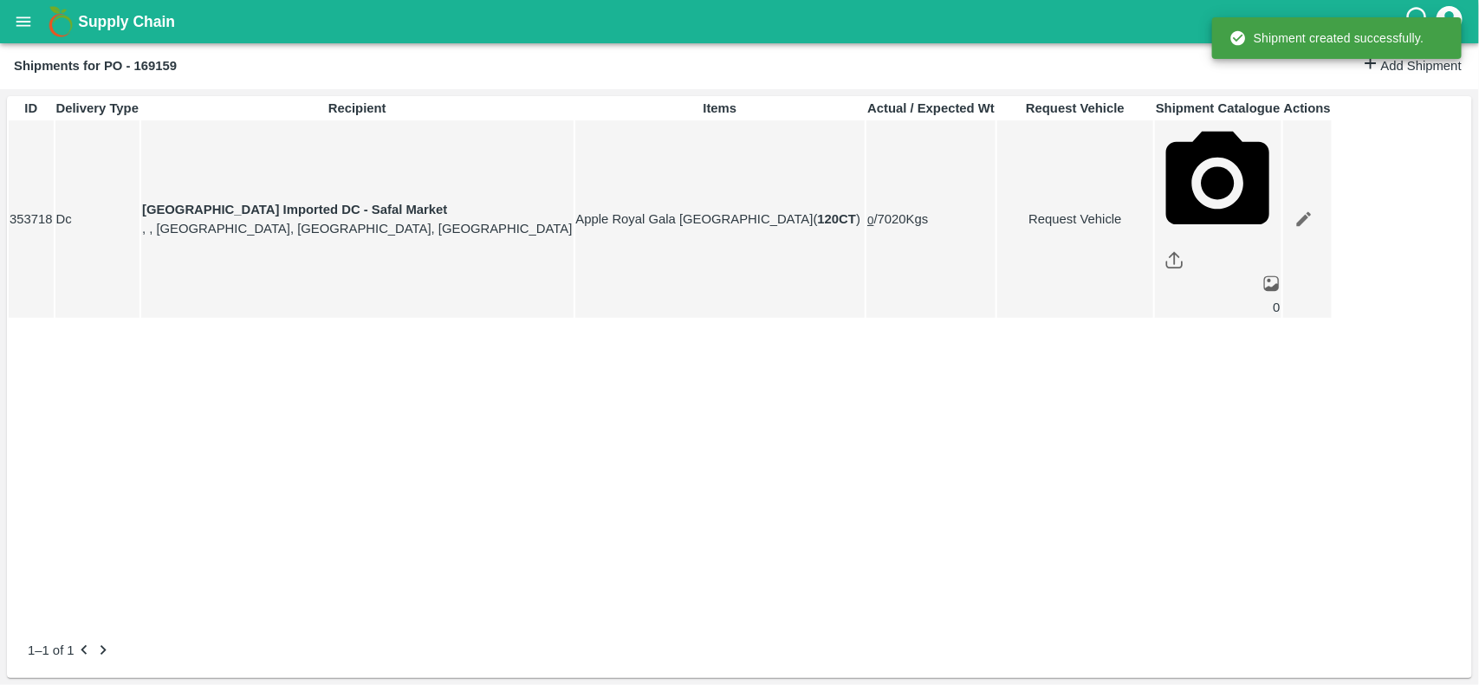
click at [17, 24] on icon "open drawer" at bounding box center [23, 21] width 15 height 10
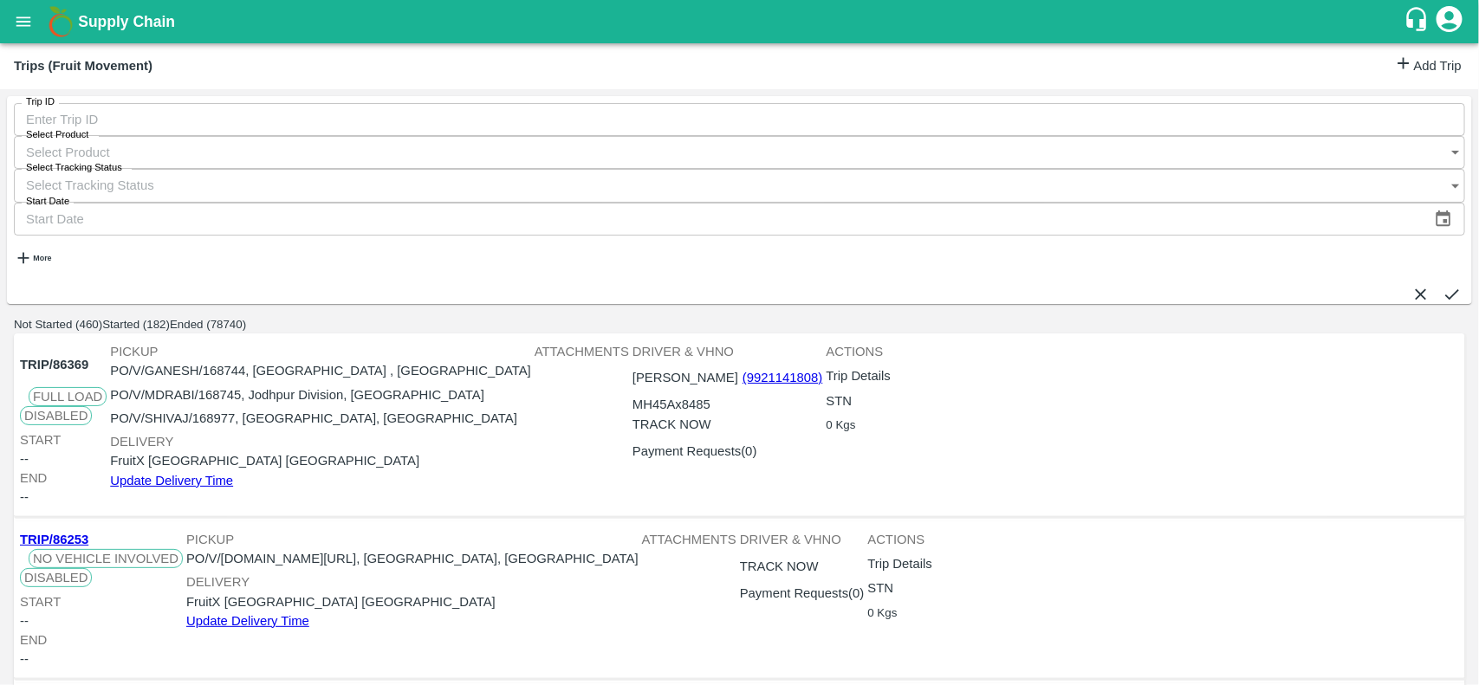
click at [1396, 65] on icon at bounding box center [1403, 63] width 19 height 19
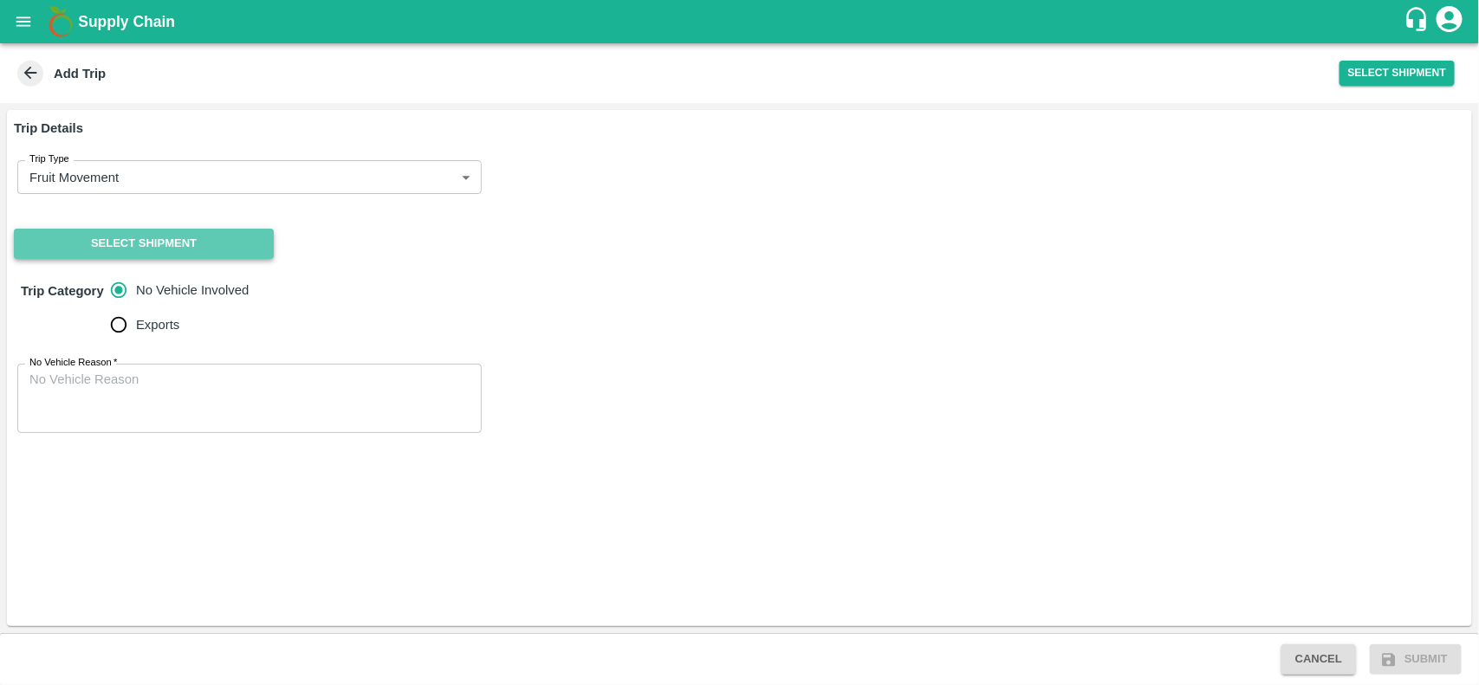
click at [100, 240] on button "Select Shipment" at bounding box center [144, 244] width 260 height 30
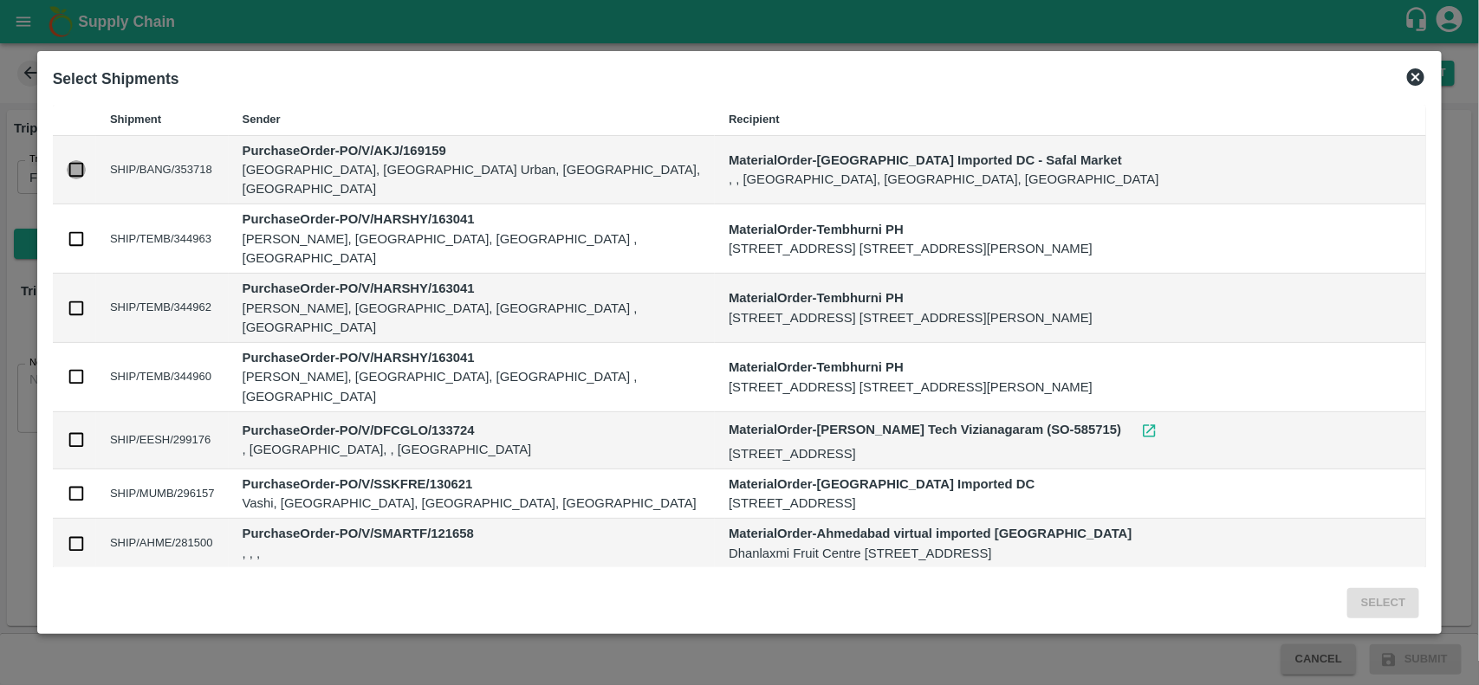
click at [83, 167] on input "checkbox" at bounding box center [76, 169] width 19 height 19
checkbox input "true"
click at [1376, 615] on button "Select" at bounding box center [1383, 603] width 72 height 30
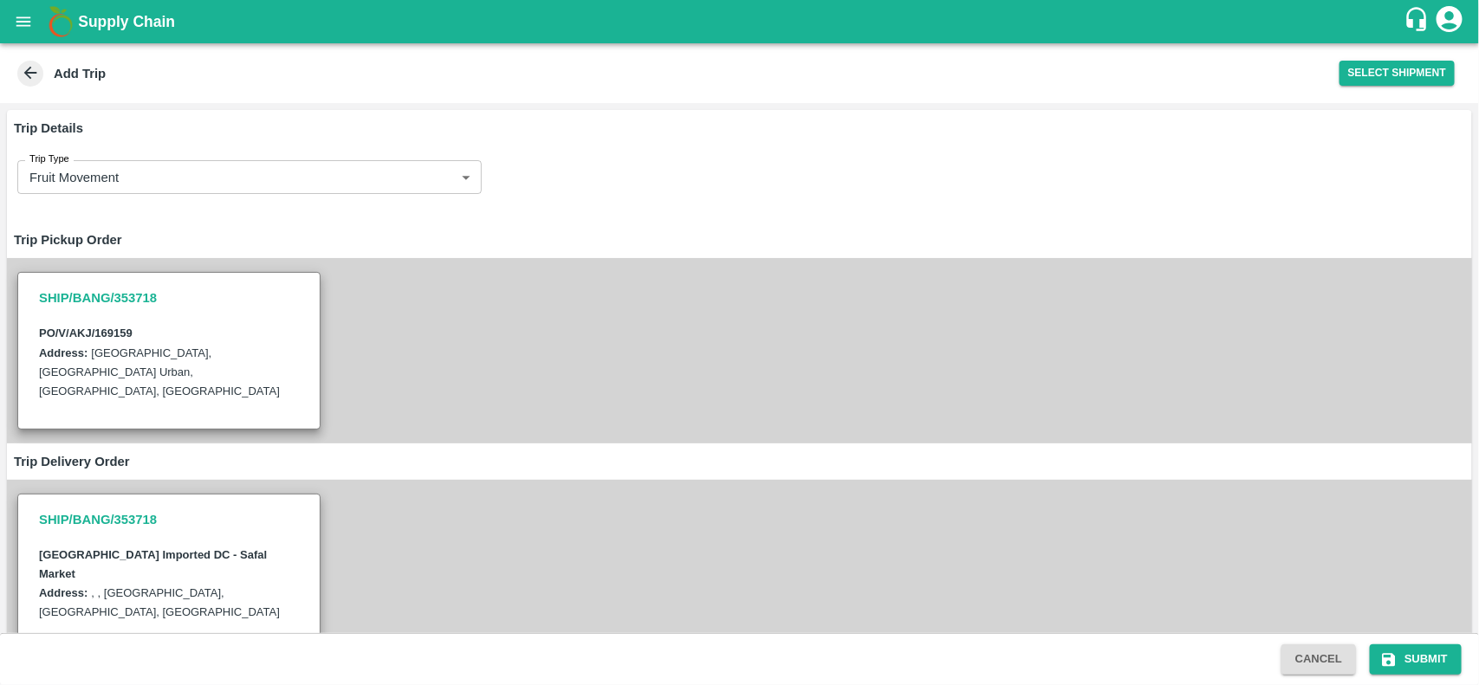
scroll to position [195, 0]
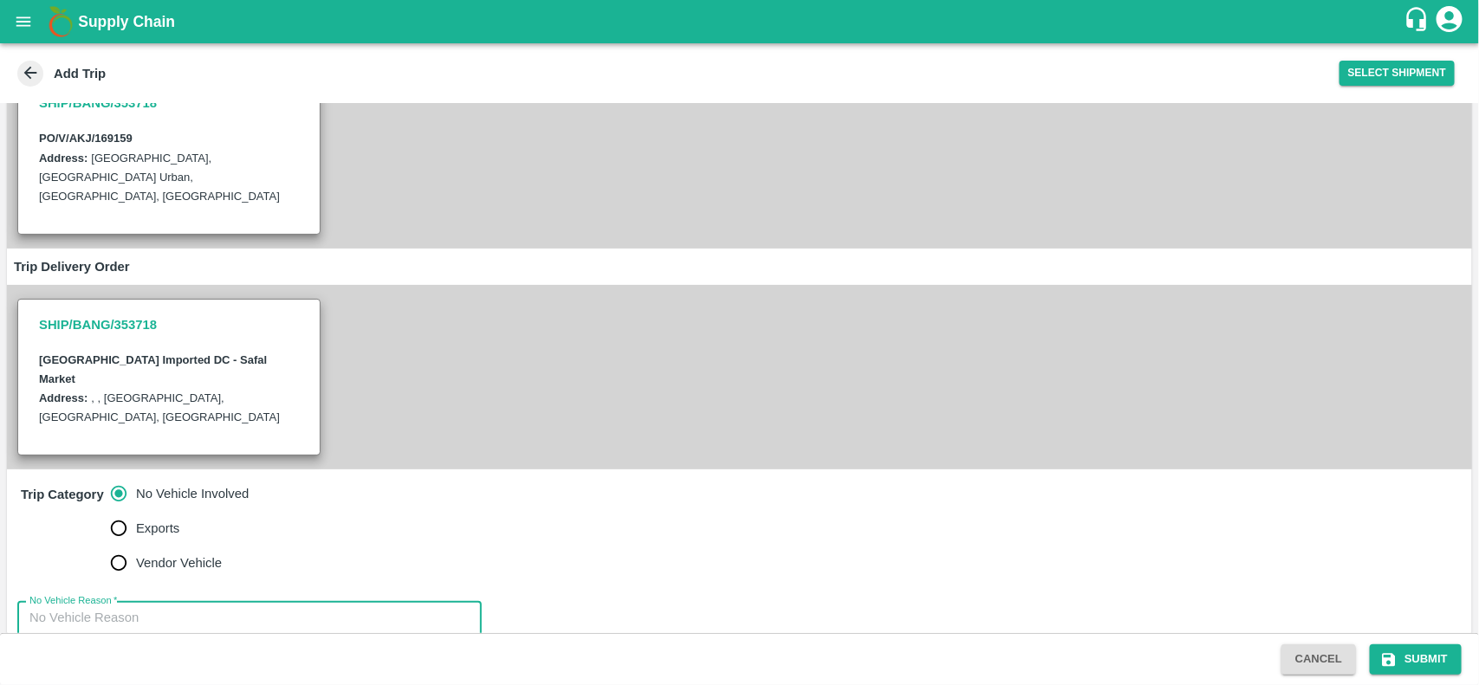
click at [204, 609] on textarea "No Vehicle Reason   *" at bounding box center [249, 636] width 440 height 55
type textarea "na"
click at [1453, 655] on button "Submit" at bounding box center [1415, 659] width 92 height 30
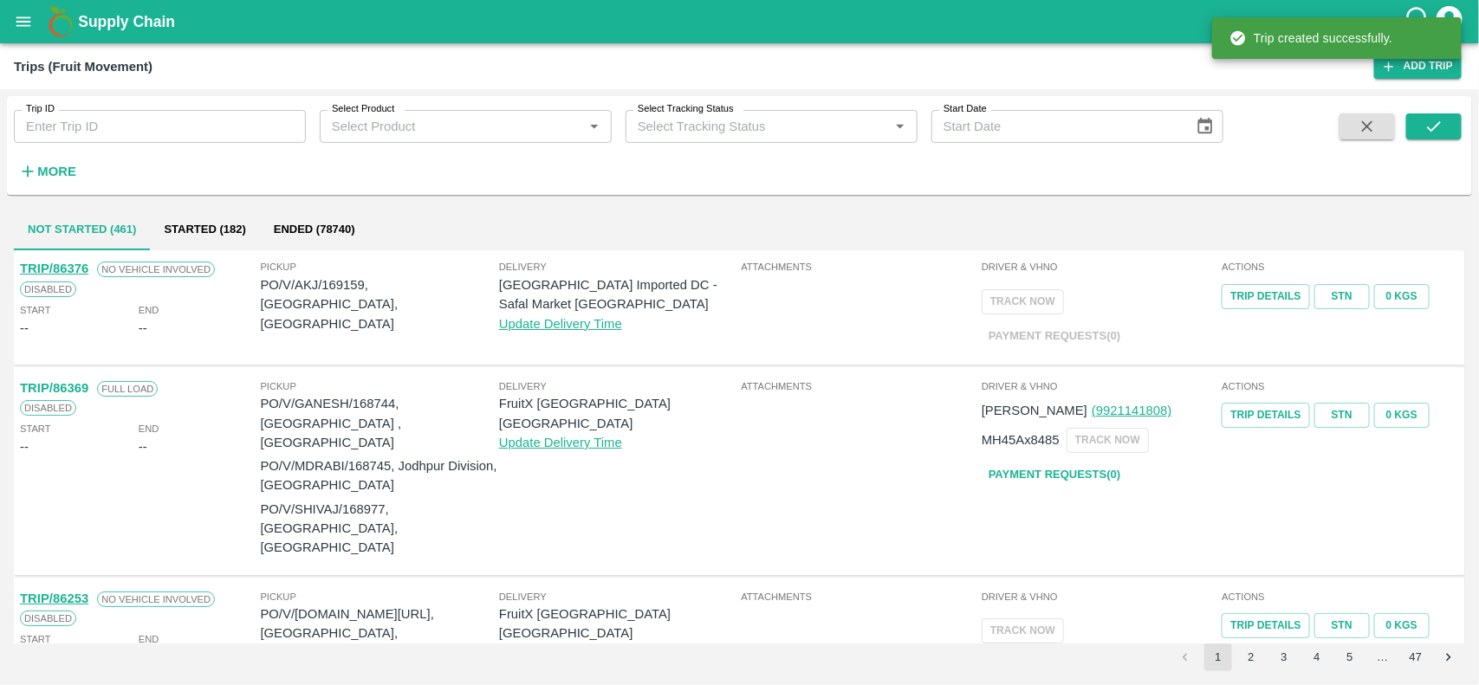
click at [333, 282] on p "PO/V/AKJ/169159, Bangalore Division, Karnataka" at bounding box center [380, 304] width 238 height 58
copy p "169159"
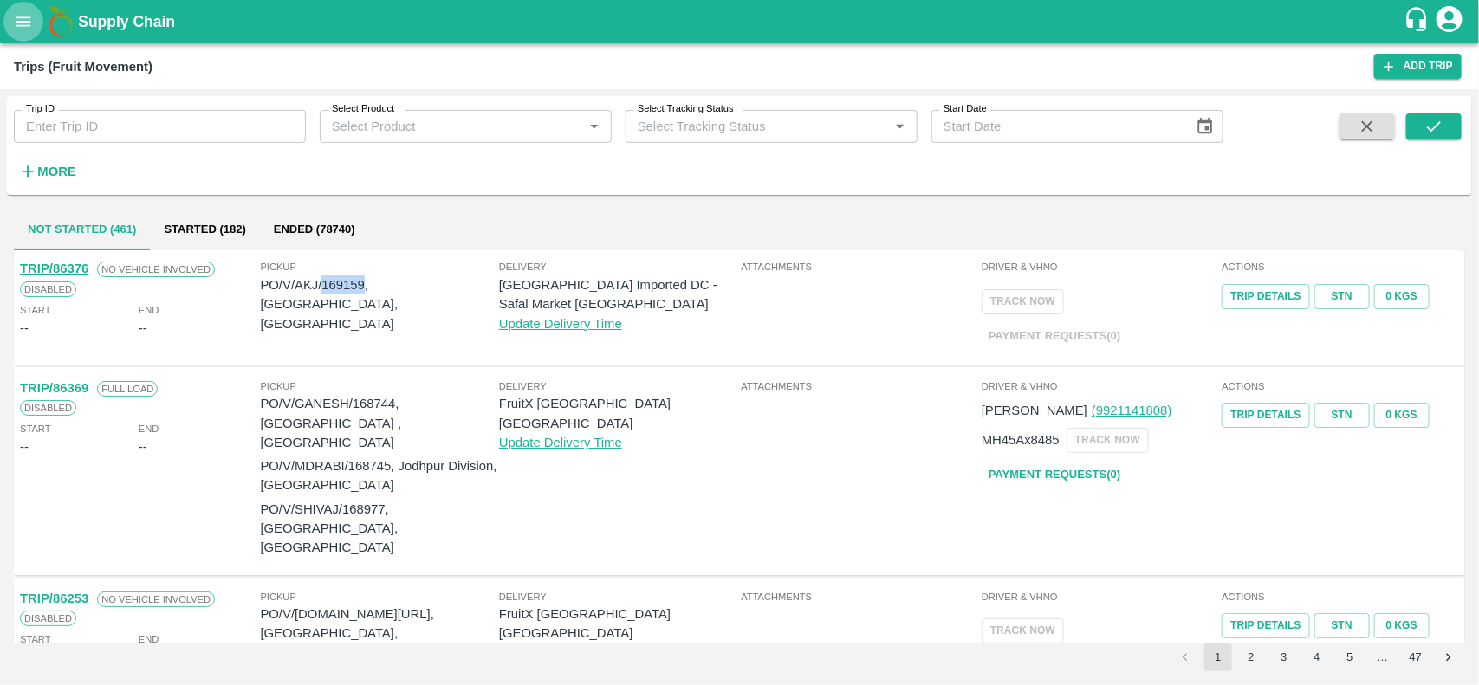
click at [32, 19] on icon "open drawer" at bounding box center [23, 21] width 19 height 19
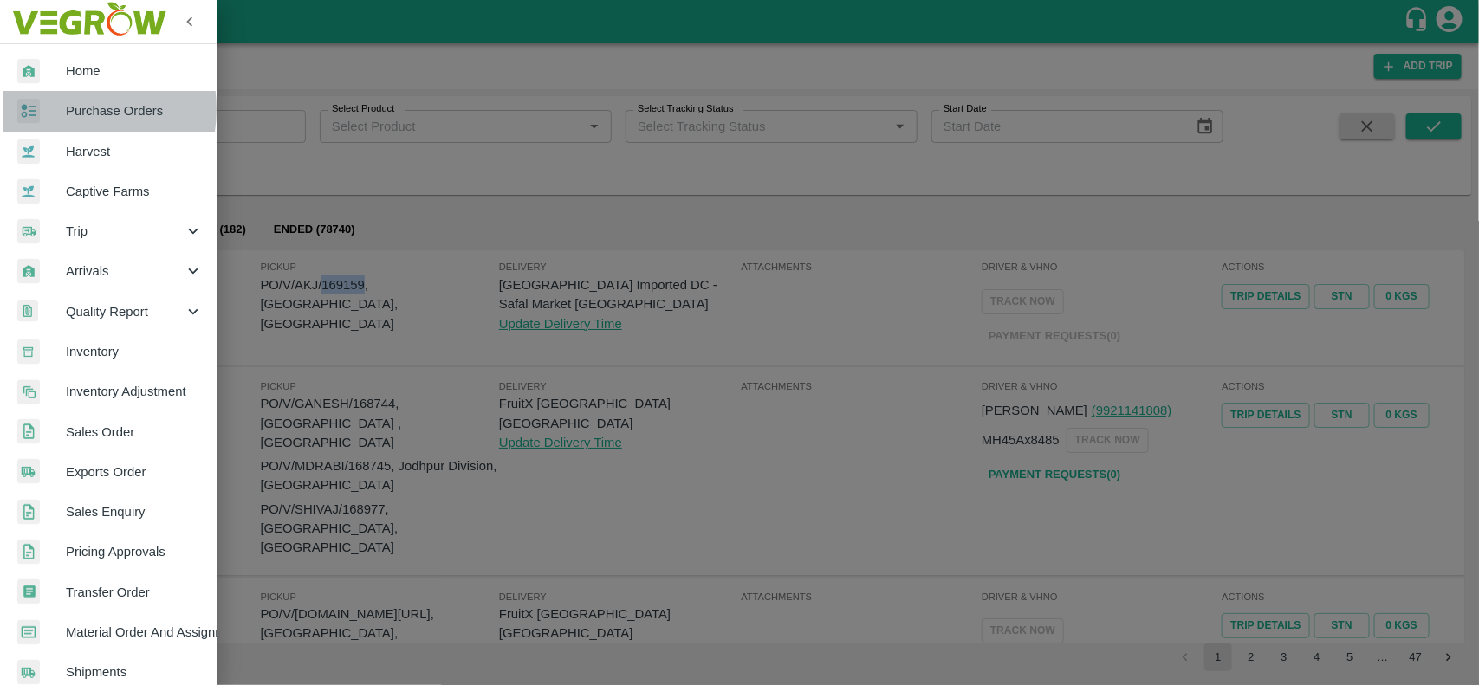
click at [61, 109] on div at bounding box center [41, 111] width 49 height 25
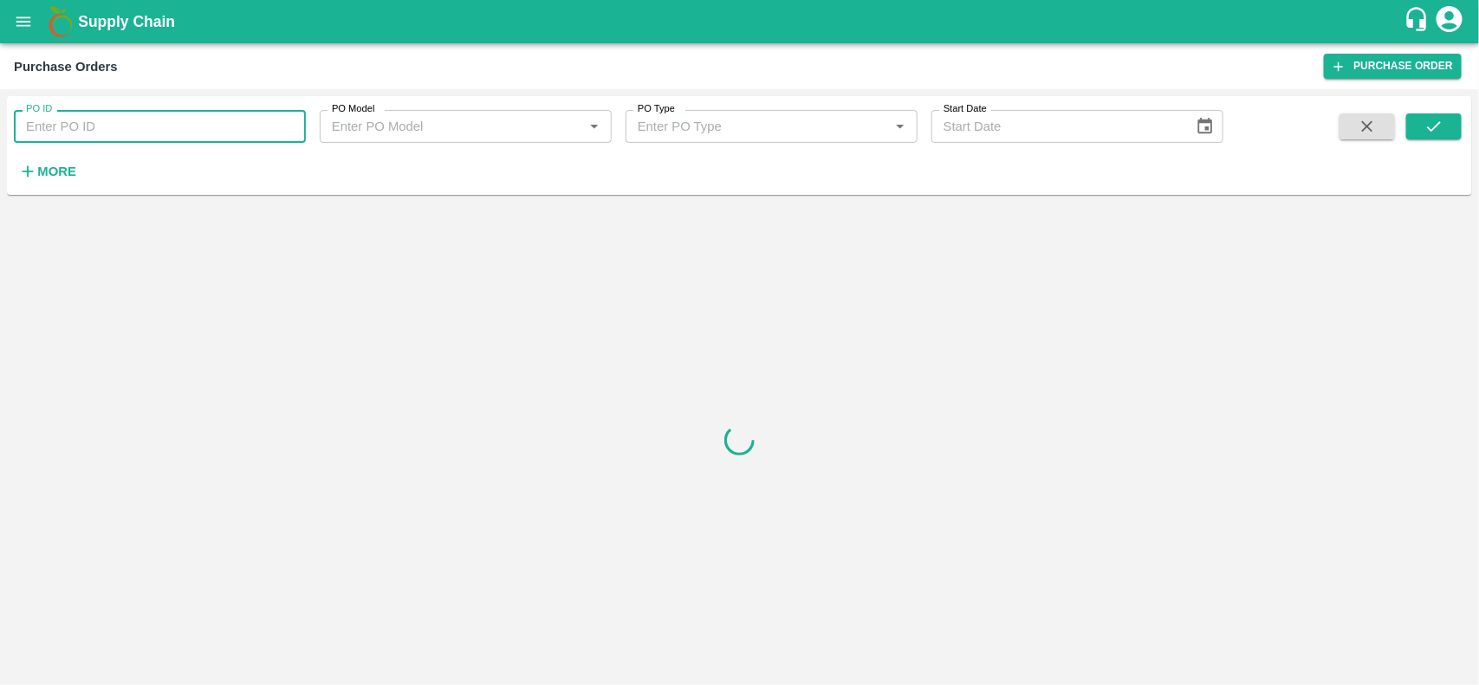
click at [59, 122] on input "PO ID" at bounding box center [160, 126] width 292 height 33
paste input "169159"
type input "169159"
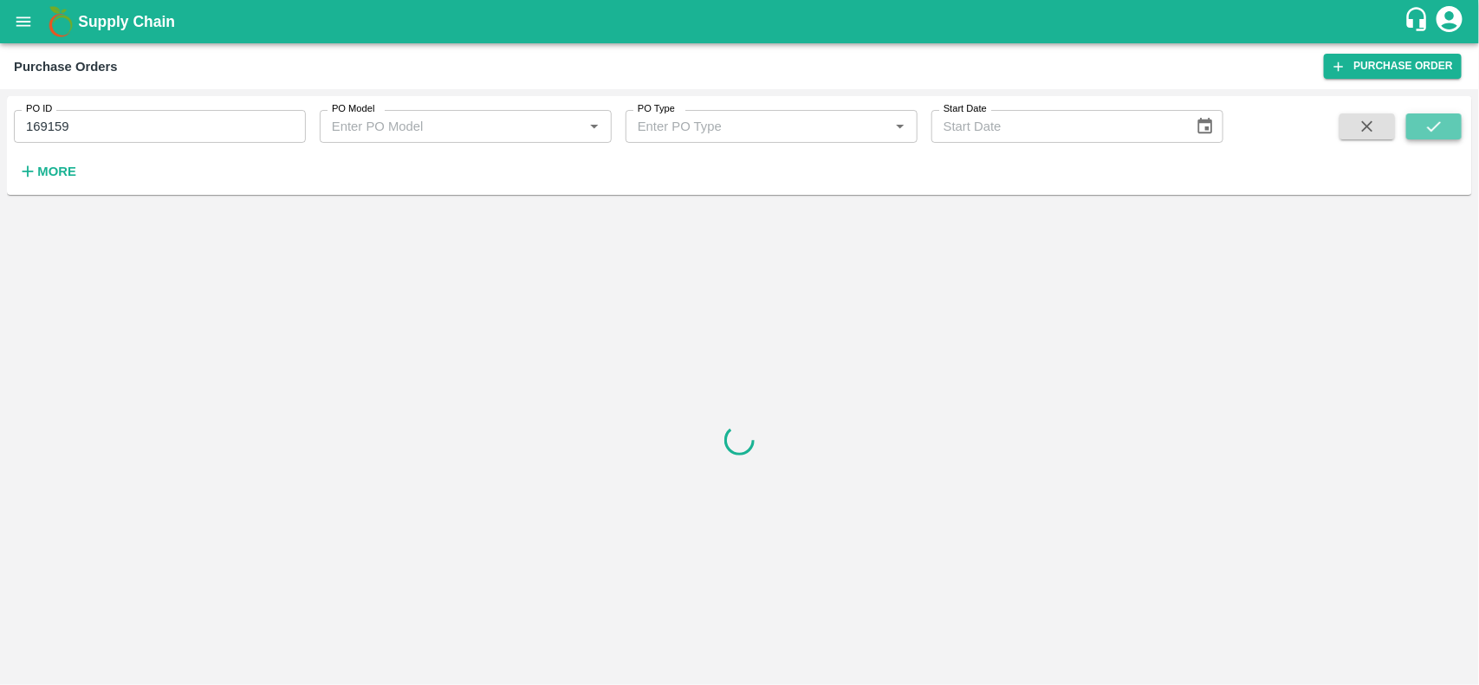
click at [1426, 126] on icon "submit" at bounding box center [1433, 126] width 19 height 19
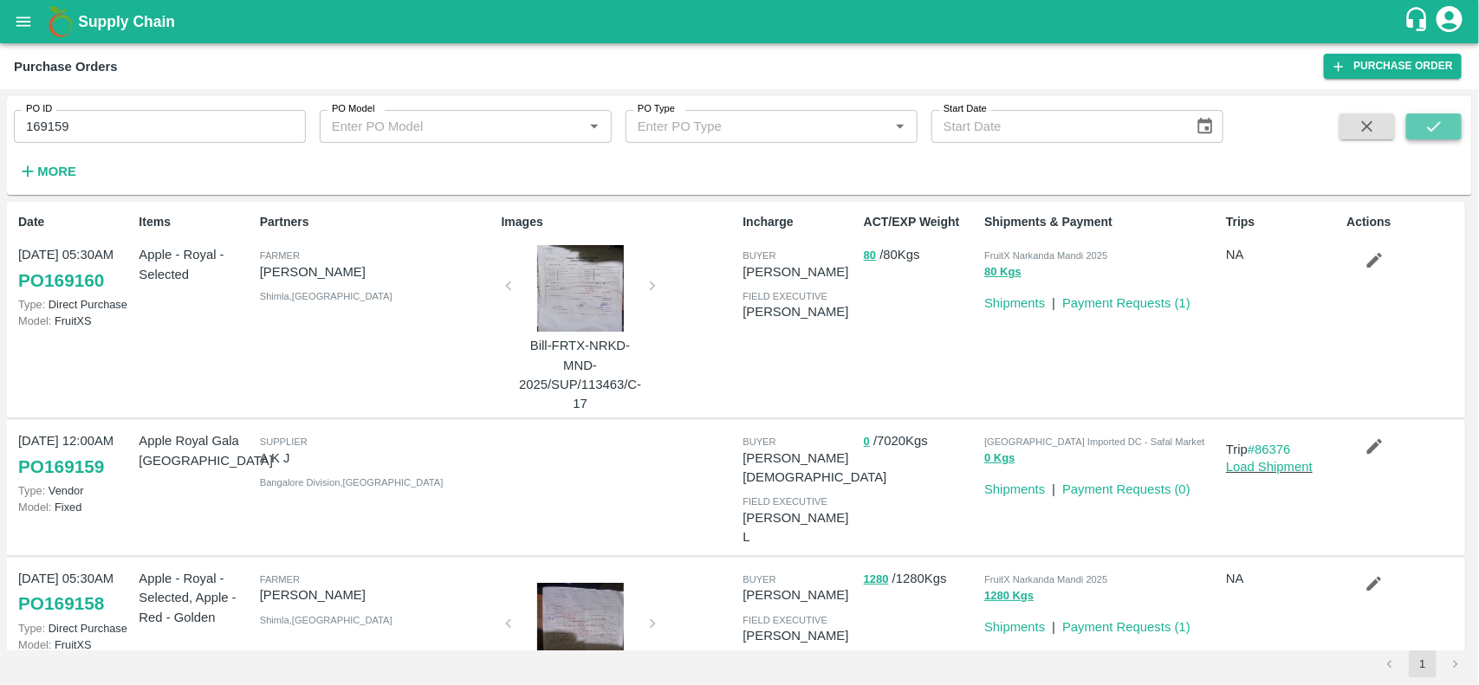
click at [1429, 118] on icon "submit" at bounding box center [1433, 126] width 19 height 19
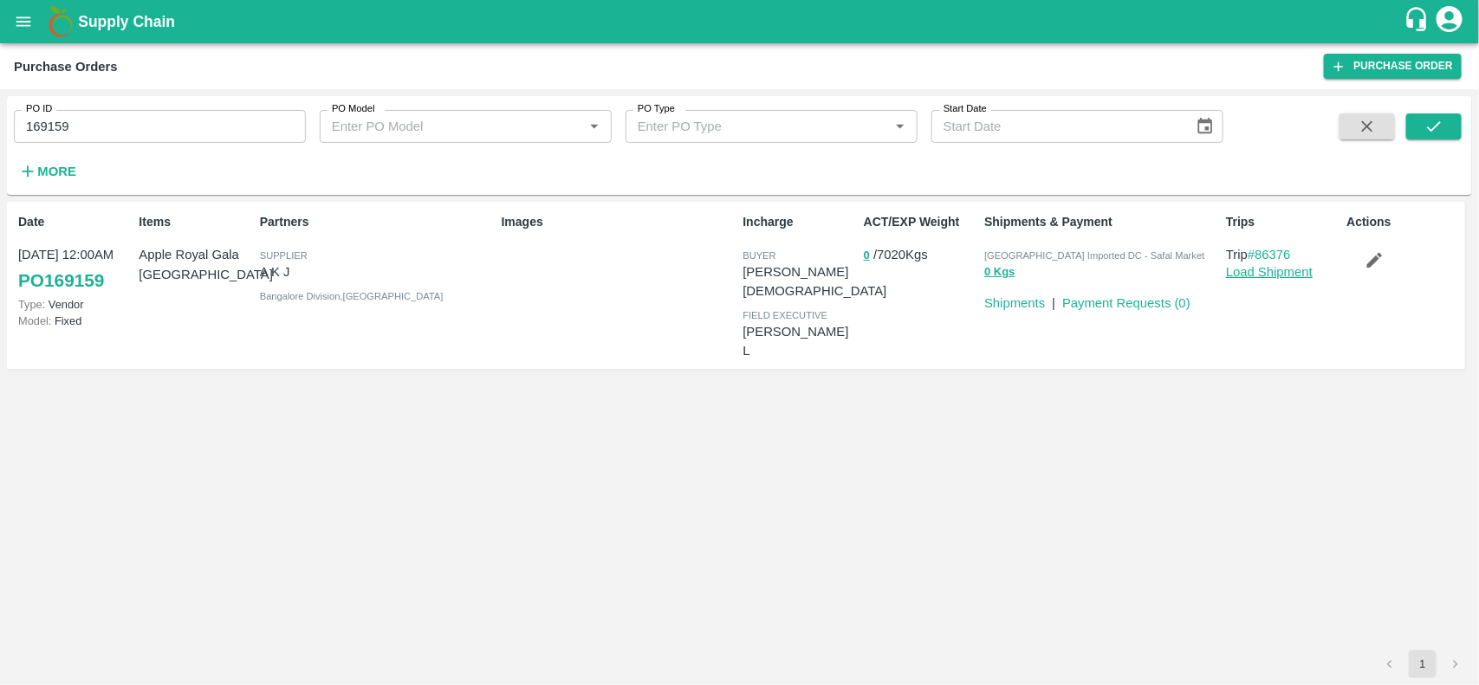
click at [1278, 265] on link "Load Shipment" at bounding box center [1269, 272] width 87 height 14
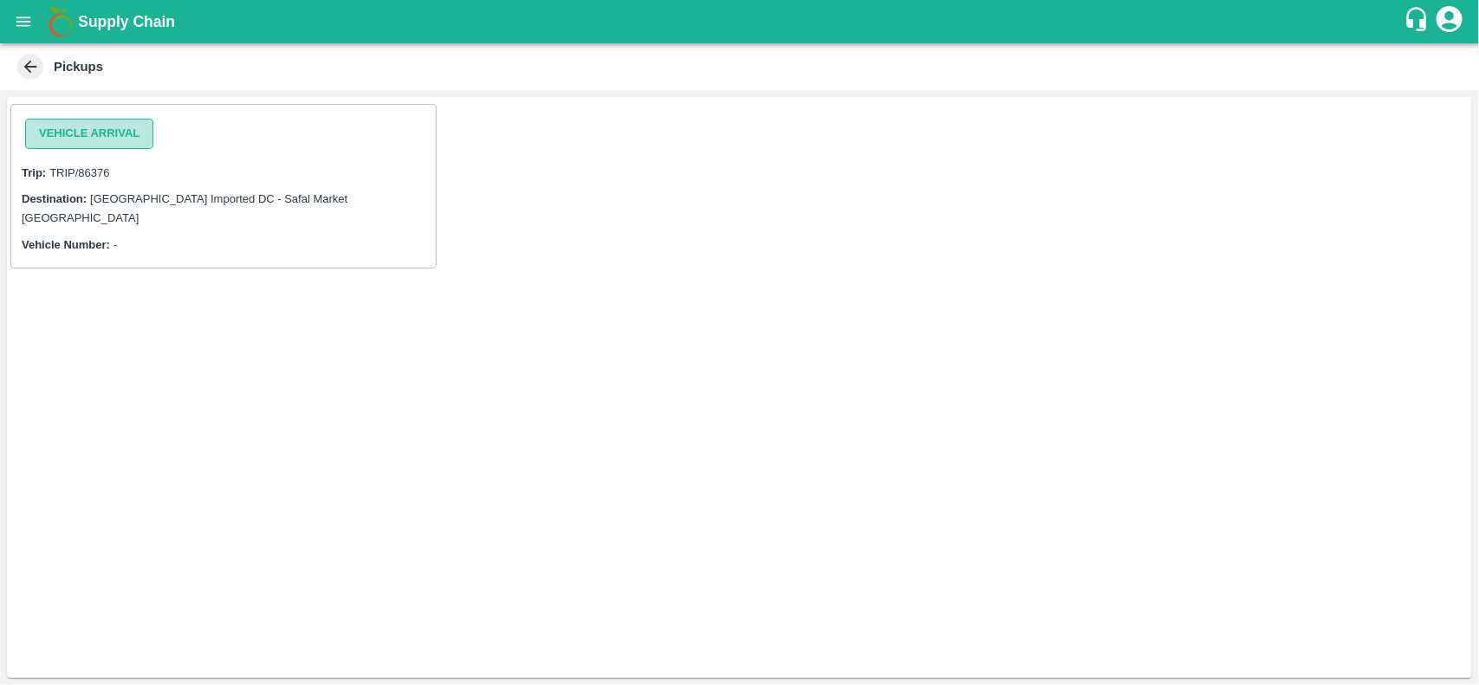
click at [128, 137] on button "Vehicle Arrival" at bounding box center [89, 134] width 128 height 30
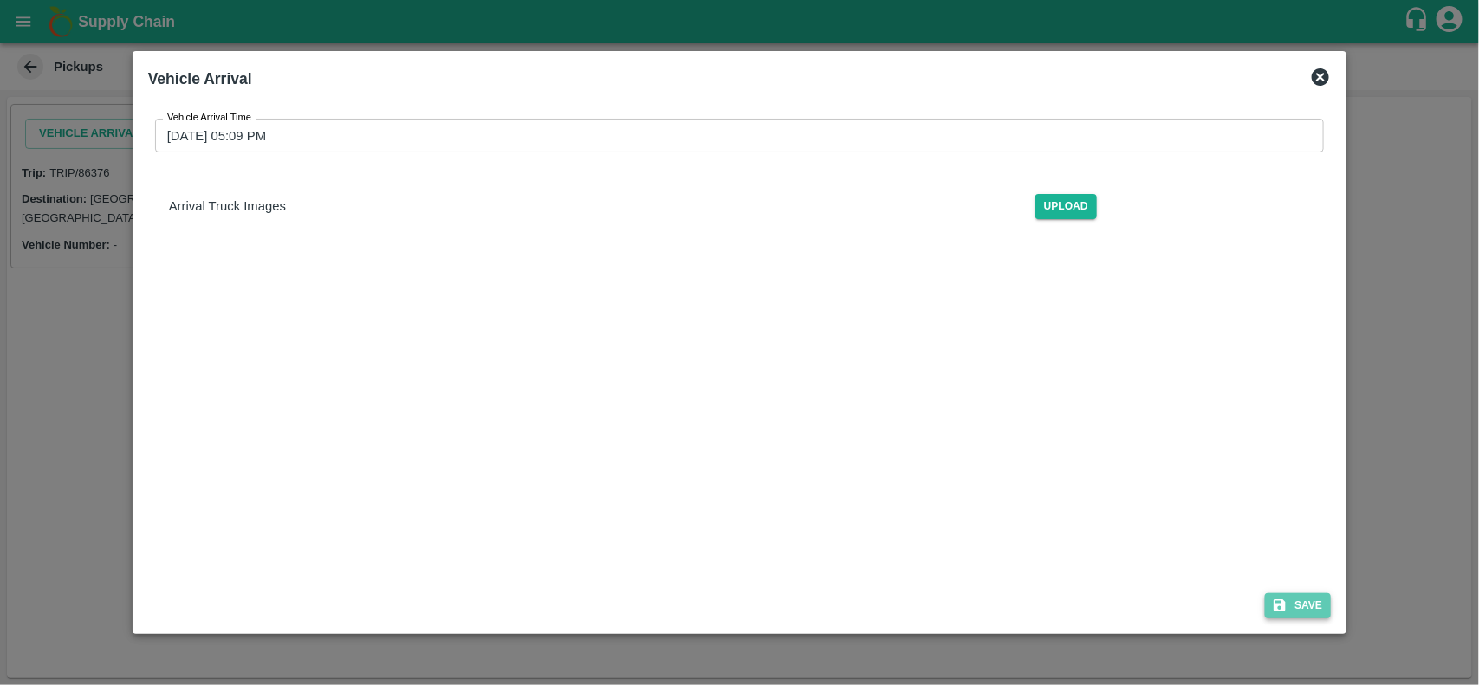
click at [1300, 609] on button "Save" at bounding box center [1298, 605] width 66 height 25
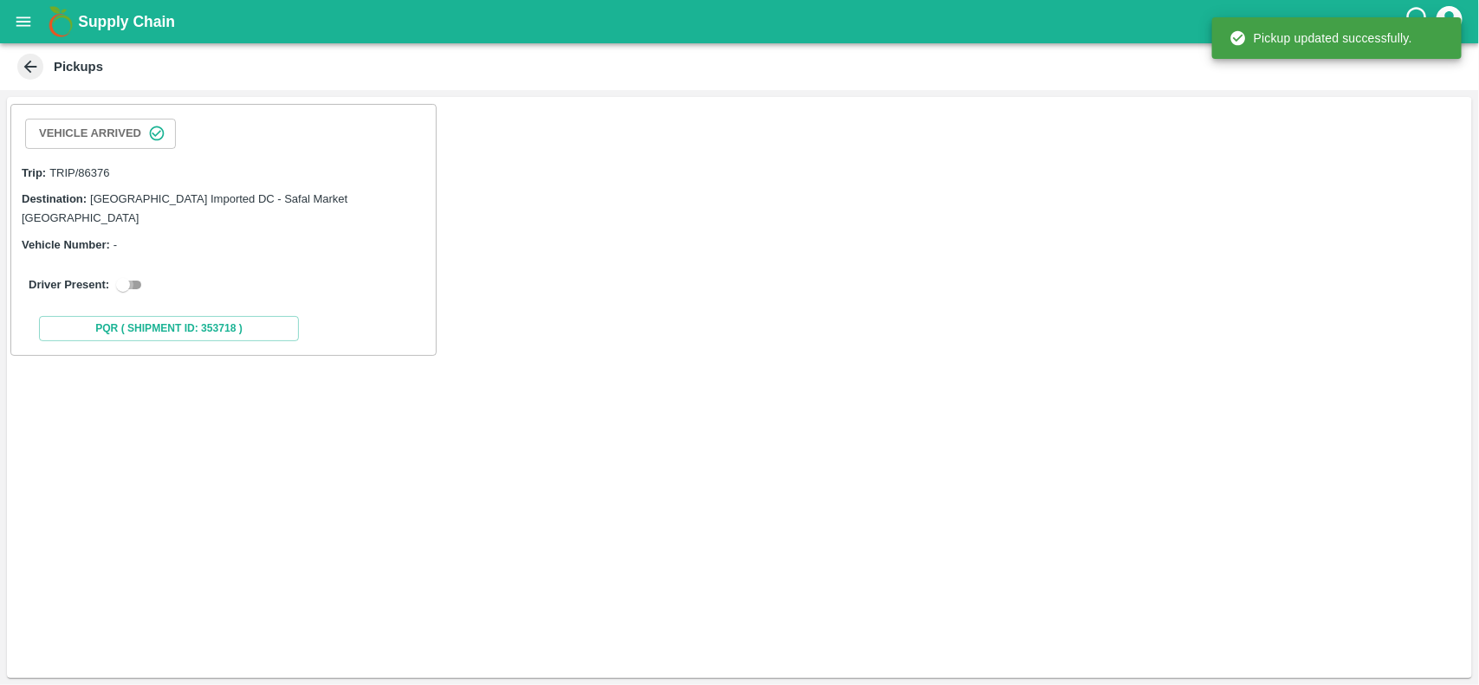
click at [126, 275] on input "checkbox" at bounding box center [123, 285] width 62 height 21
checkbox input "true"
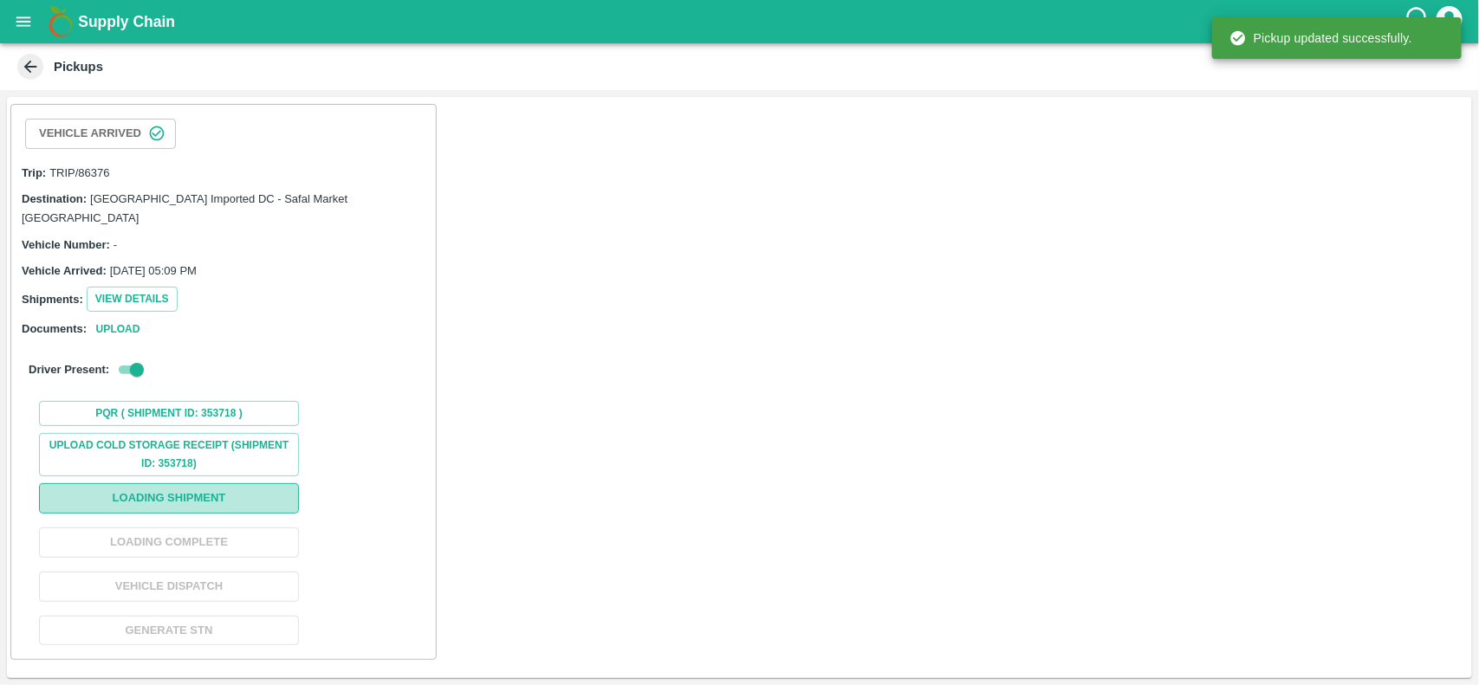
click at [188, 483] on button "Loading Shipment" at bounding box center [169, 498] width 260 height 30
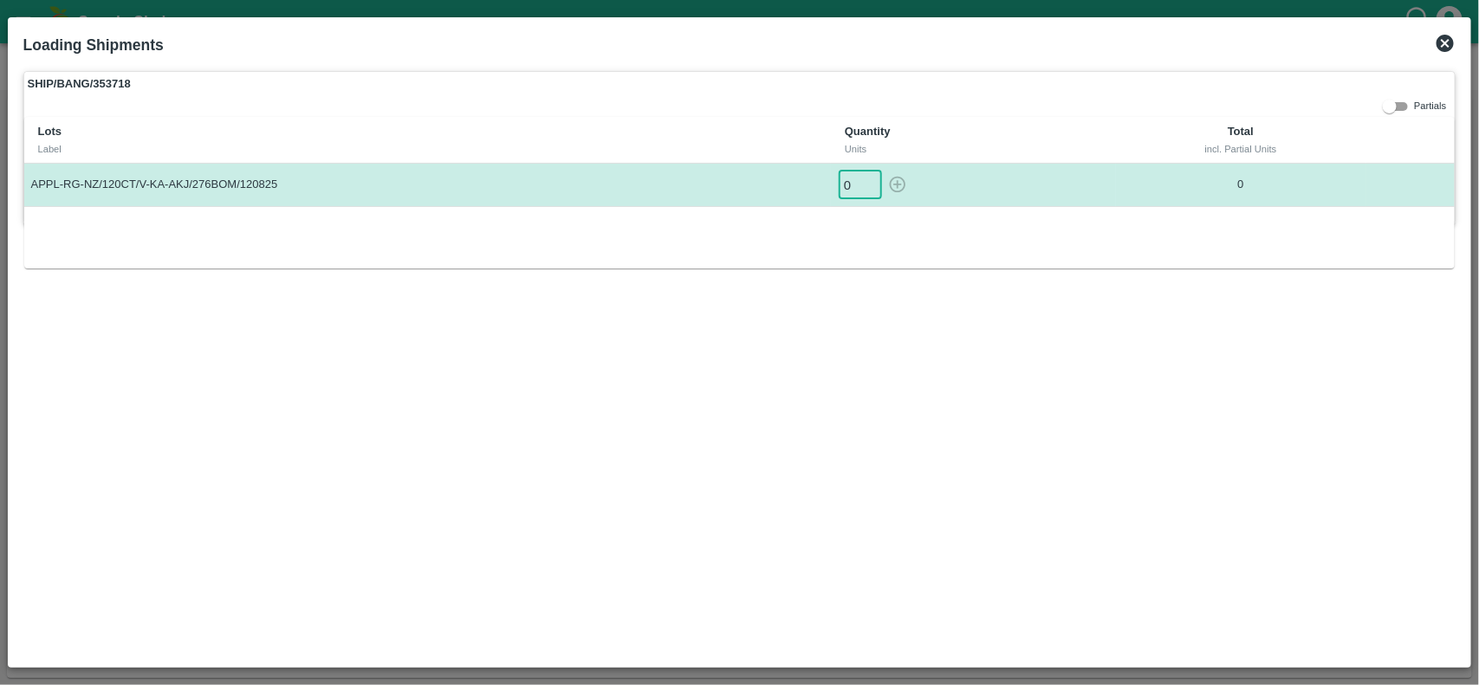
click at [845, 191] on input "0" at bounding box center [859, 185] width 43 height 29
click at [893, 184] on icon "button" at bounding box center [897, 184] width 19 height 19
type input "0"
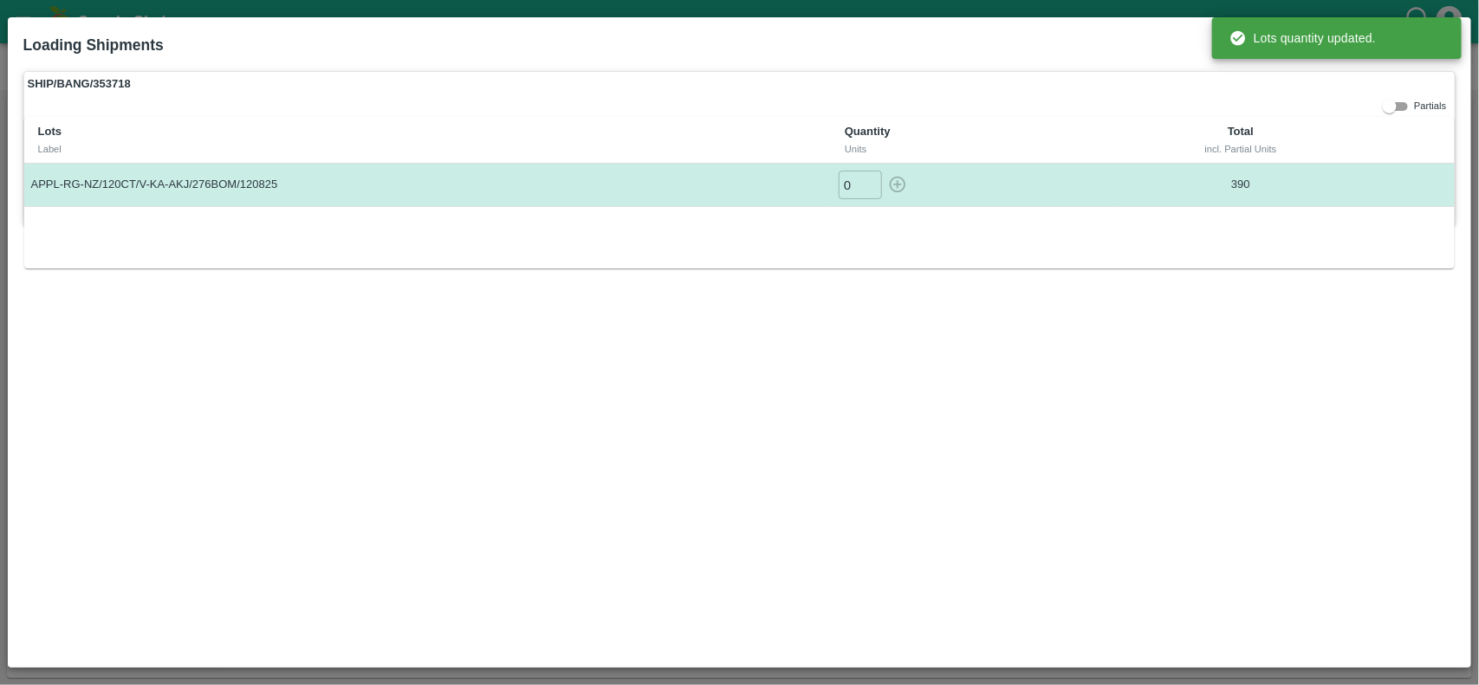
click at [1041, 59] on div "Loading Shipments" at bounding box center [719, 41] width 1419 height 45
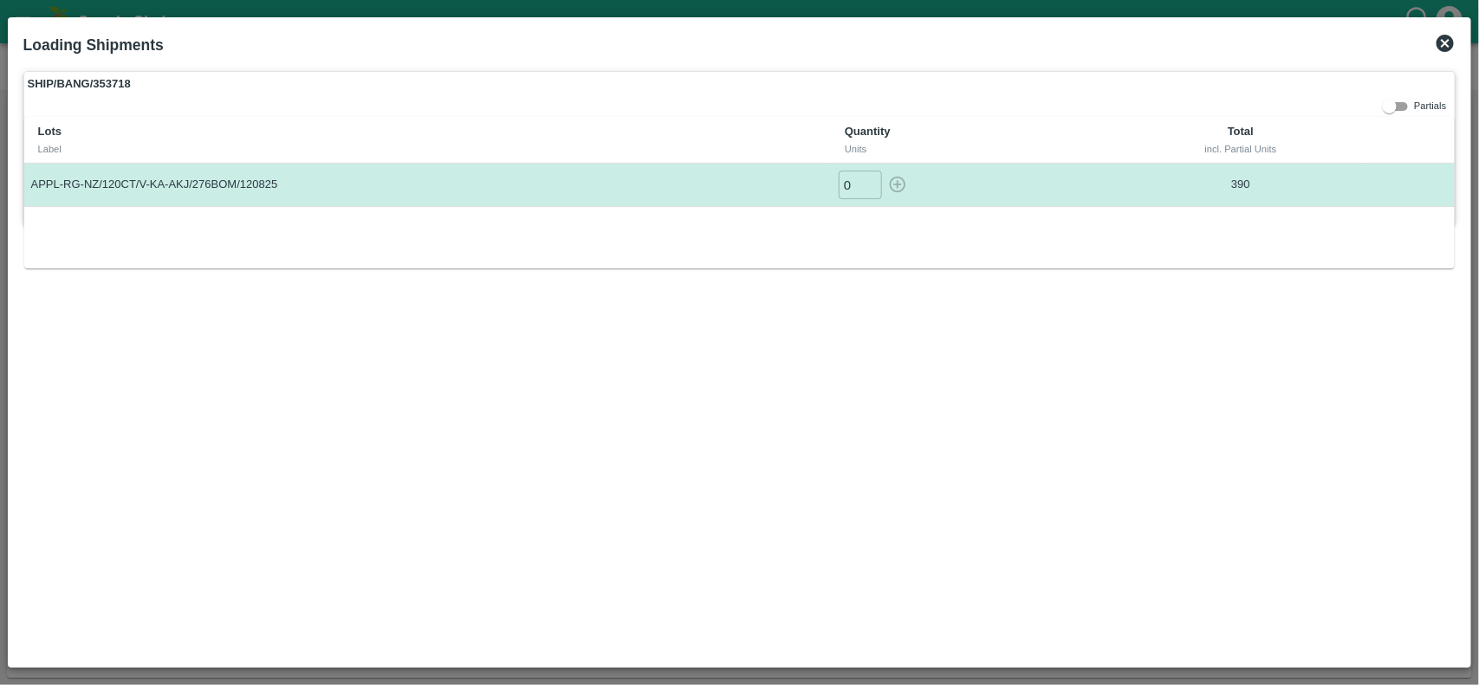
click at [1448, 43] on icon at bounding box center [1444, 43] width 17 height 17
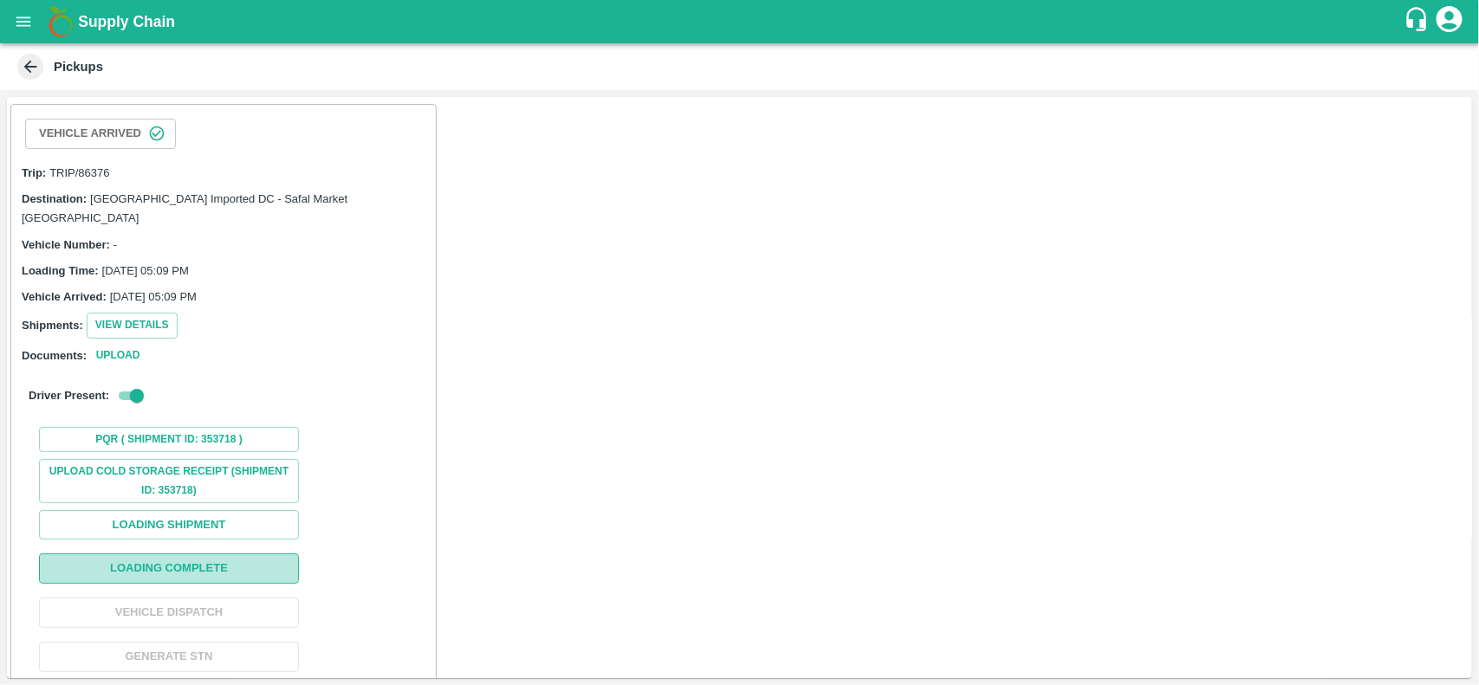
click at [192, 554] on button "Loading Complete" at bounding box center [169, 568] width 260 height 30
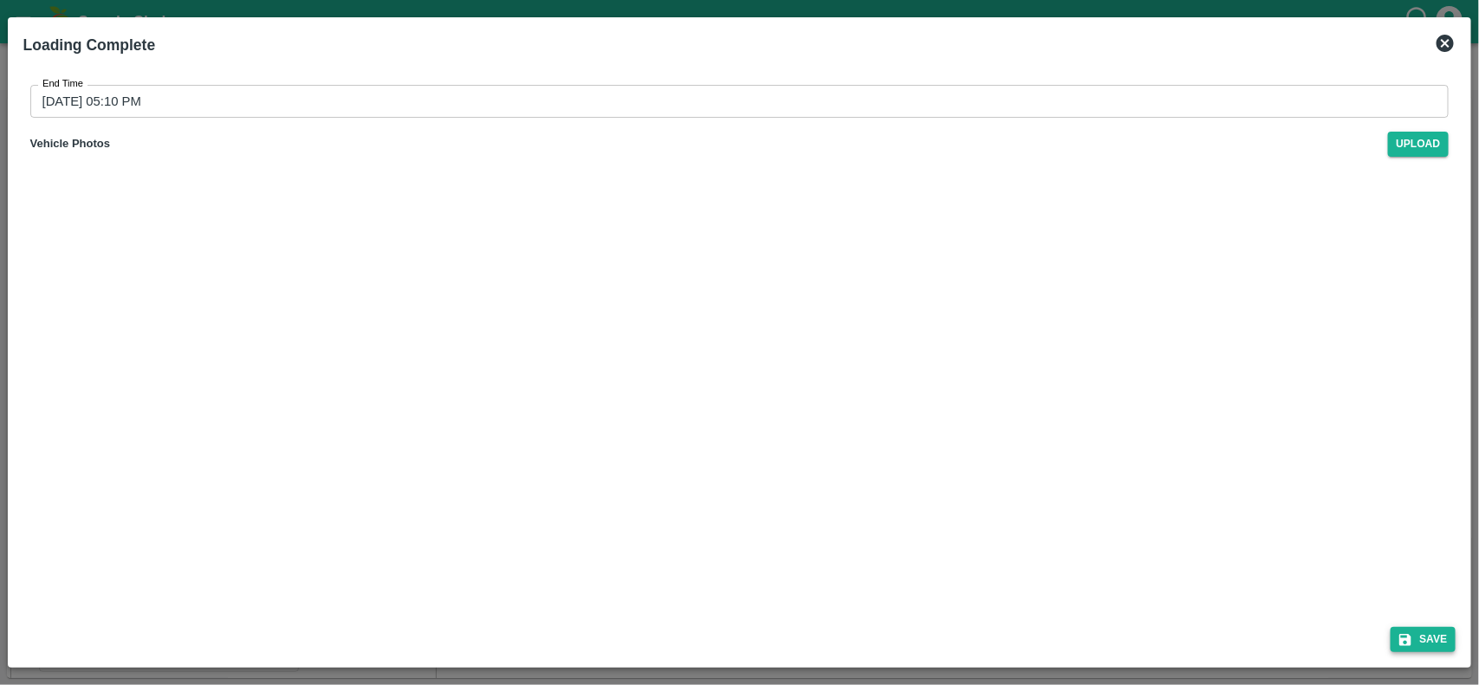
click at [1423, 638] on button "Save" at bounding box center [1423, 639] width 66 height 25
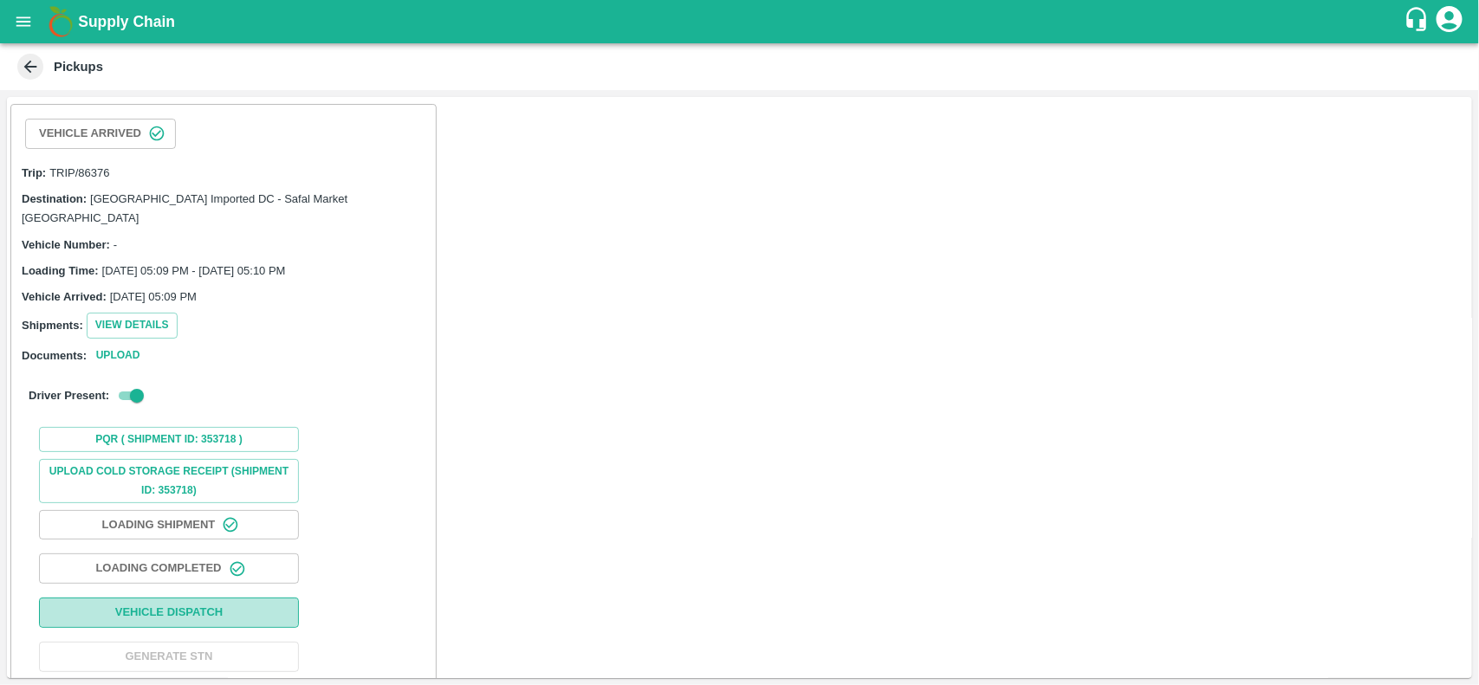
click at [165, 598] on button "Vehicle Dispatch" at bounding box center [169, 613] width 260 height 30
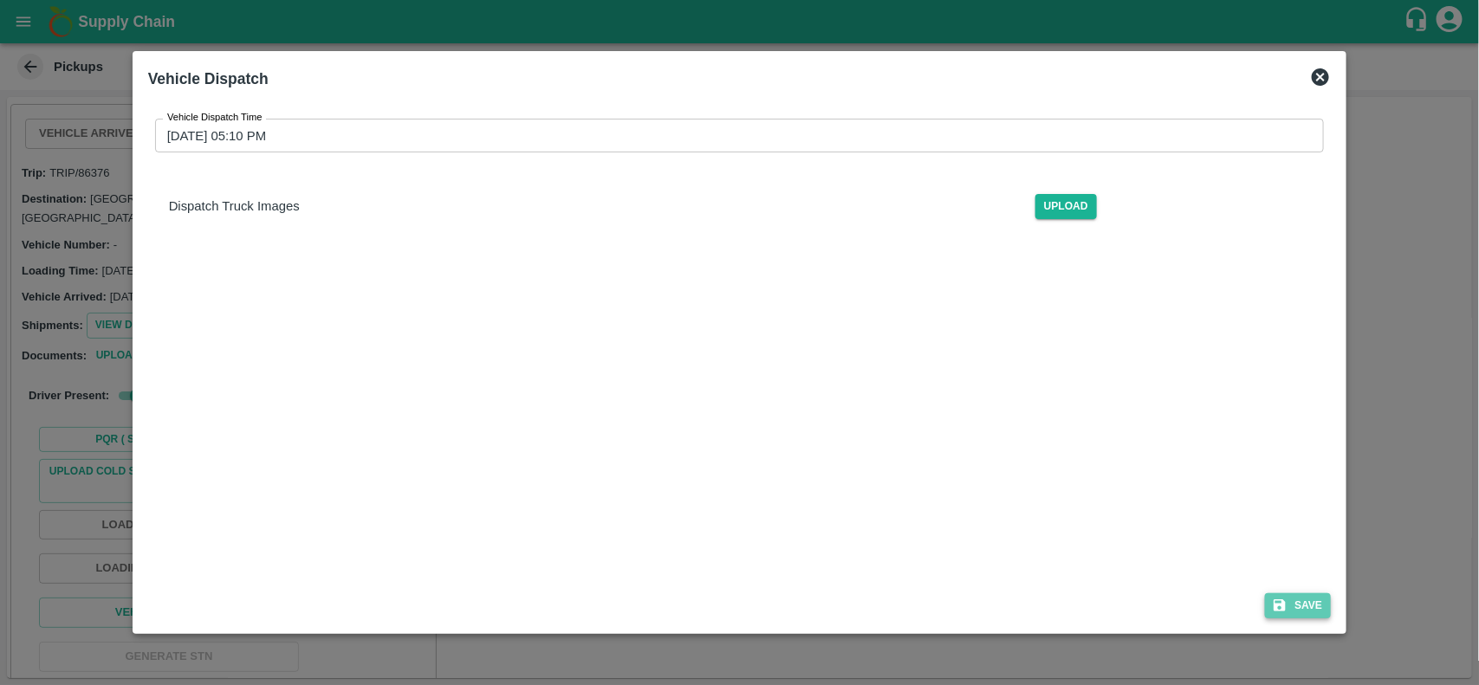
click at [1287, 598] on icon "submit" at bounding box center [1280, 606] width 16 height 16
